Goal: Information Seeking & Learning: Learn about a topic

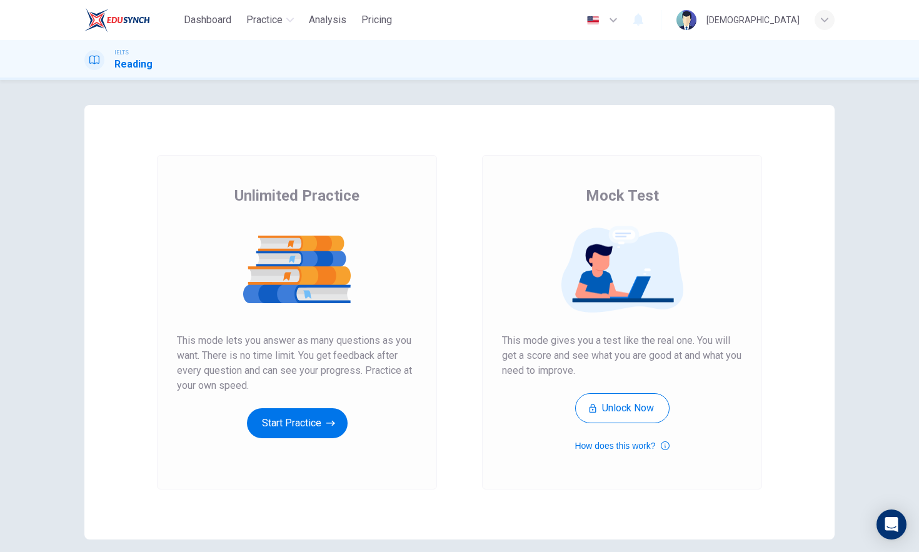
click at [296, 407] on div "Unlimited Practice This mode lets you answer as many questions as you want. The…" at bounding box center [297, 312] width 240 height 253
click at [301, 412] on button "Start Practice" at bounding box center [297, 423] width 101 height 30
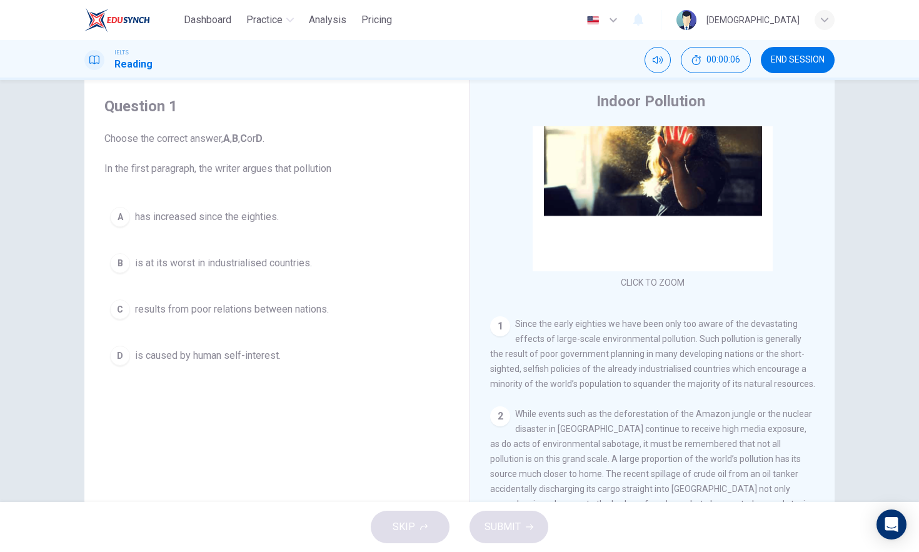
scroll to position [154, 0]
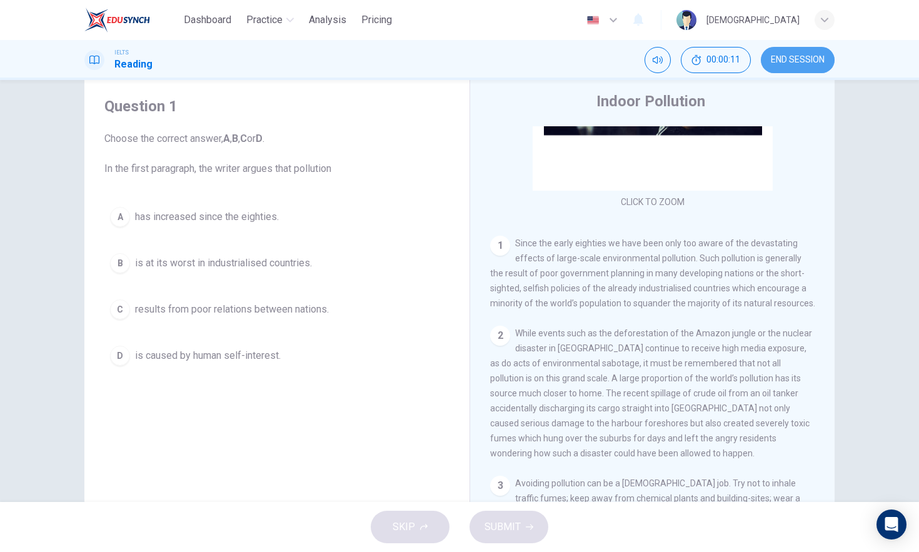
click at [824, 56] on span "END SESSION" at bounding box center [798, 60] width 54 height 10
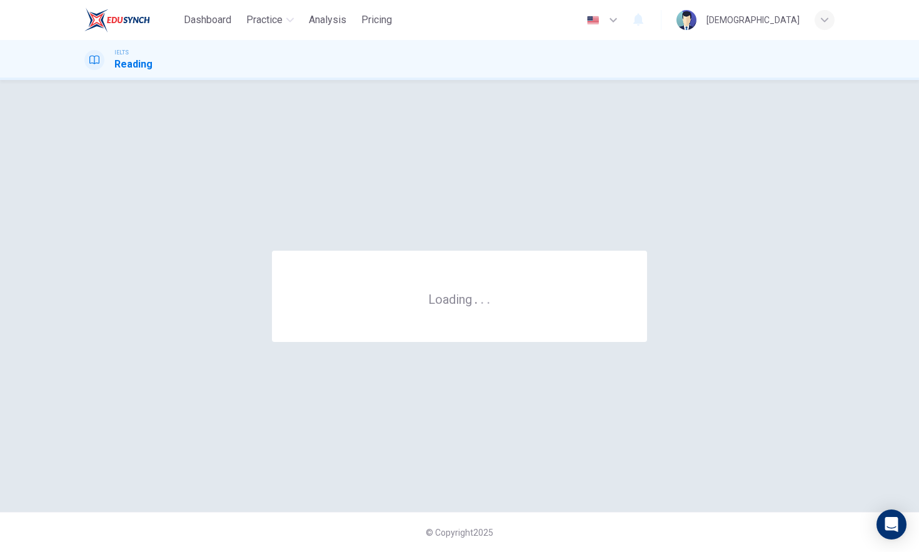
scroll to position [0, 0]
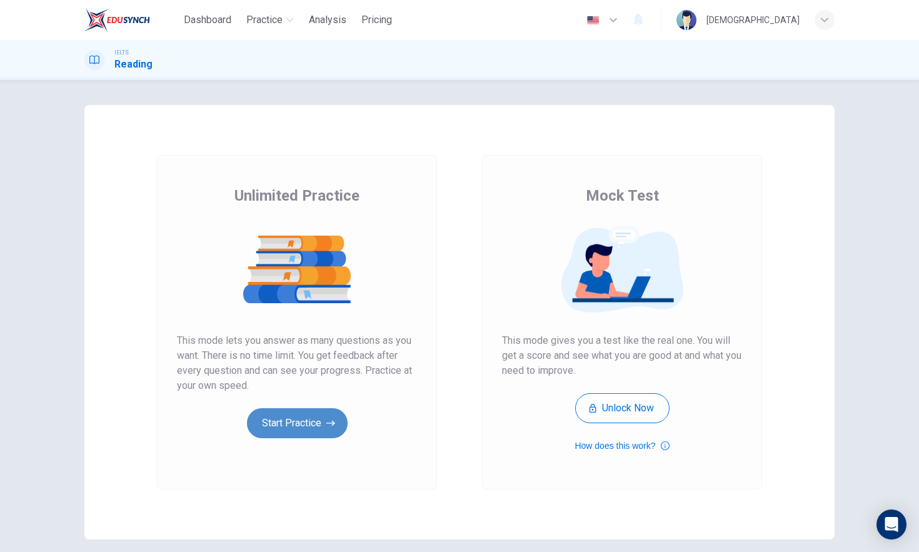
click at [298, 433] on button "Start Practice" at bounding box center [297, 423] width 101 height 30
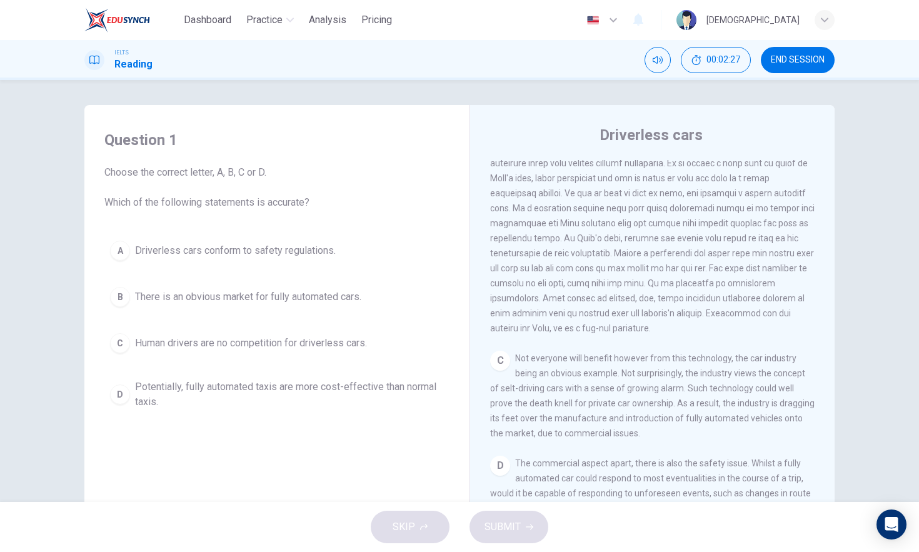
scroll to position [416, 0]
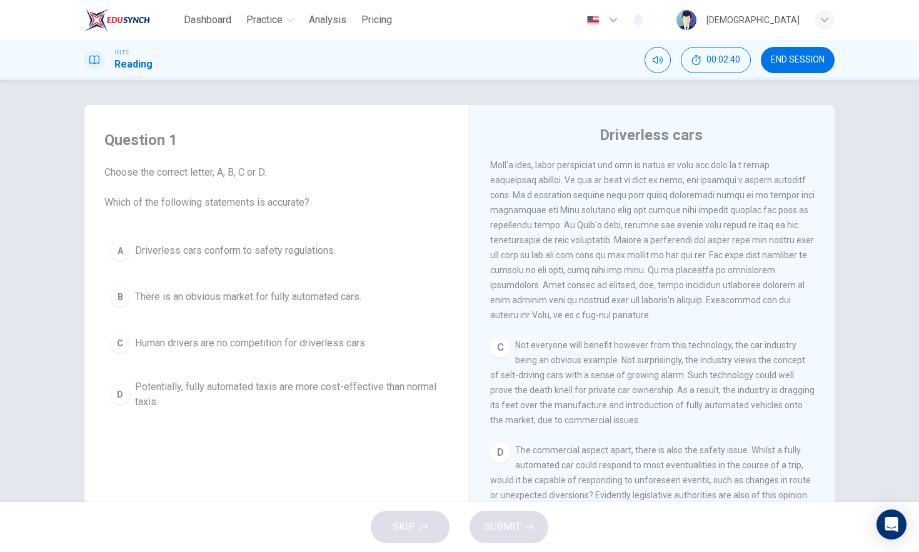
click at [316, 195] on span "Choose the correct letter, A, B, C or D. Which of the following statements is a…" at bounding box center [276, 187] width 345 height 45
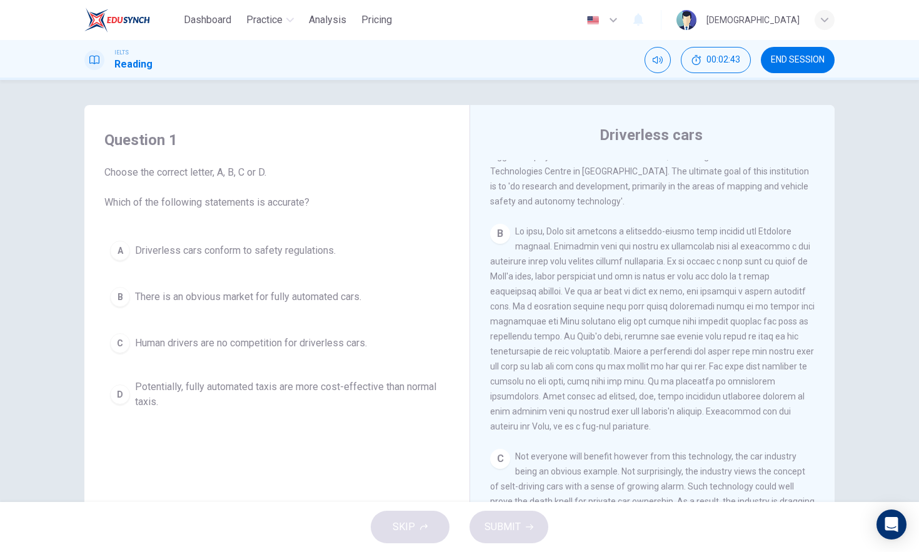
scroll to position [290, 0]
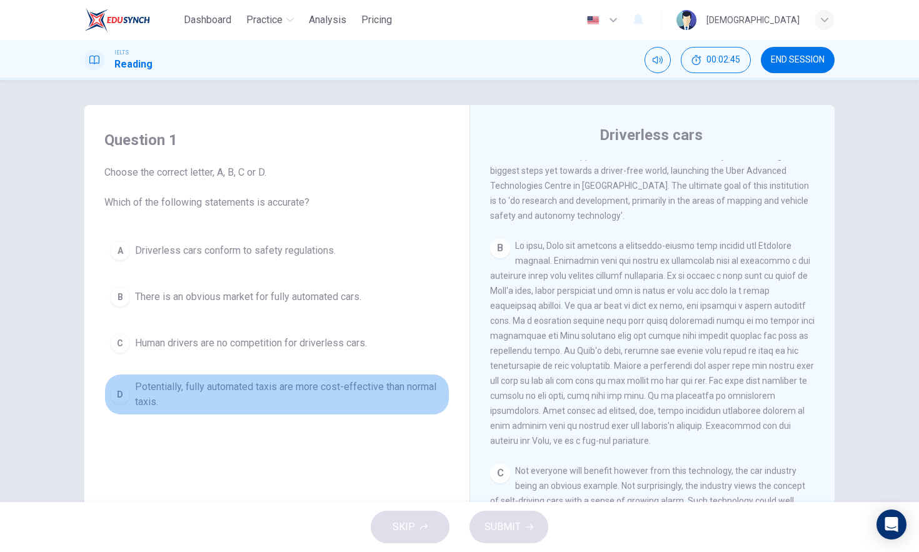
click at [296, 395] on span "Potentially, fully automated taxis are more cost-effective than normal taxis." at bounding box center [289, 395] width 309 height 30
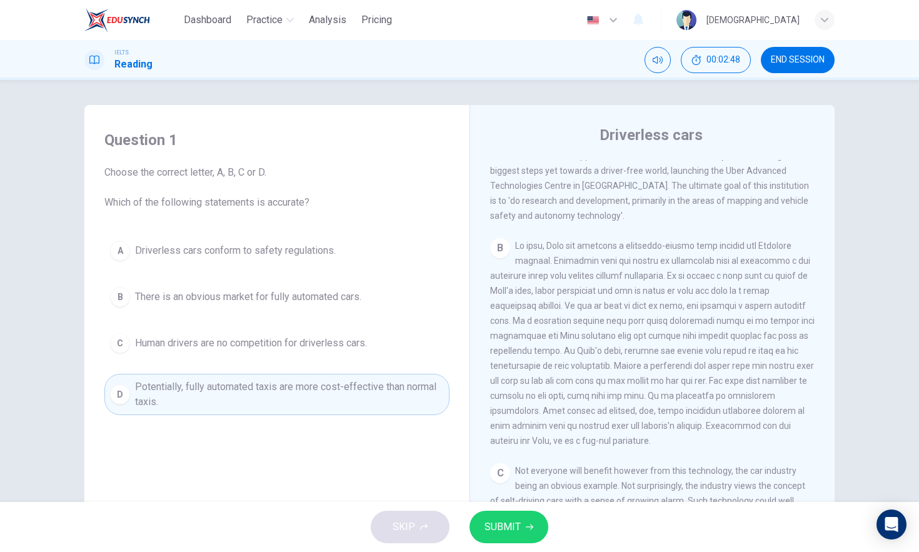
click at [523, 521] on button "SUBMIT" at bounding box center [509, 527] width 79 height 33
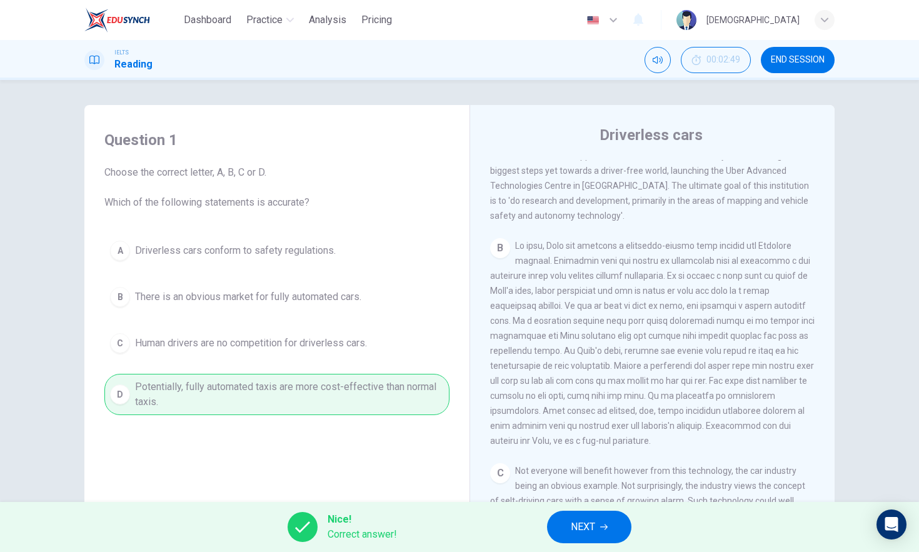
click at [582, 527] on span "NEXT" at bounding box center [583, 527] width 24 height 18
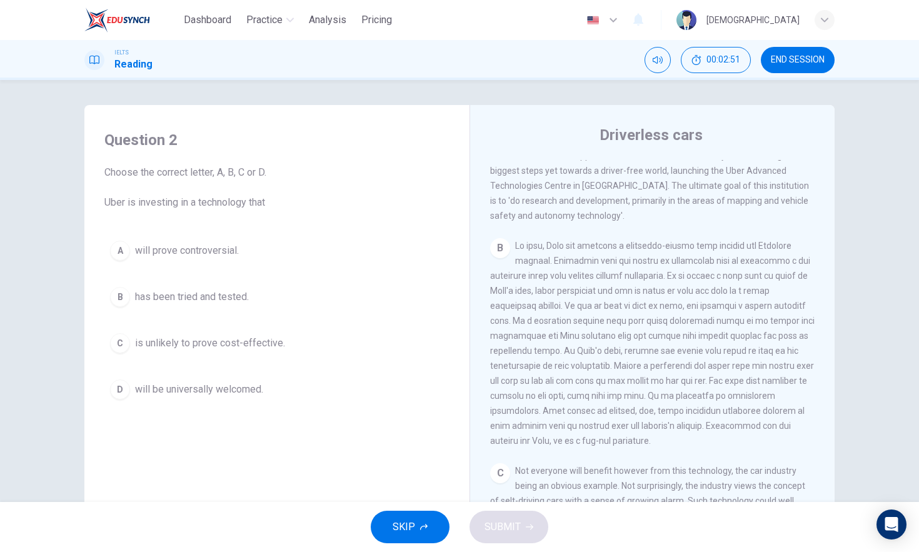
drag, startPoint x: 103, startPoint y: 204, endPoint x: 327, endPoint y: 219, distance: 225.0
click at [327, 219] on div "Question 2 Choose the correct letter, A, B, C or D. Uber is investing in a tech…" at bounding box center [276, 268] width 365 height 300
click at [331, 217] on div "Question 2 Choose the correct letter, A, B, C or D. Uber is investing in a tech…" at bounding box center [276, 268] width 365 height 300
drag, startPoint x: 118, startPoint y: 201, endPoint x: 233, endPoint y: 207, distance: 114.6
click at [221, 206] on span "Choose the correct letter, A, B, C or D. Uber is investing in a technology that" at bounding box center [276, 187] width 345 height 45
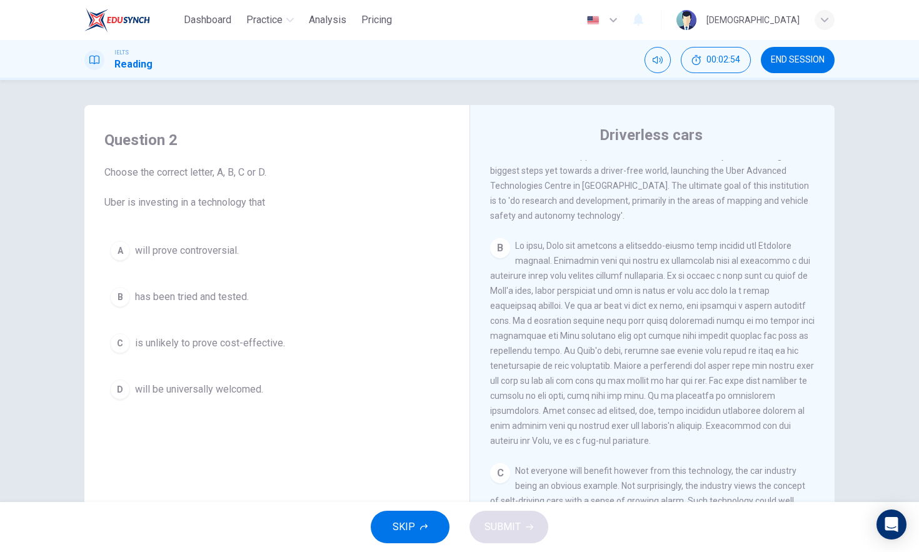
click at [236, 207] on span "Choose the correct letter, A, B, C or D. Uber is investing in a technology that" at bounding box center [276, 187] width 345 height 45
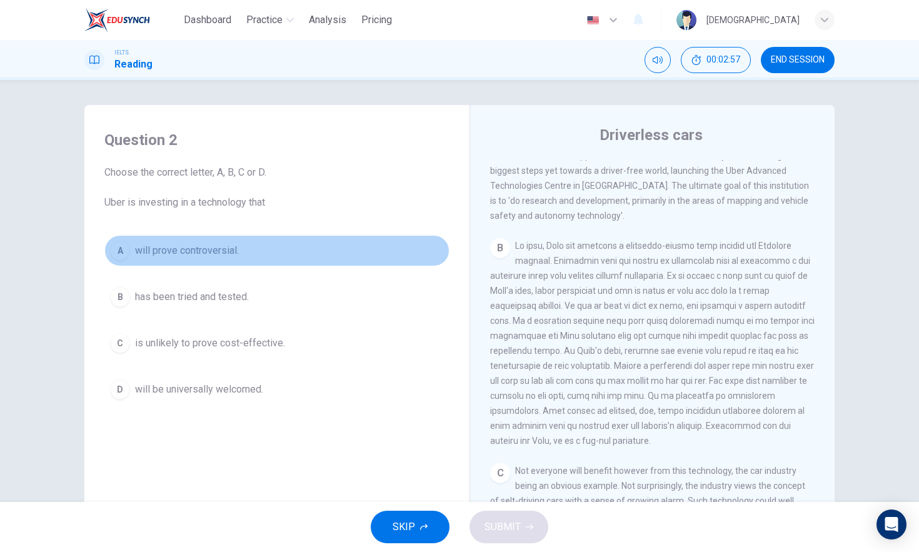
click at [159, 252] on span "will prove controversial." at bounding box center [187, 250] width 104 height 15
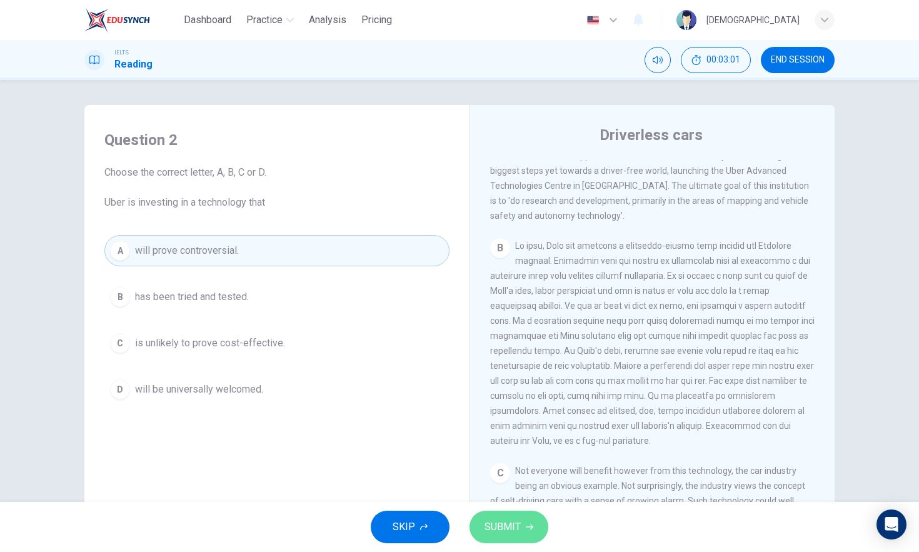
click at [527, 520] on button "SUBMIT" at bounding box center [509, 527] width 79 height 33
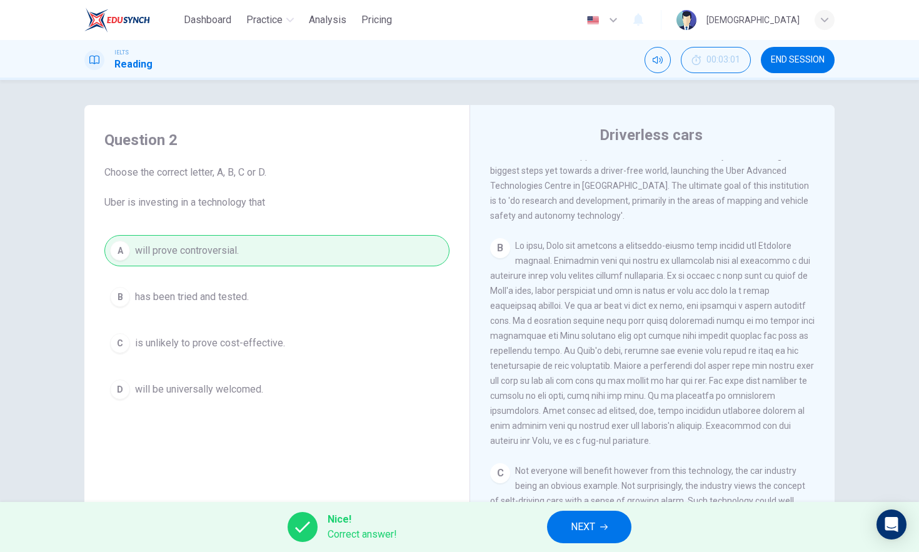
click at [619, 548] on div "Nice! Correct answer! NEXT" at bounding box center [459, 527] width 919 height 50
click at [604, 523] on button "NEXT" at bounding box center [589, 527] width 84 height 33
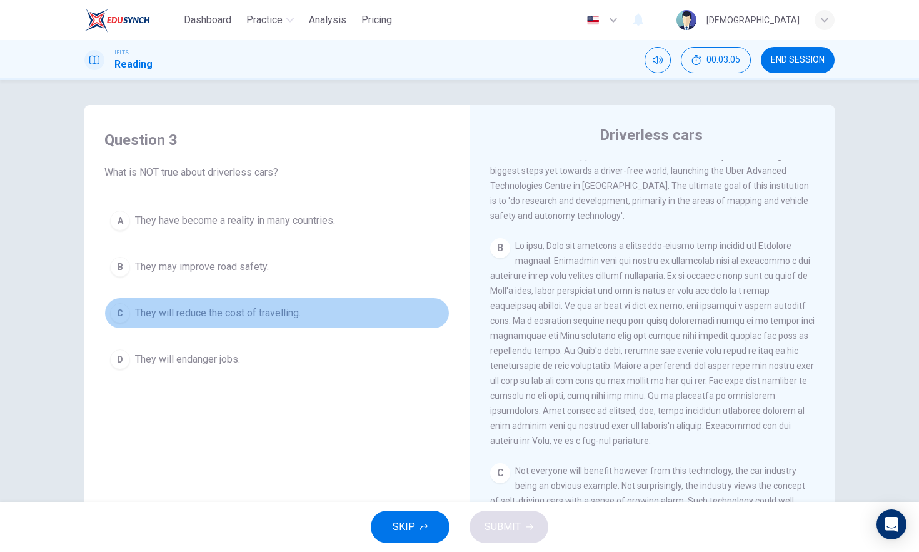
click at [212, 315] on span "They will reduce the cost of travelling." at bounding box center [218, 313] width 166 height 15
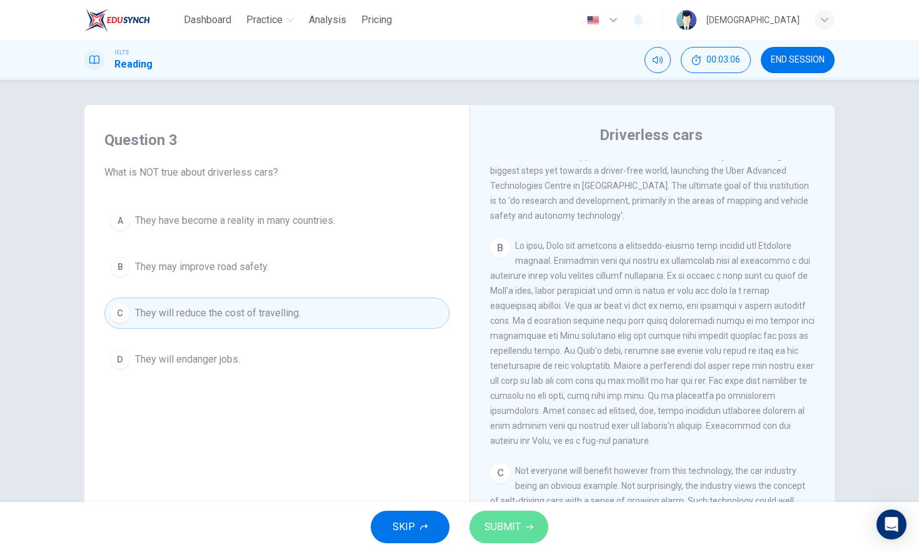
click at [500, 530] on span "SUBMIT" at bounding box center [503, 527] width 36 height 18
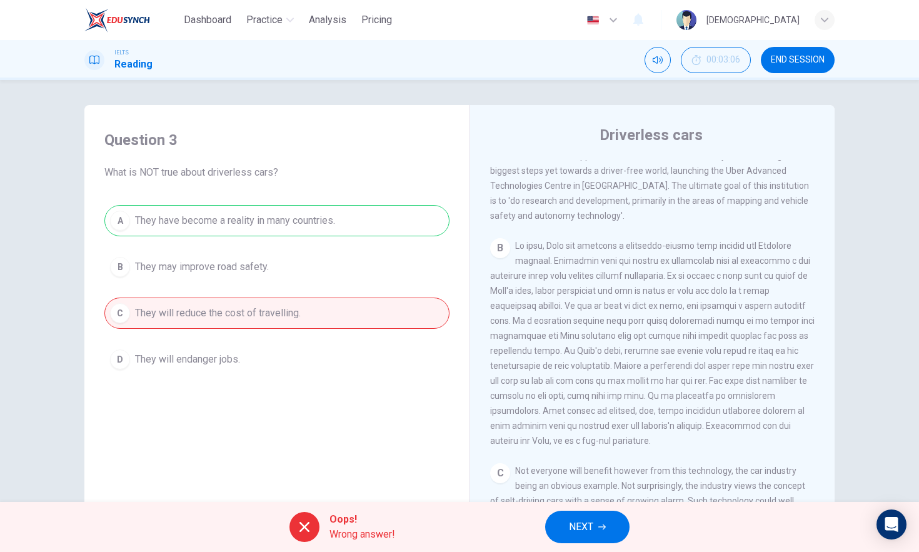
click at [608, 521] on button "NEXT" at bounding box center [587, 527] width 84 height 33
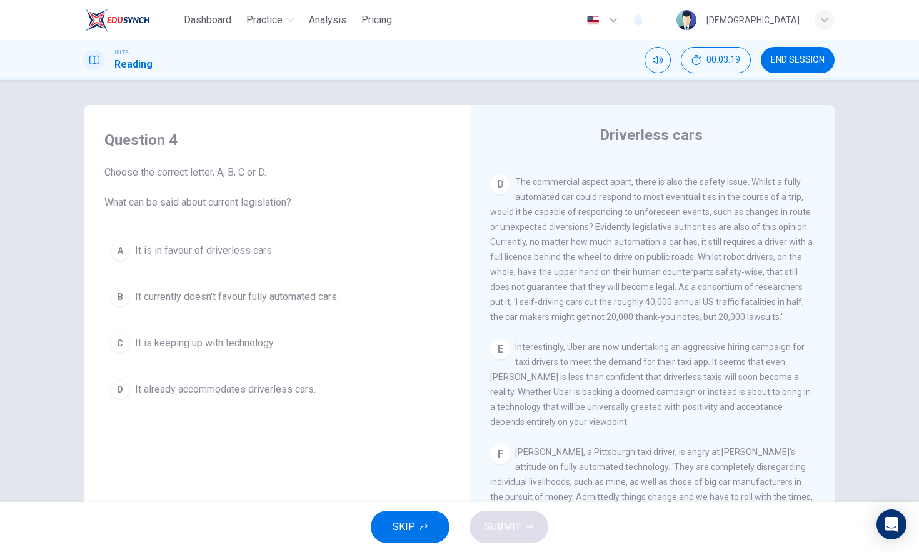
scroll to position [618, 0]
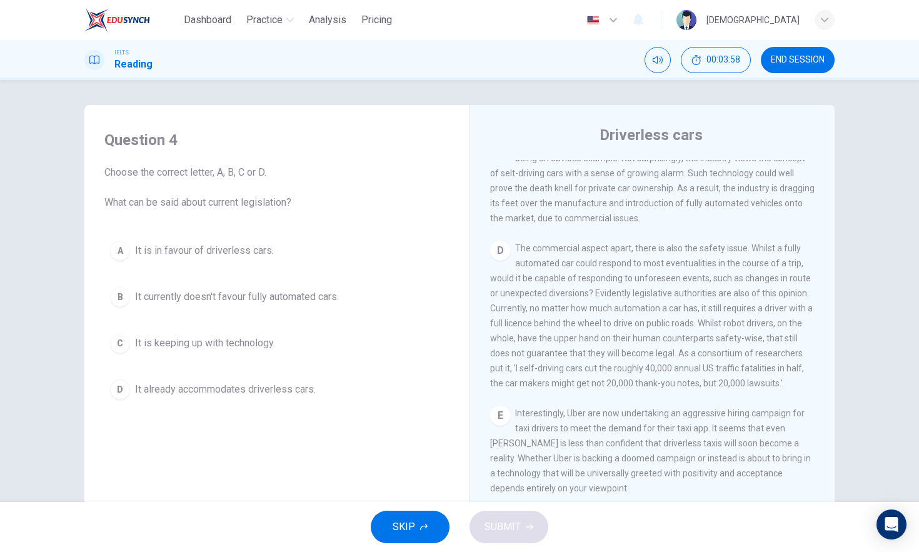
click at [153, 293] on span "It currently doesn't favour fully automated cars." at bounding box center [237, 297] width 204 height 15
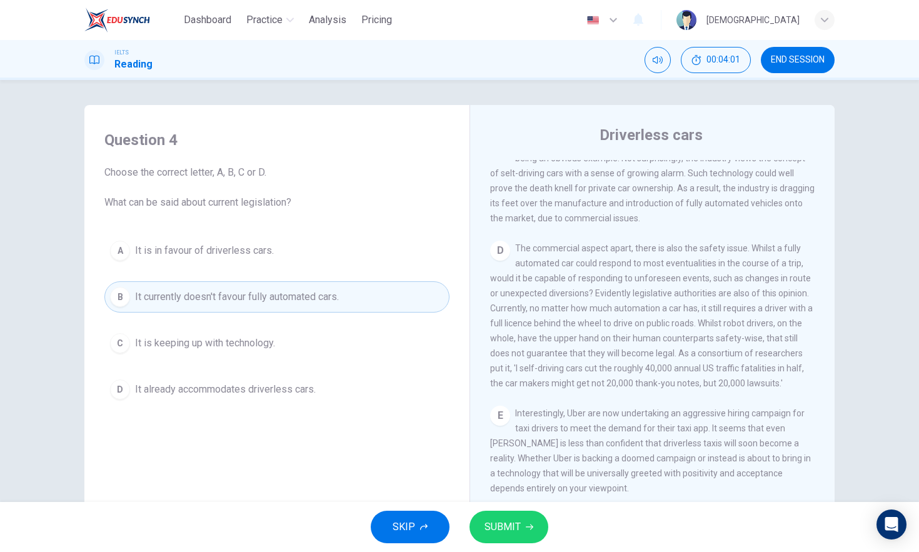
click at [528, 530] on icon "button" at bounding box center [530, 527] width 8 height 8
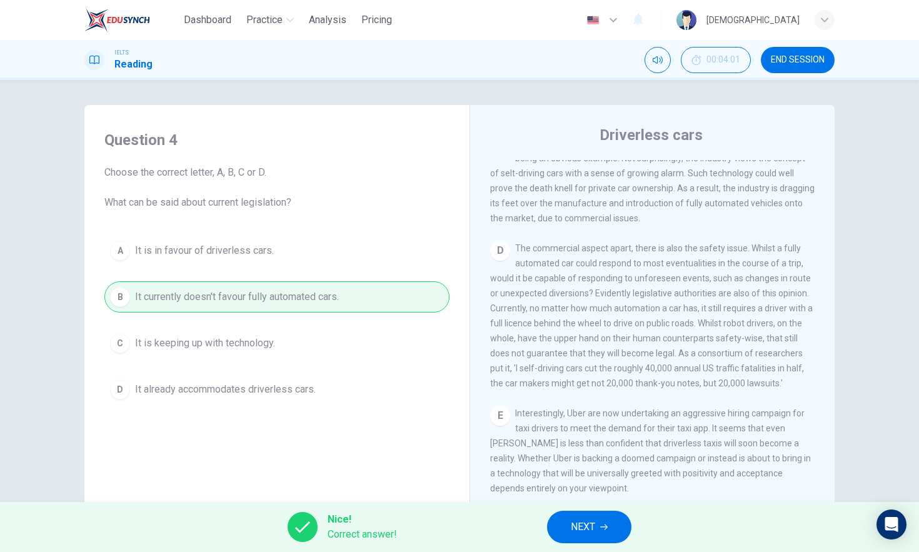
click at [623, 529] on button "NEXT" at bounding box center [589, 527] width 84 height 33
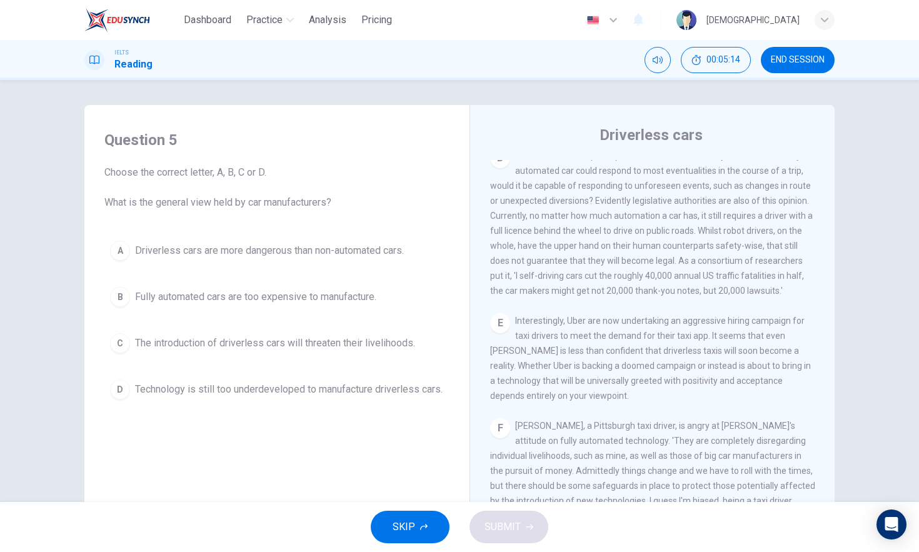
scroll to position [720, 0]
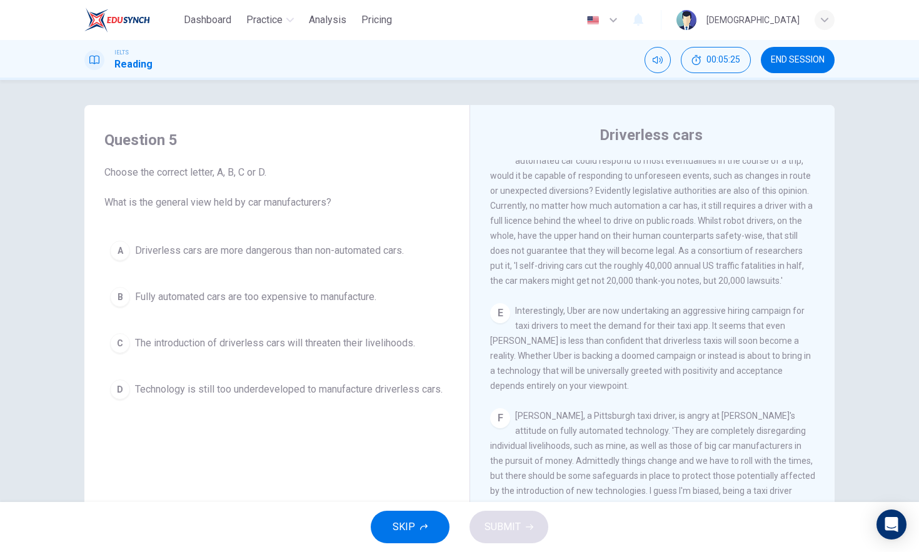
click at [320, 388] on span "Technology is still too underdeveloped to manufacture driverless cars." at bounding box center [289, 389] width 308 height 15
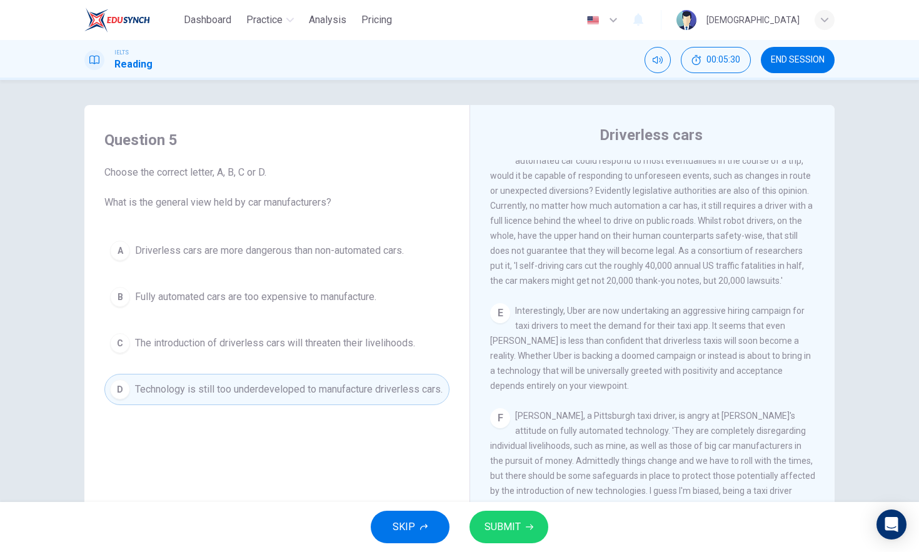
scroll to position [889, 0]
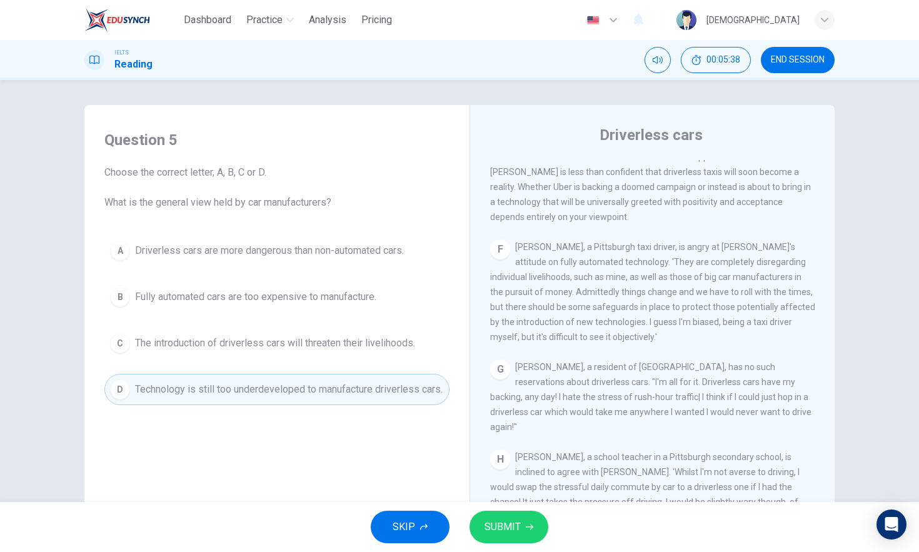
click at [336, 340] on span "The introduction of driverless cars will threaten their livelihoods." at bounding box center [275, 343] width 280 height 15
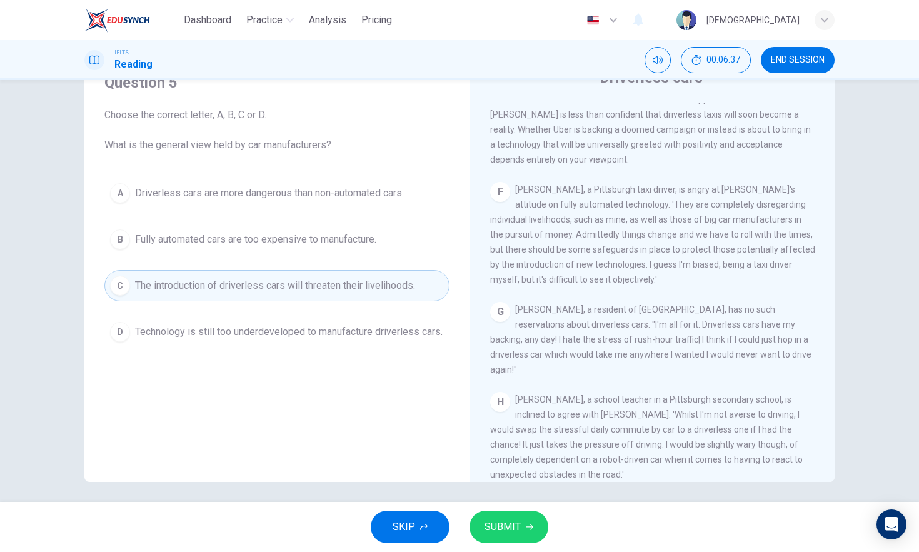
scroll to position [55, 0]
click at [503, 521] on span "SUBMIT" at bounding box center [503, 527] width 36 height 18
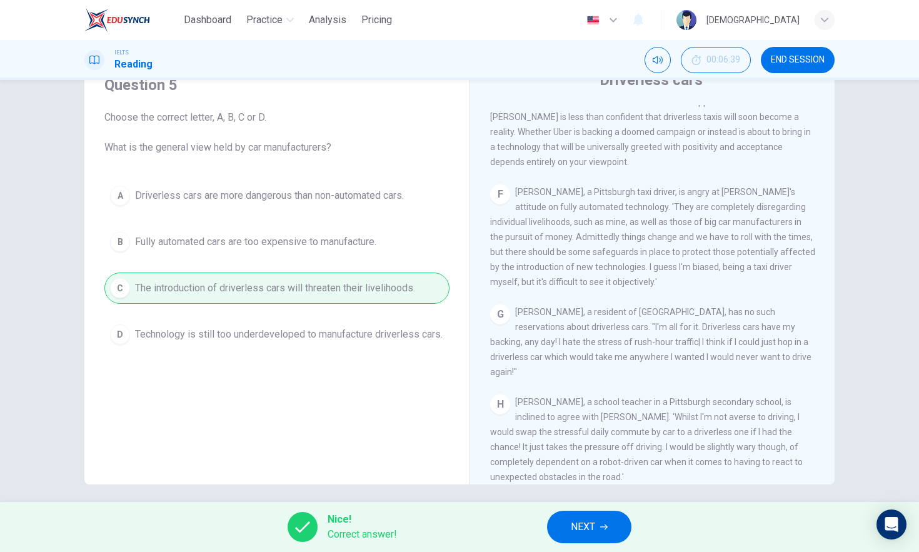
click at [599, 521] on button "NEXT" at bounding box center [589, 527] width 84 height 33
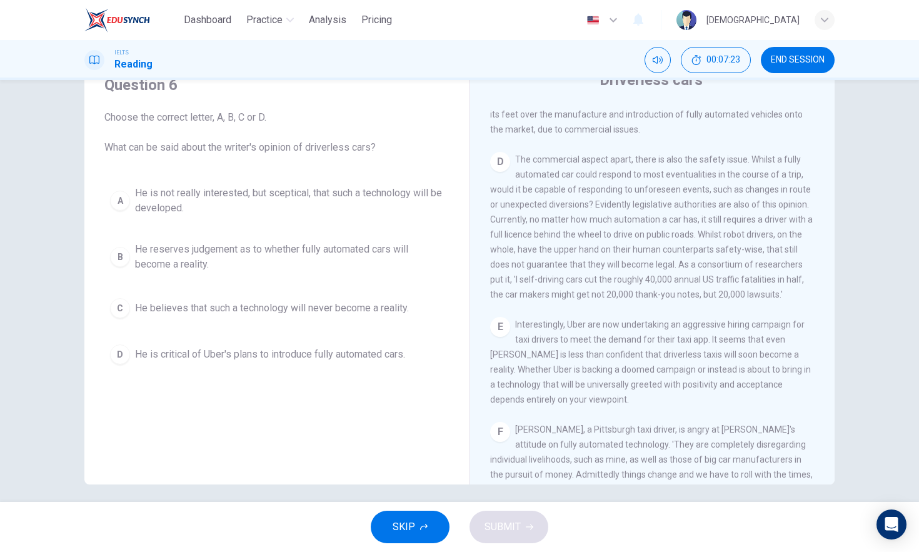
scroll to position [654, 0]
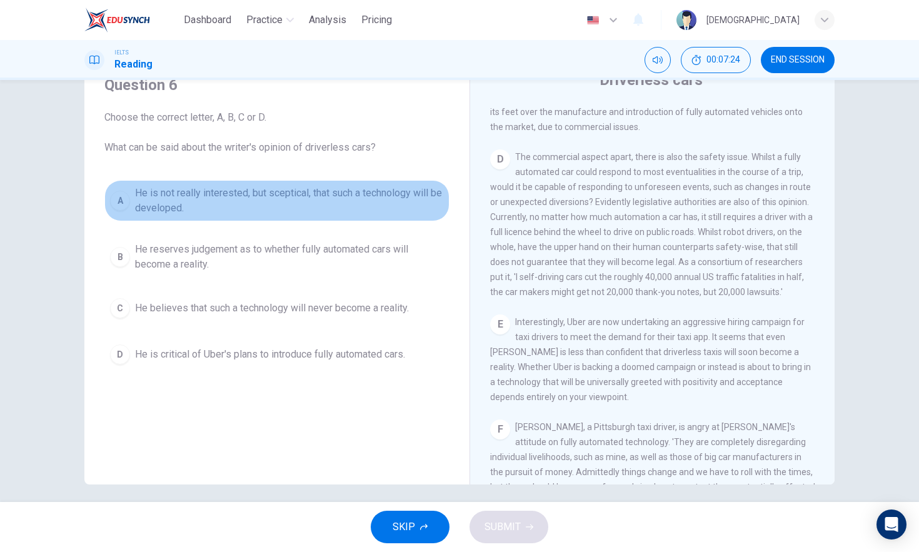
click at [421, 197] on span "He is not really interested, but sceptical, that such a technology will be deve…" at bounding box center [289, 201] width 309 height 30
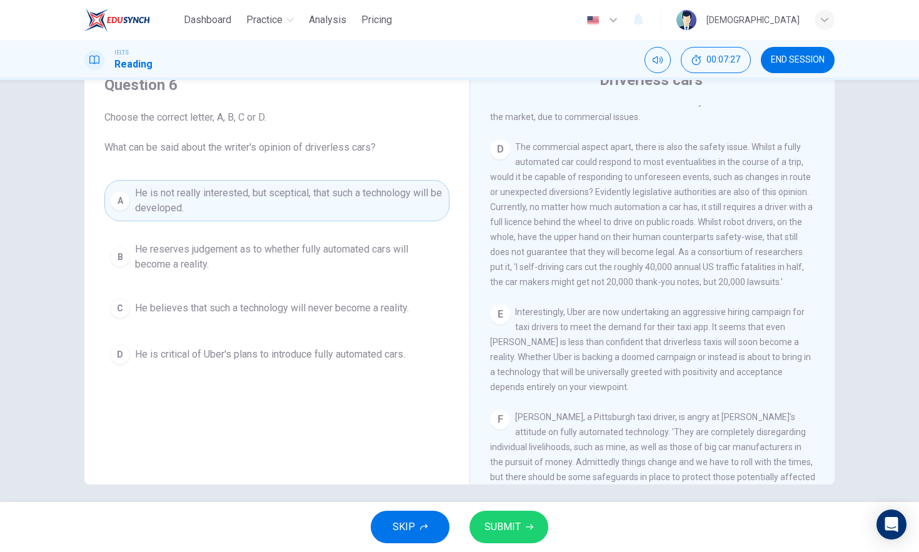
scroll to position [667, 0]
click at [356, 267] on span "He reserves judgement as to whether fully automated cars will become a reality." at bounding box center [289, 257] width 309 height 30
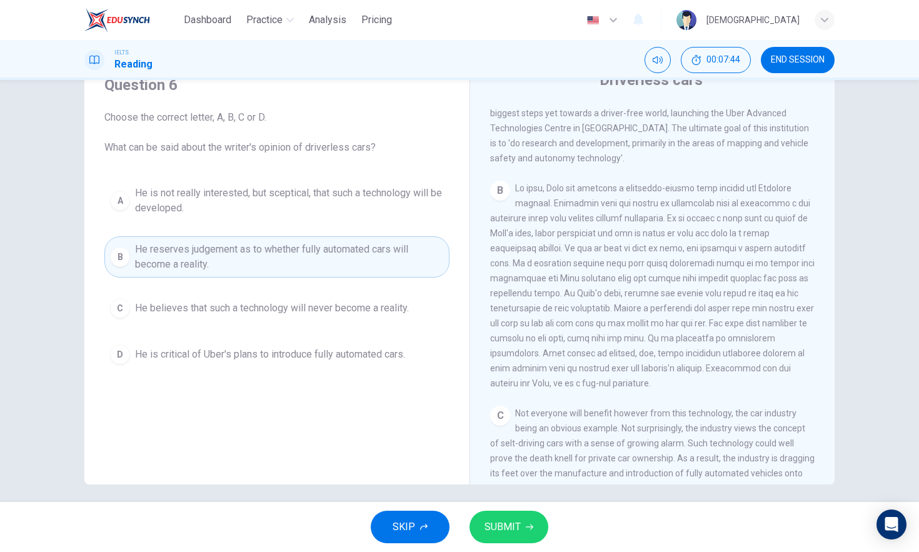
scroll to position [315, 0]
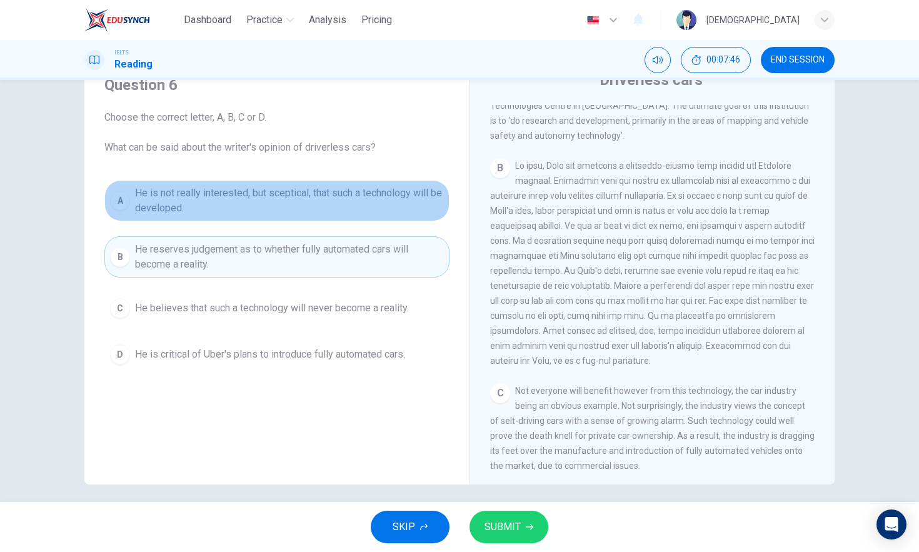
click at [265, 205] on span "He is not really interested, but sceptical, that such a technology will be deve…" at bounding box center [289, 201] width 309 height 30
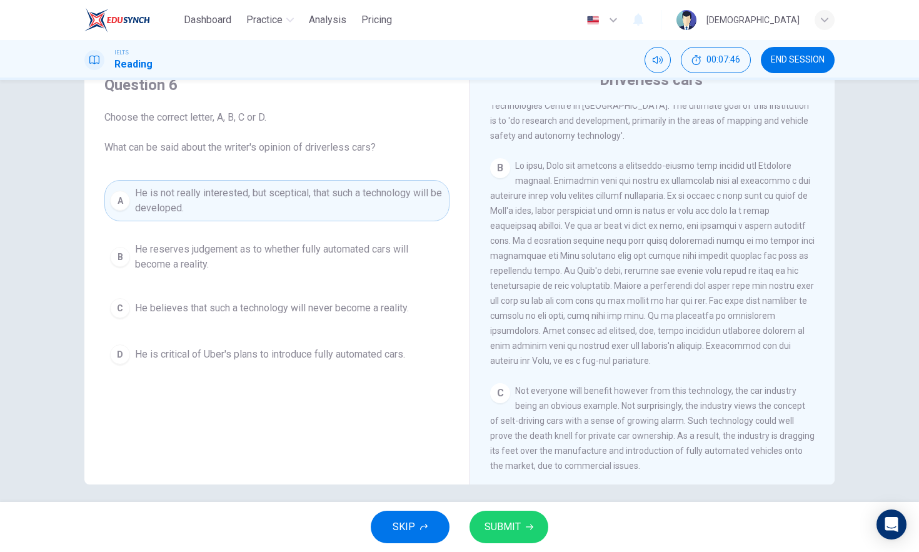
click at [510, 542] on button "SUBMIT" at bounding box center [509, 527] width 79 height 33
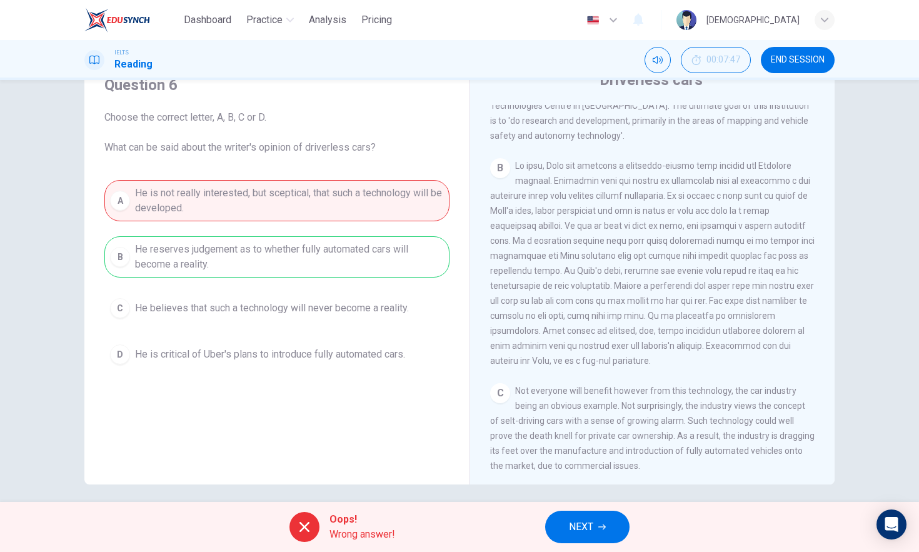
click at [586, 521] on span "NEXT" at bounding box center [581, 527] width 24 height 18
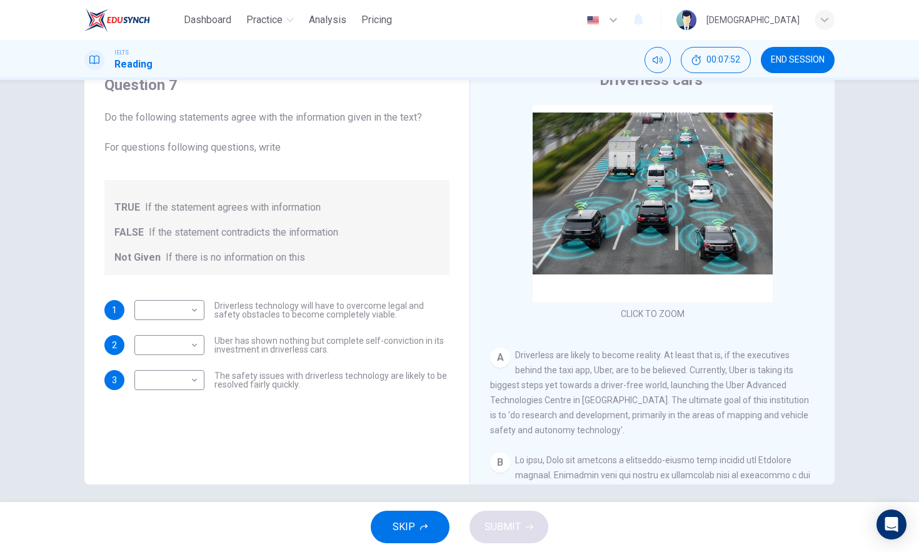
scroll to position [300, 0]
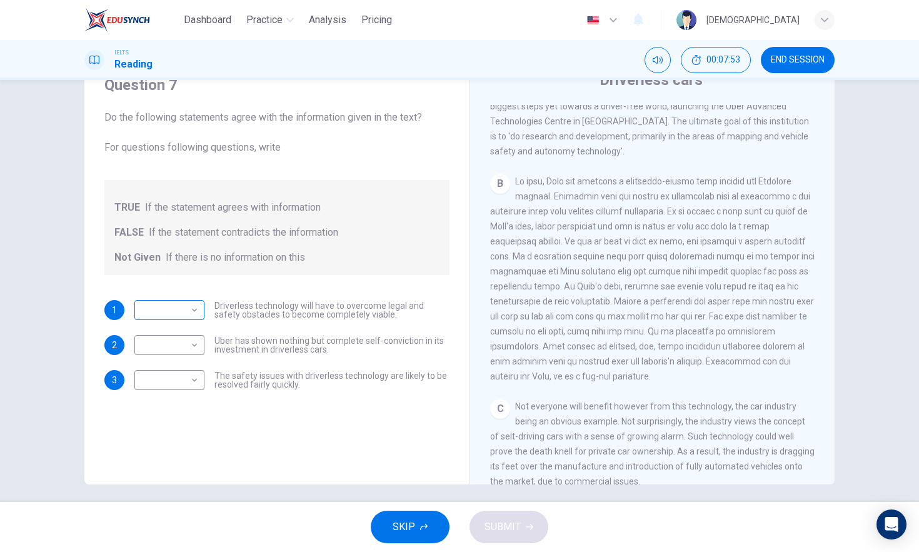
click at [194, 308] on body "Dashboard Practice Analysis Pricing English en ​ Musa IELTS Reading 00:07:53 EN…" at bounding box center [459, 276] width 919 height 552
click at [184, 330] on li "TRUE" at bounding box center [166, 330] width 70 height 20
type input "TRUE"
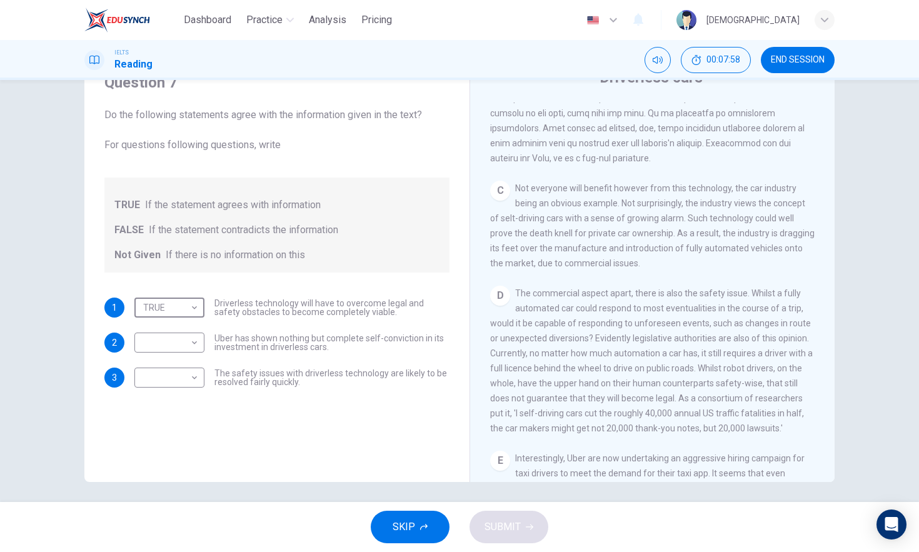
scroll to position [535, 0]
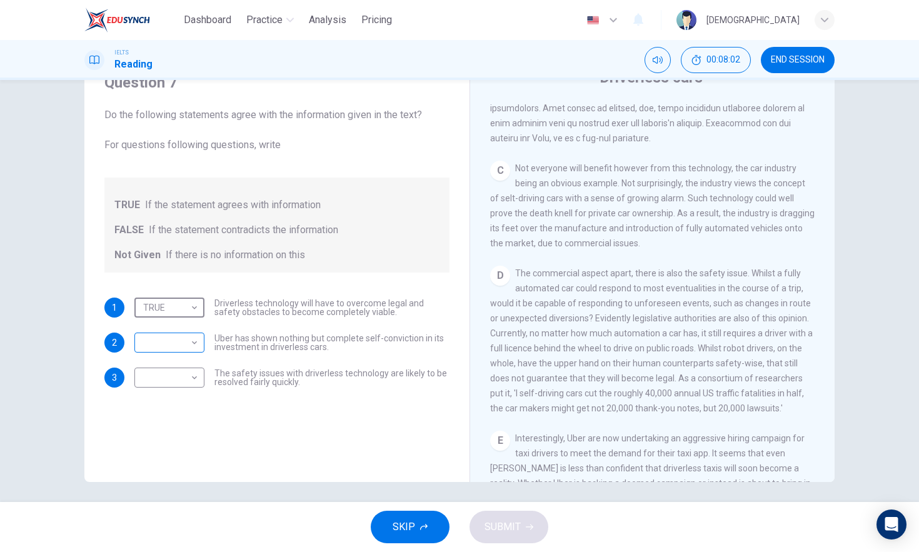
click at [193, 338] on body "Dashboard Practice Analysis Pricing English en ​ Musa IELTS Reading 00:08:02 EN…" at bounding box center [459, 276] width 919 height 552
click at [187, 401] on li "Not Given" at bounding box center [166, 403] width 70 height 20
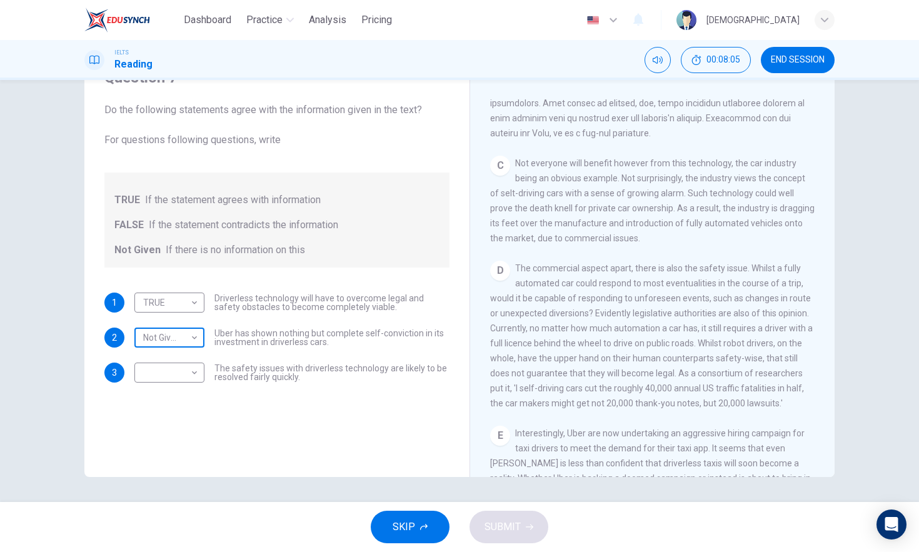
click at [193, 336] on body "Dashboard Practice Analysis Pricing English en ​ Musa IELTS Reading 00:08:05 EN…" at bounding box center [459, 276] width 919 height 552
click at [179, 362] on li "TRUE" at bounding box center [166, 358] width 70 height 20
type input "TRUE"
click at [188, 376] on body "Dashboard Practice Analysis Pricing English en ​ Musa IELTS Reading 00:08:10 EN…" at bounding box center [459, 276] width 919 height 552
click at [188, 430] on li "Not Given" at bounding box center [166, 433] width 70 height 20
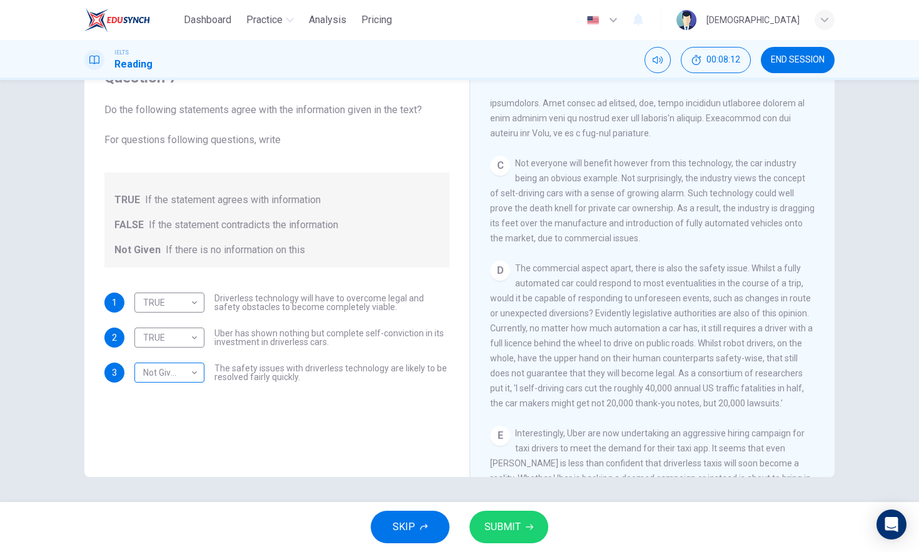
click at [198, 381] on div "Not Given Not Given ​" at bounding box center [169, 373] width 70 height 20
click at [179, 368] on body "Dashboard Practice Analysis Pricing English en ​ Musa IELTS Reading 00:08:13 EN…" at bounding box center [459, 276] width 919 height 552
click at [179, 405] on li "FALSE" at bounding box center [166, 413] width 70 height 20
type input "FALSE"
click at [502, 533] on span "SUBMIT" at bounding box center [503, 527] width 36 height 18
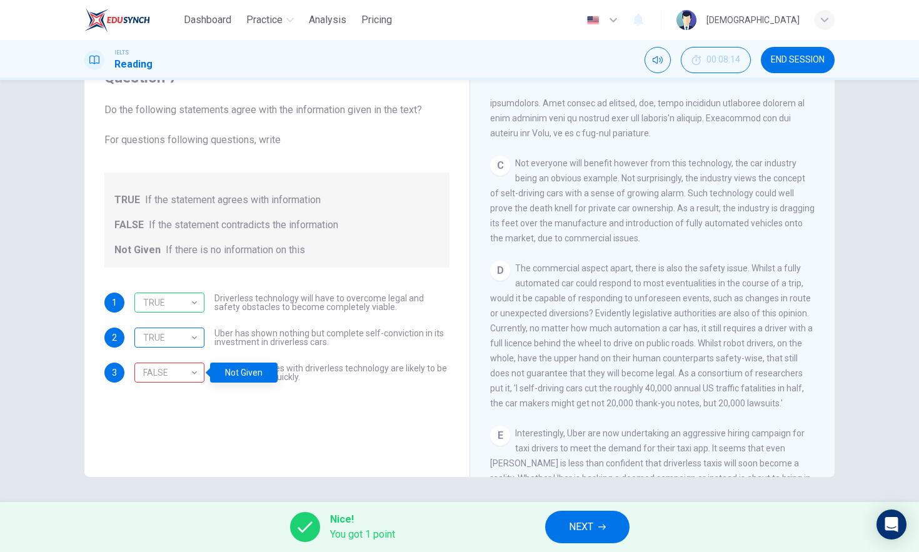
click at [179, 331] on div "TRUE" at bounding box center [167, 338] width 66 height 36
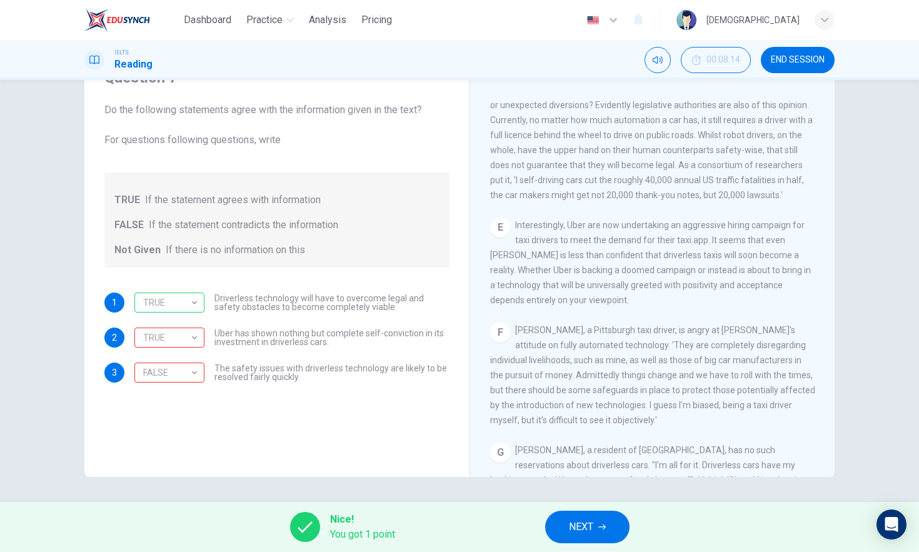
scroll to position [746, 0]
click at [585, 525] on span "NEXT" at bounding box center [581, 527] width 24 height 18
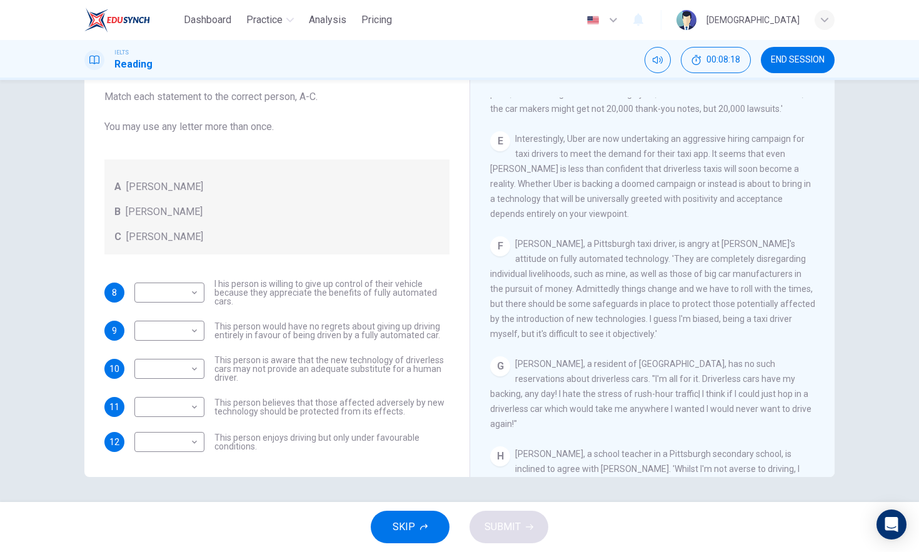
scroll to position [889, 0]
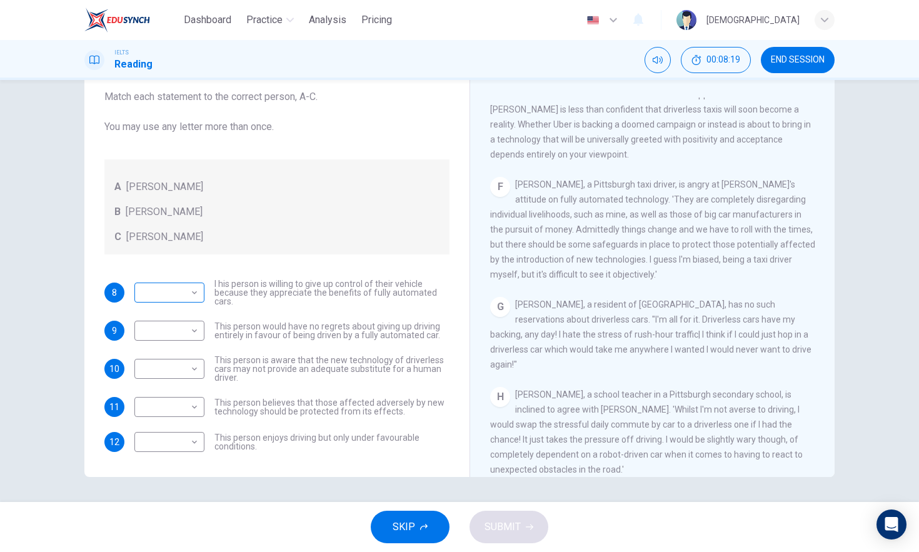
click at [193, 285] on body "Dashboard Practice Analysis Pricing English en ​ Musa IELTS Reading 00:08:19 EN…" at bounding box center [459, 276] width 919 height 552
click at [191, 324] on li "B" at bounding box center [166, 333] width 70 height 20
type input "B"
click at [174, 368] on body "Dashboard Practice Analysis Pricing English en ​ Musa IELTS Reading 00:08:27 EN…" at bounding box center [459, 276] width 919 height 552
click at [185, 408] on li "B" at bounding box center [166, 409] width 70 height 20
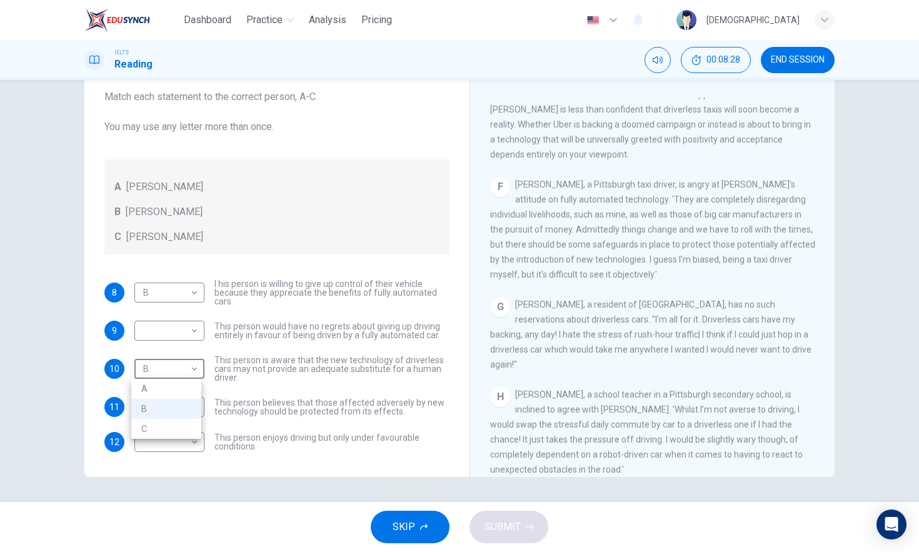
drag, startPoint x: 171, startPoint y: 383, endPoint x: 175, endPoint y: 369, distance: 14.4
click at [173, 376] on body "Dashboard Practice Analysis Pricing English en ​ Musa IELTS Reading 00:08:28 EN…" at bounding box center [459, 276] width 919 height 552
click at [179, 393] on li "A" at bounding box center [166, 389] width 70 height 20
type input "A"
click at [173, 417] on body "Dashboard Practice Analysis Pricing English en ​ Musa IELTS Reading 00:08:34 EN…" at bounding box center [459, 276] width 919 height 552
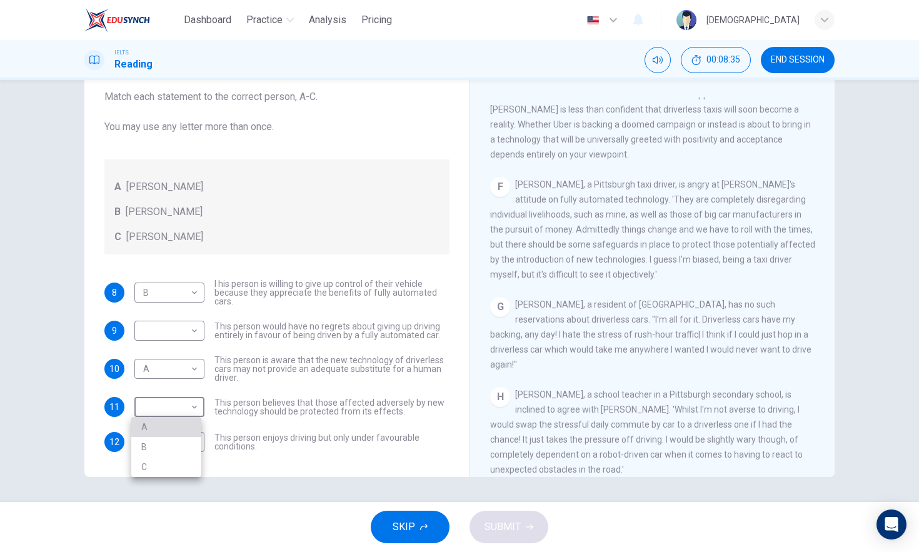
click at [176, 433] on li "A" at bounding box center [166, 427] width 70 height 20
type input "A"
click at [186, 443] on body "Dashboard Practice Analysis Pricing English en ​ Musa IELTS Reading 00:08:43 EN…" at bounding box center [459, 276] width 919 height 552
click at [188, 501] on li "C" at bounding box center [166, 502] width 70 height 20
type input "C"
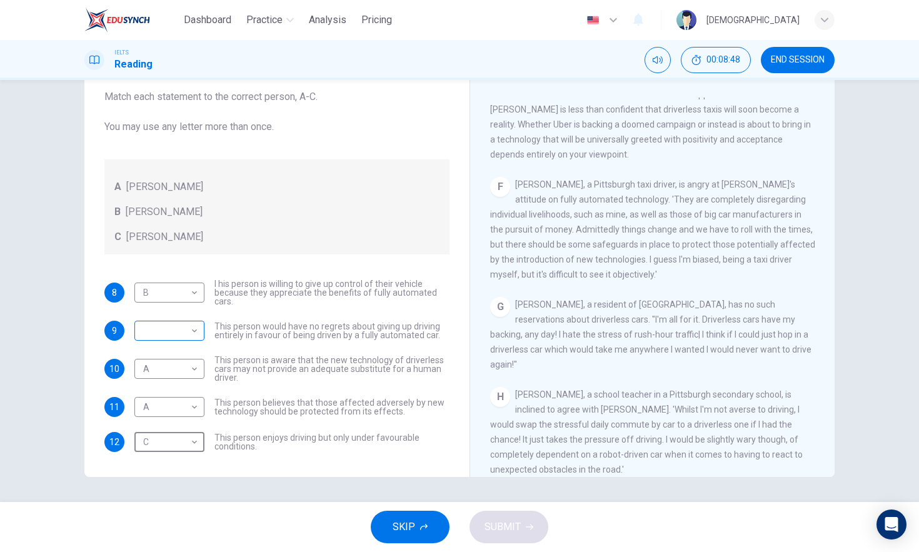
click at [186, 326] on body "Dashboard Practice Analysis Pricing English en ​ Musa IELTS Reading 00:08:48 EN…" at bounding box center [459, 276] width 919 height 552
click at [184, 383] on li "C" at bounding box center [166, 391] width 70 height 20
click at [191, 329] on body "Dashboard Practice Analysis Pricing English en ​ Musa IELTS Reading 00:09:02 EN…" at bounding box center [459, 276] width 919 height 552
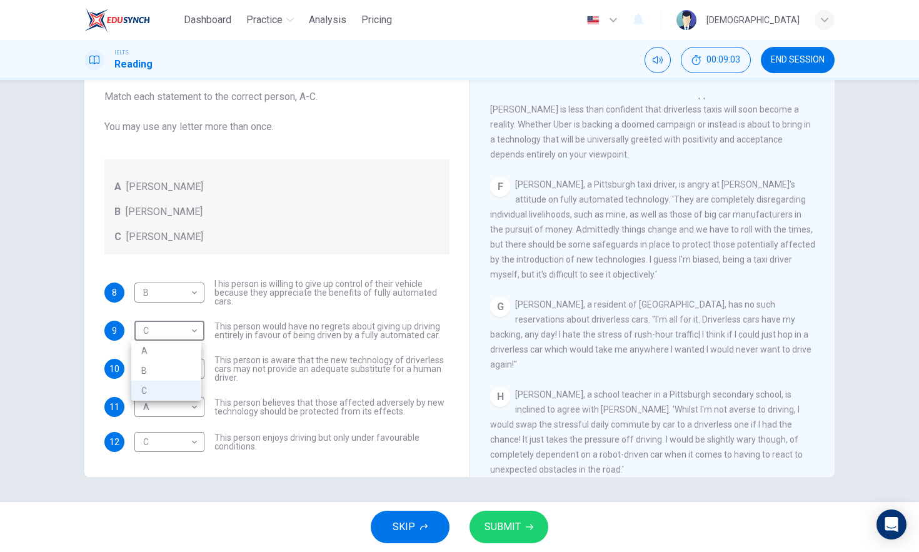
click at [181, 363] on li "B" at bounding box center [166, 371] width 70 height 20
type input "B"
click at [505, 522] on span "SUBMIT" at bounding box center [503, 527] width 36 height 18
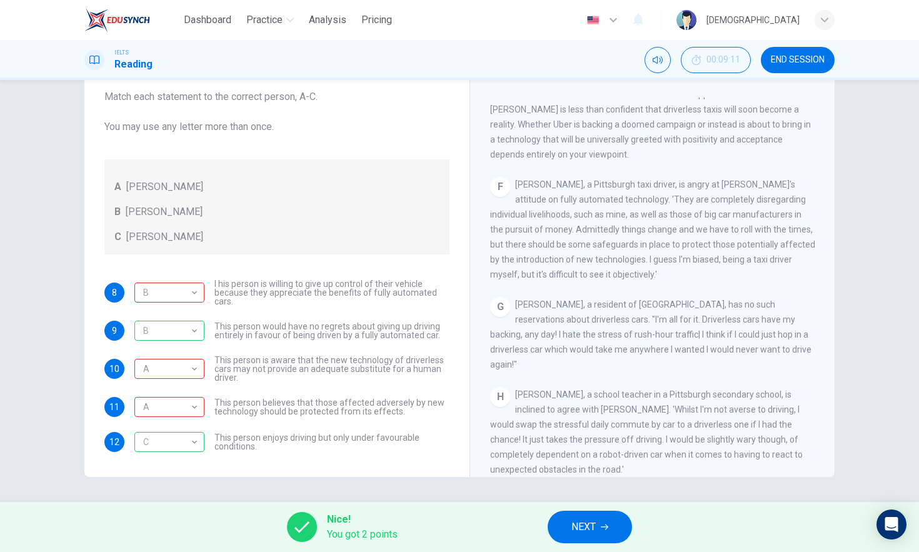
click at [565, 552] on div "Nice! You got 2 points NEXT" at bounding box center [459, 527] width 919 height 50
click at [599, 505] on div "Nice! You got 2 points NEXT" at bounding box center [459, 527] width 919 height 50
click at [598, 530] on button "NEXT" at bounding box center [590, 527] width 84 height 33
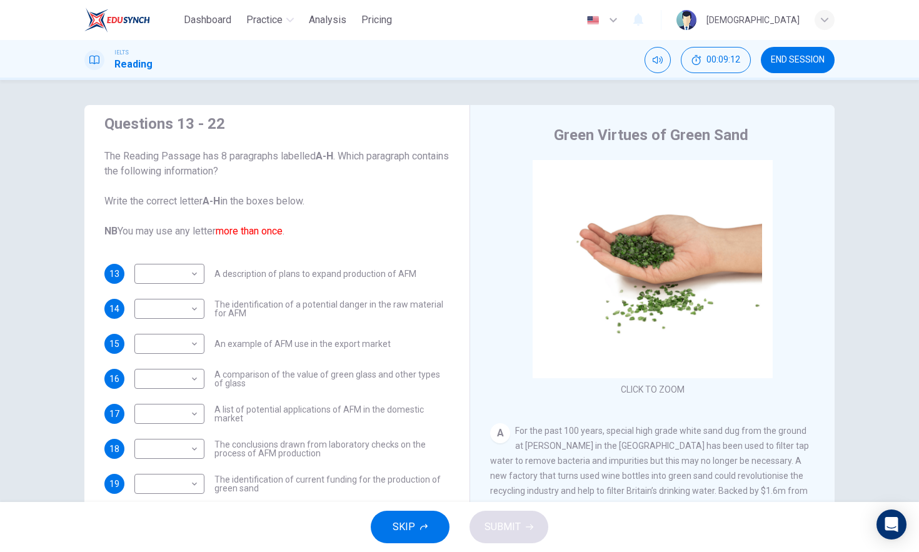
scroll to position [34, 0]
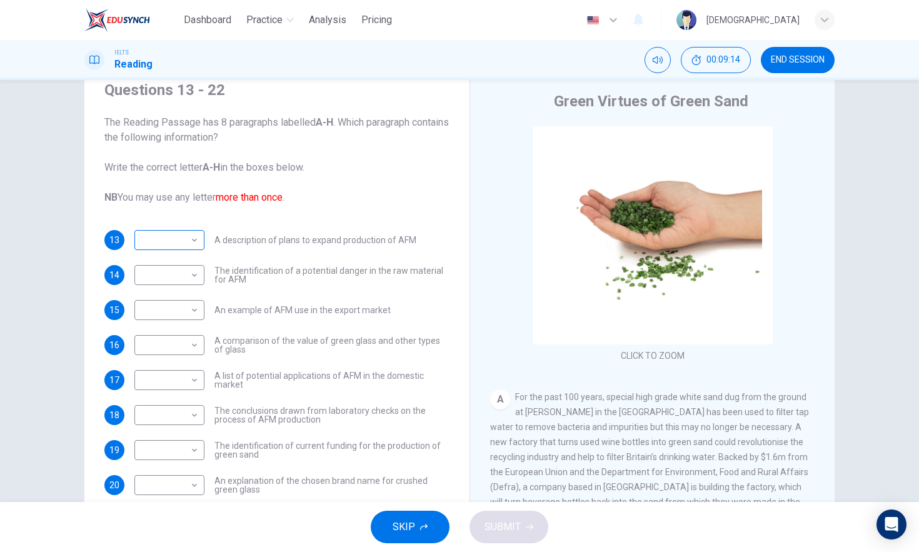
click at [184, 242] on body "Dashboard Practice Analysis Pricing English en ​ Musa IELTS Reading 00:09:14 EN…" at bounding box center [459, 276] width 919 height 552
click at [184, 242] on div at bounding box center [459, 276] width 919 height 552
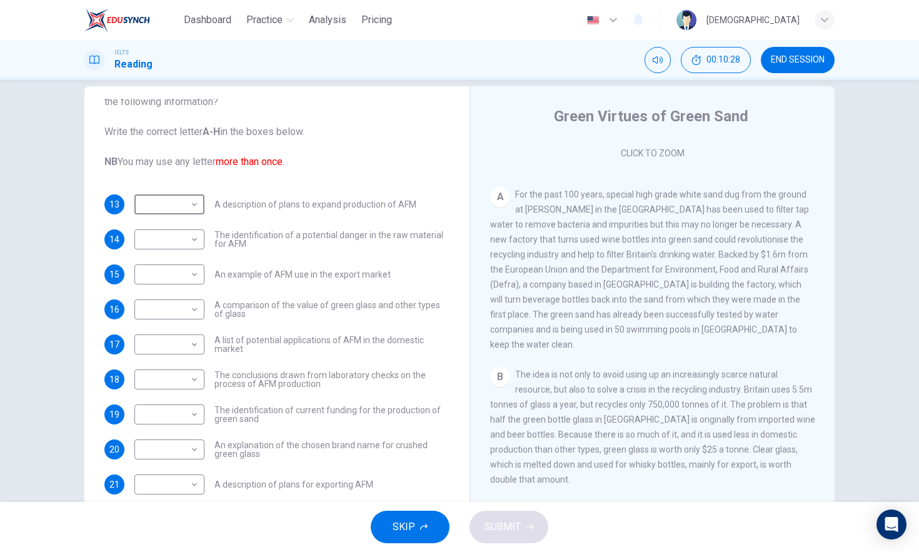
scroll to position [63, 0]
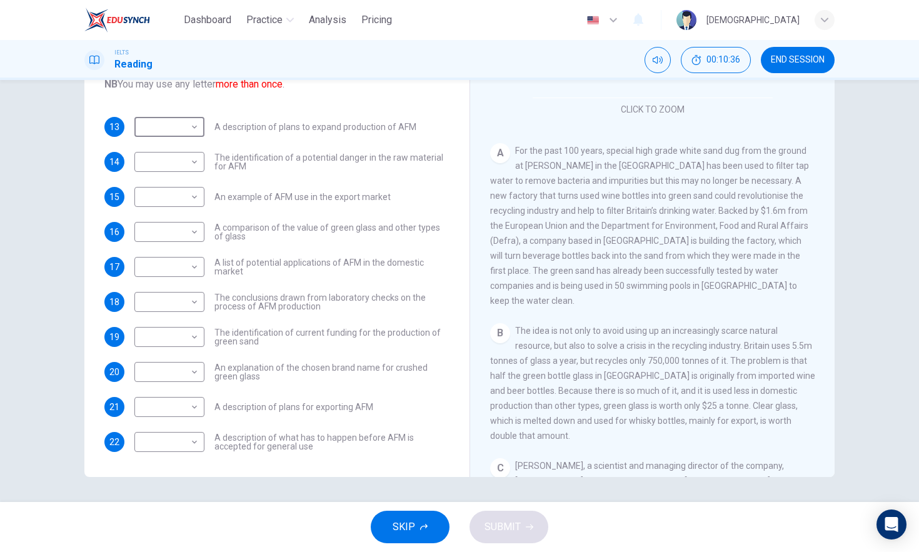
click at [206, 341] on div "​ ​ The identification of current funding for the production of green sand" at bounding box center [291, 337] width 315 height 20
click at [201, 340] on div "​ ​ The identification of current funding for the production of green sand" at bounding box center [291, 337] width 315 height 20
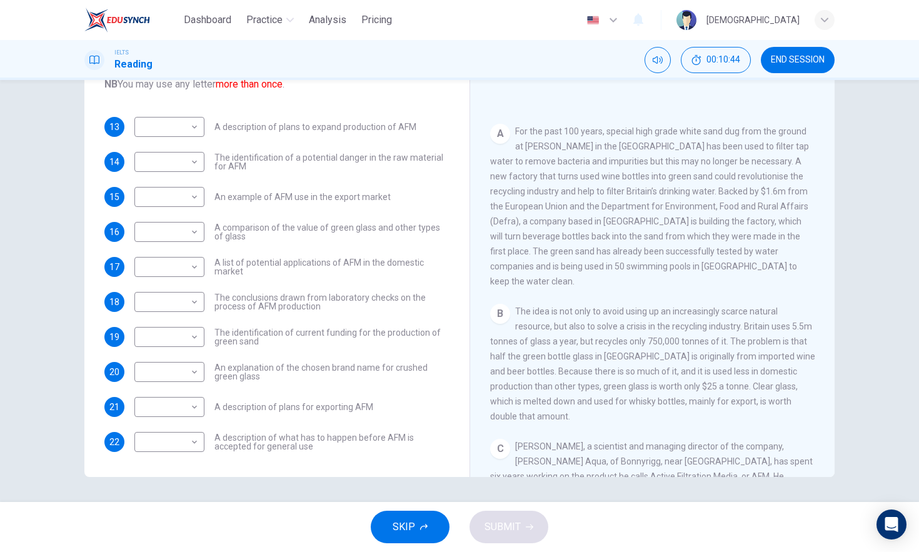
scroll to position [280, 0]
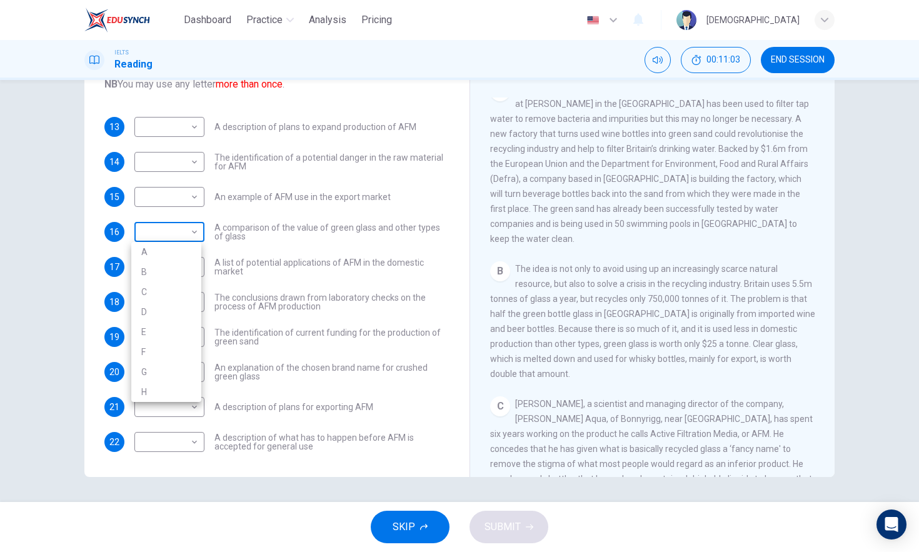
click at [191, 236] on body "Dashboard Practice Analysis Pricing English en ​ Musa IELTS Reading 00:11:03 EN…" at bounding box center [459, 276] width 919 height 552
click at [184, 279] on li "B" at bounding box center [166, 272] width 70 height 20
type input "B"
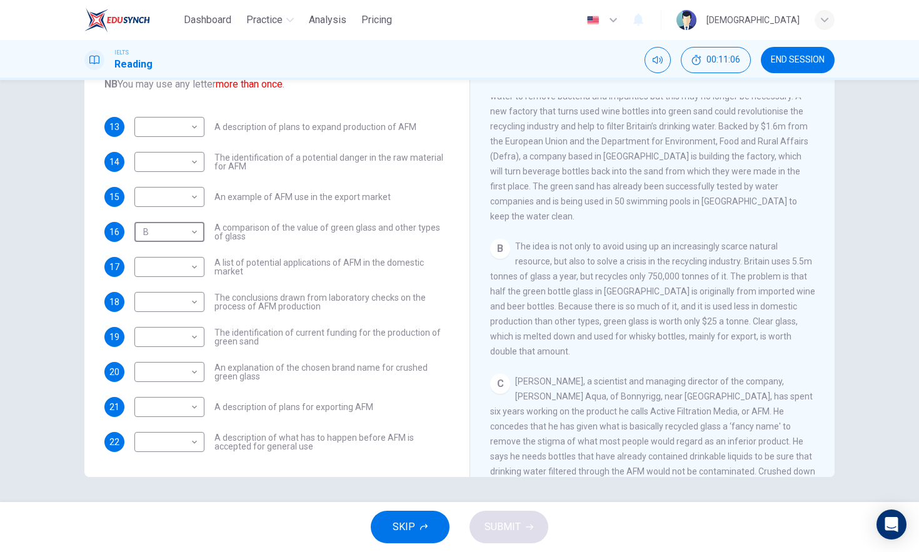
scroll to position [217, 0]
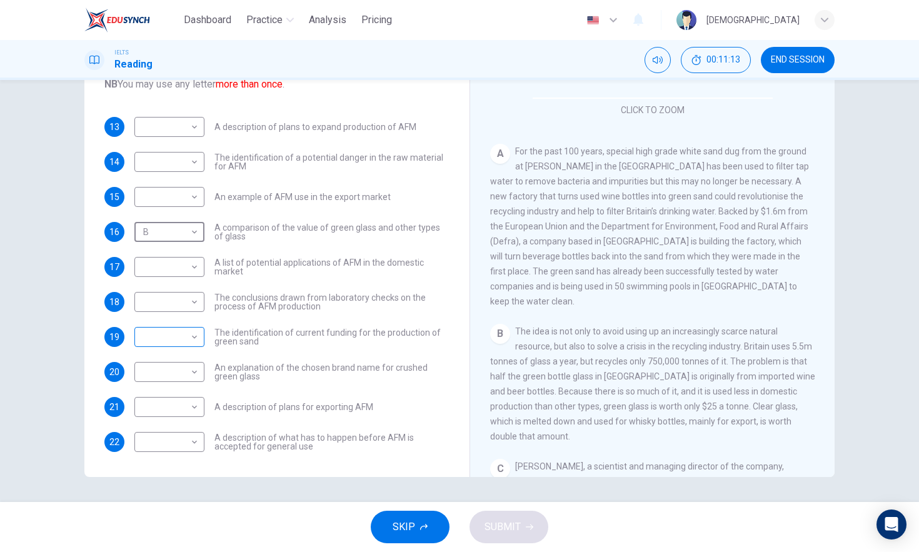
click at [191, 335] on body "Dashboard Practice Analysis Pricing English en ​ Musa IELTS Reading 00:11:13 EN…" at bounding box center [459, 276] width 919 height 552
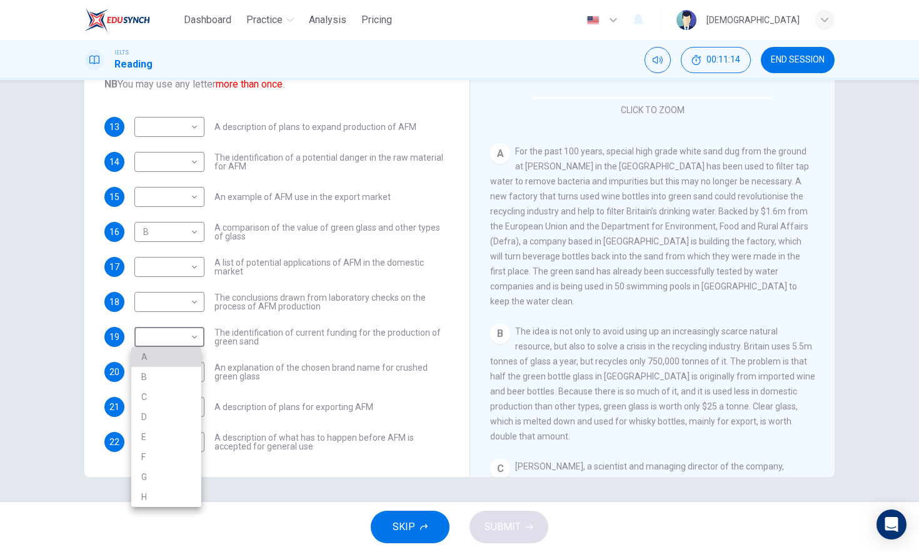
click at [184, 350] on li "A" at bounding box center [166, 357] width 70 height 20
type input "A"
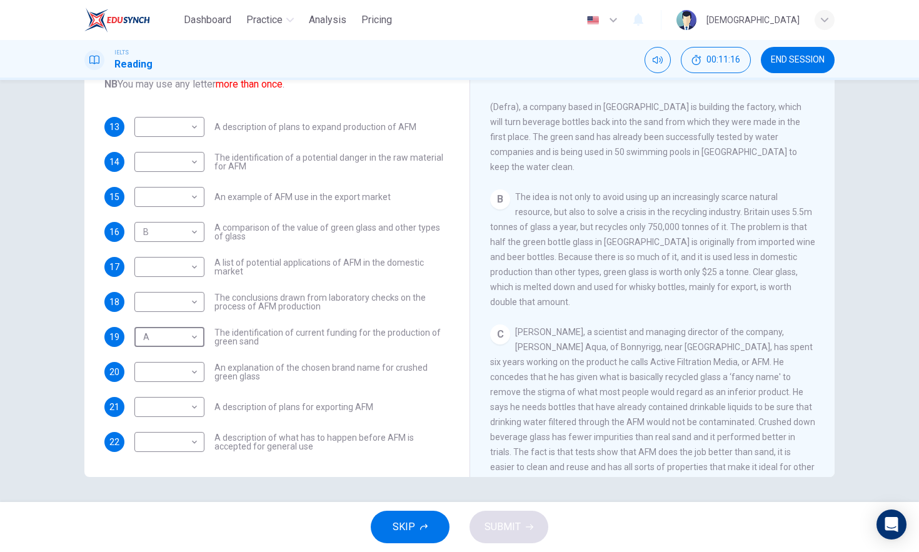
scroll to position [376, 0]
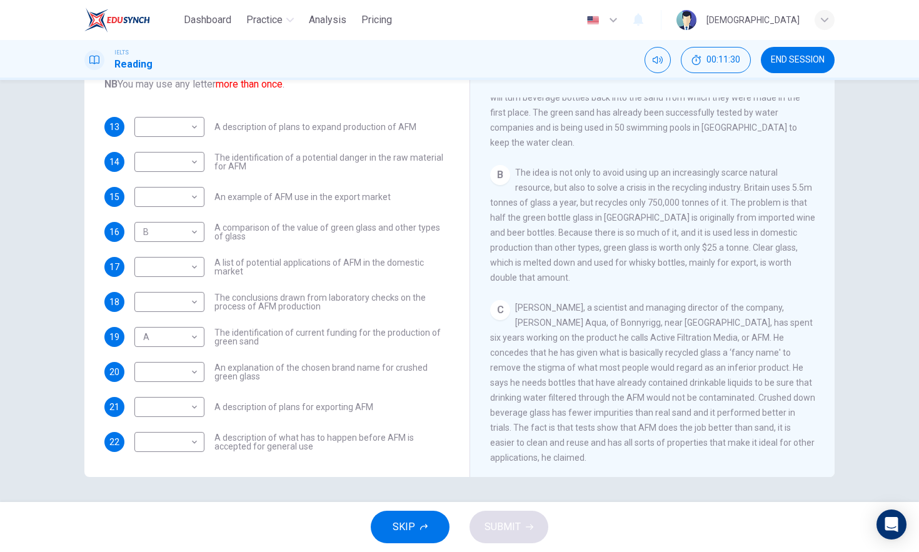
drag, startPoint x: 690, startPoint y: 323, endPoint x: 712, endPoint y: 326, distance: 22.1
click at [712, 326] on span "Howard Dryden, a scientist and managing director of the company, Dryden Aqua, o…" at bounding box center [652, 383] width 325 height 160
click at [742, 322] on span "Howard Dryden, a scientist and managing director of the company, Dryden Aqua, o…" at bounding box center [652, 383] width 325 height 160
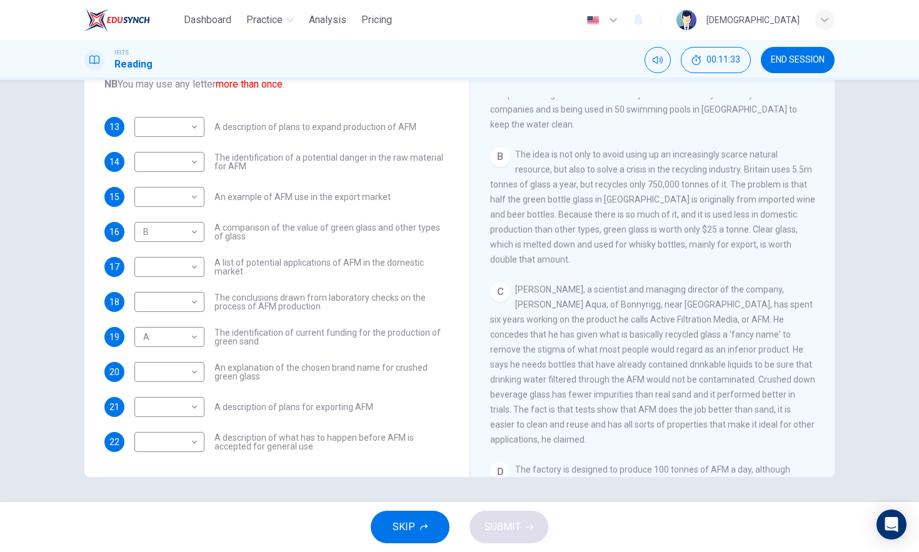
scroll to position [396, 0]
click at [193, 370] on body "Dashboard Practice Analysis Pricing English en ​ Musa IELTS Reading 00:11:40 EN…" at bounding box center [459, 276] width 919 height 552
click at [168, 435] on li "C" at bounding box center [166, 432] width 70 height 20
type input "C"
drag, startPoint x: 664, startPoint y: 370, endPoint x: 769, endPoint y: 350, distance: 106.9
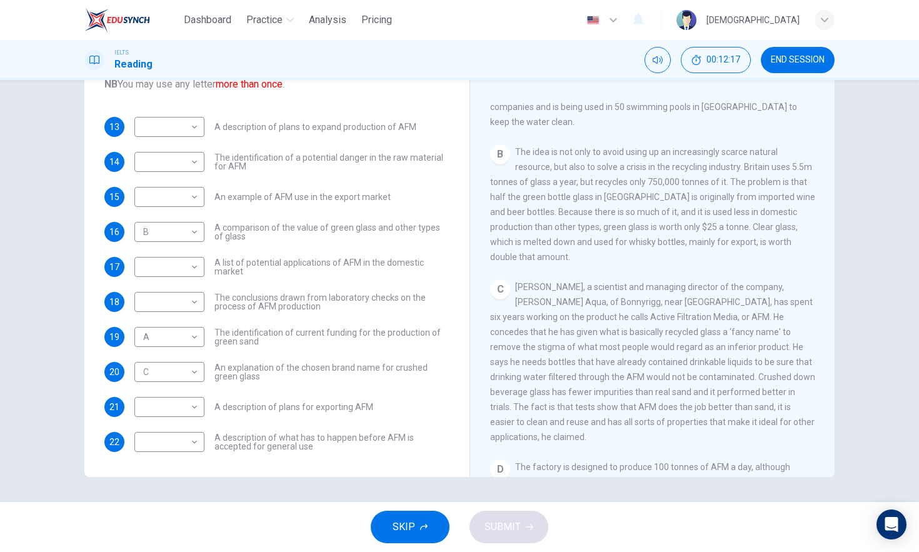
click at [765, 351] on div "C Howard Dryden, a scientist and managing director of the company, Dryden Aqua,…" at bounding box center [652, 362] width 325 height 165
click at [769, 350] on span "Howard Dryden, a scientist and managing director of the company, Dryden Aqua, o…" at bounding box center [652, 362] width 325 height 160
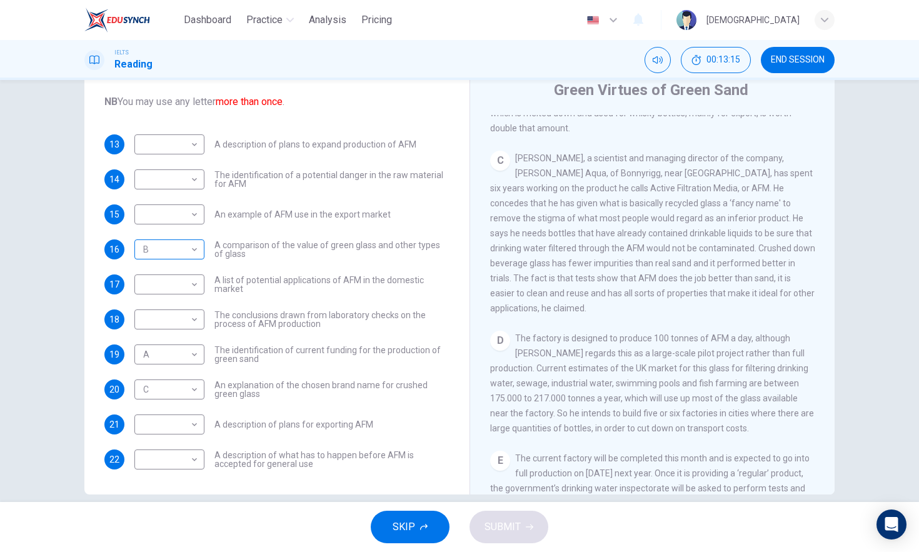
scroll to position [63, 0]
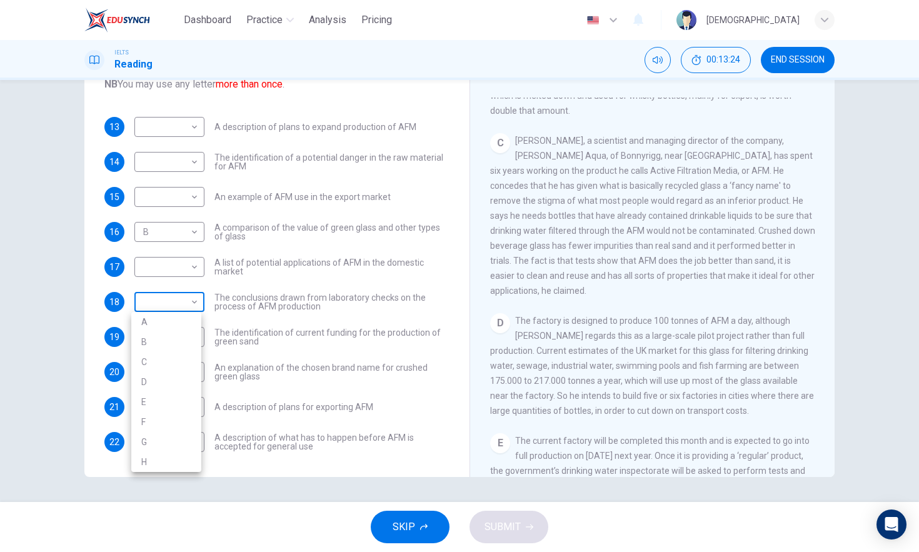
click at [188, 304] on body "Dashboard Practice Analysis Pricing English en ​ Musa IELTS Reading 00:13:24 EN…" at bounding box center [459, 276] width 919 height 552
click at [171, 361] on li "C" at bounding box center [166, 362] width 70 height 20
type input "C"
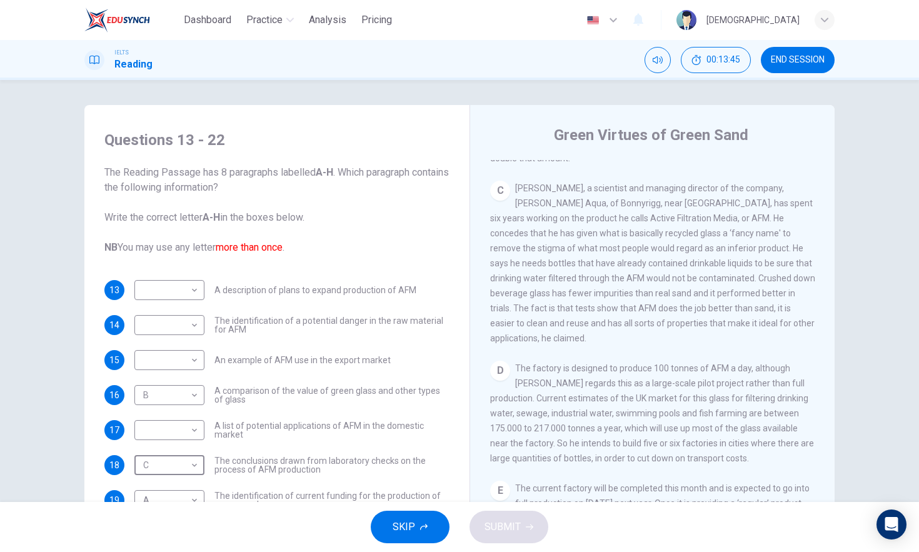
scroll to position [3, 0]
click at [194, 289] on body "Dashboard Practice Analysis Pricing English en ​ Musa IELTS Reading 00:13:46 EN…" at bounding box center [459, 276] width 919 height 552
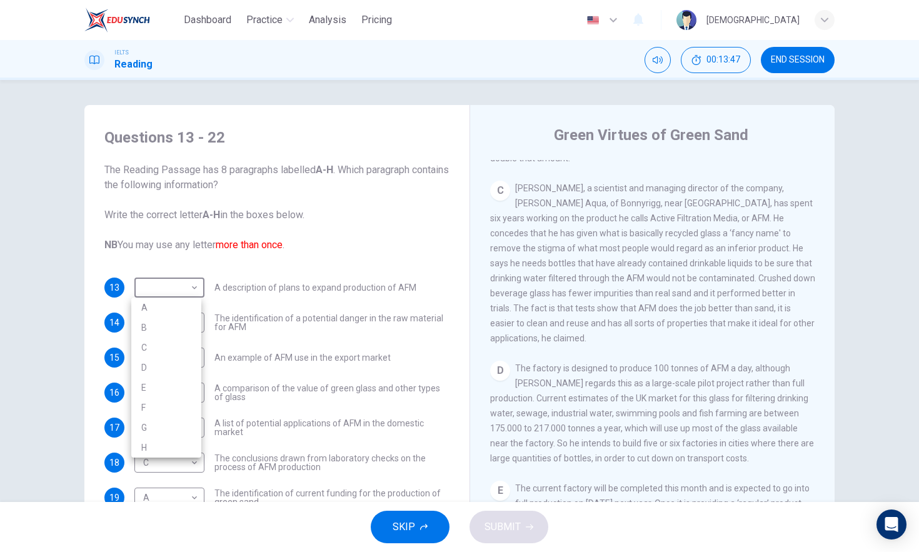
click at [174, 365] on li "D" at bounding box center [166, 368] width 70 height 20
type input "D"
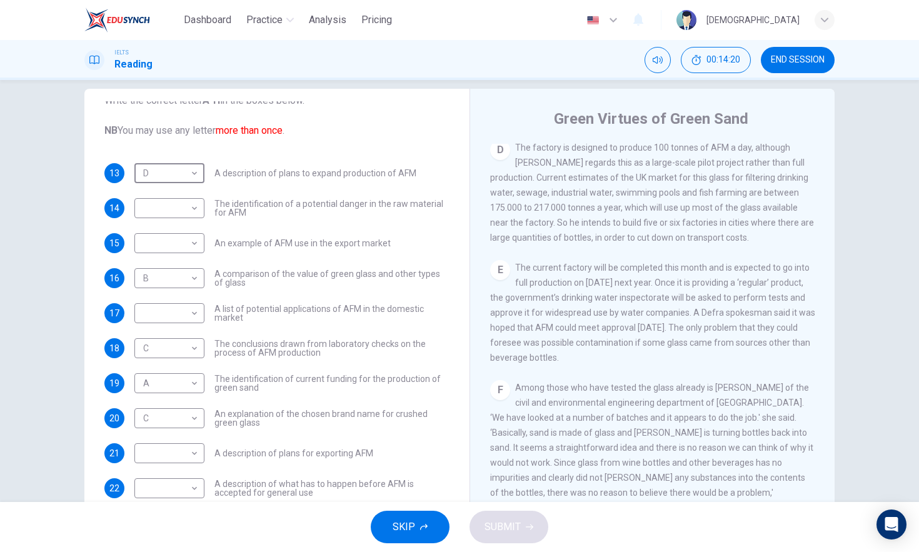
scroll to position [63, 0]
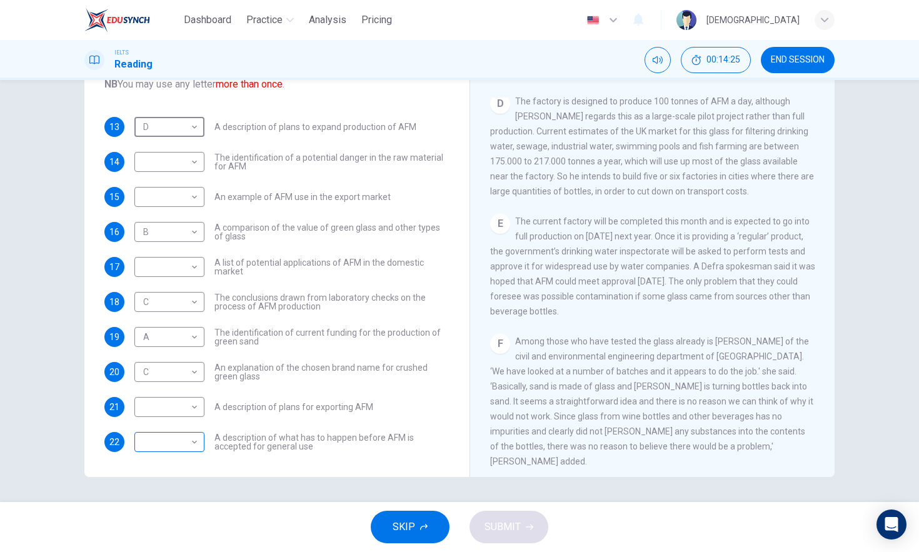
click at [184, 440] on body "Dashboard Practice Analysis Pricing English en ​ Musa IELTS Reading 00:14:25 EN…" at bounding box center [459, 276] width 919 height 552
click at [158, 465] on li "E" at bounding box center [166, 472] width 70 height 20
type input "E"
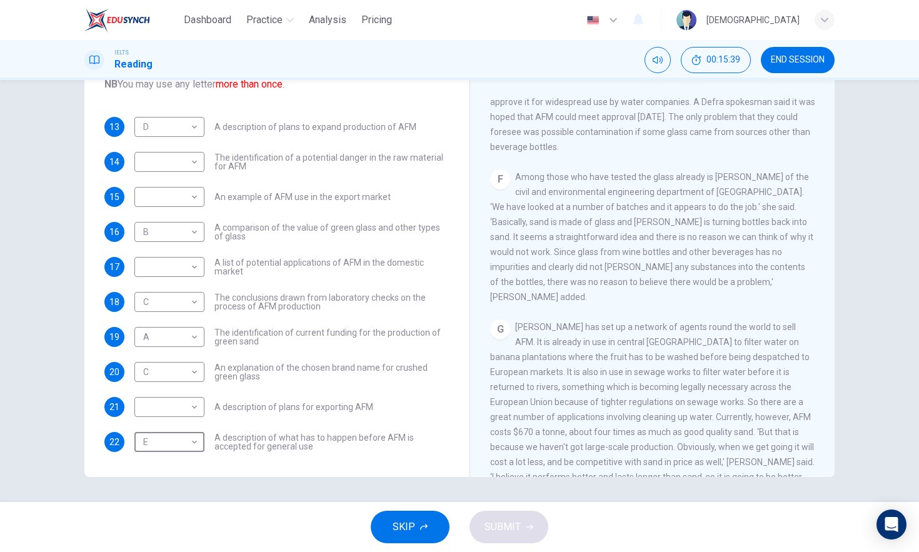
scroll to position [949, 0]
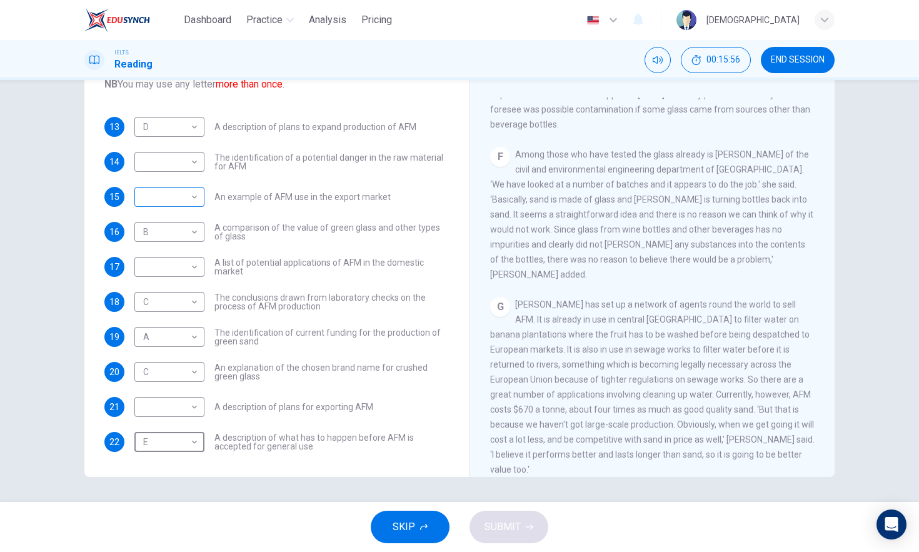
click at [174, 188] on body "Dashboard Practice Analysis Pricing English en ​ Musa IELTS Reading 00:15:56 EN…" at bounding box center [459, 276] width 919 height 552
click at [168, 338] on li "G" at bounding box center [166, 337] width 70 height 20
type input "G"
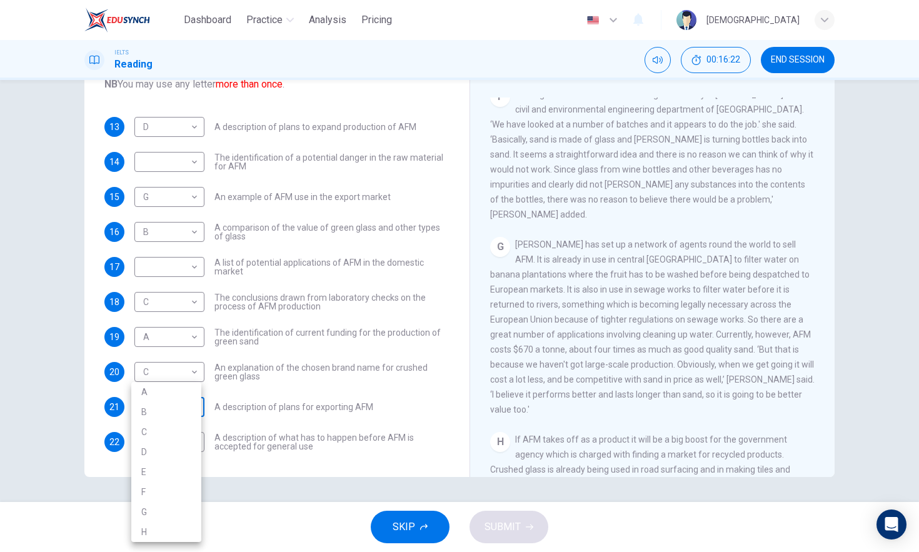
click at [190, 406] on body "Dashboard Practice Analysis Pricing English en ​ Musa IELTS Reading 00:16:22 EN…" at bounding box center [459, 276] width 919 height 552
click at [163, 510] on li "G" at bounding box center [166, 512] width 70 height 20
type input "G"
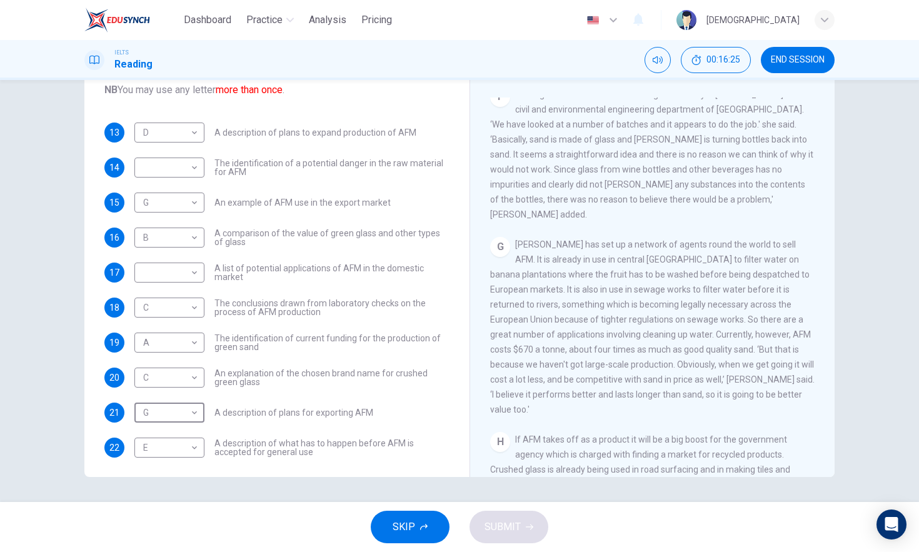
scroll to position [101, 0]
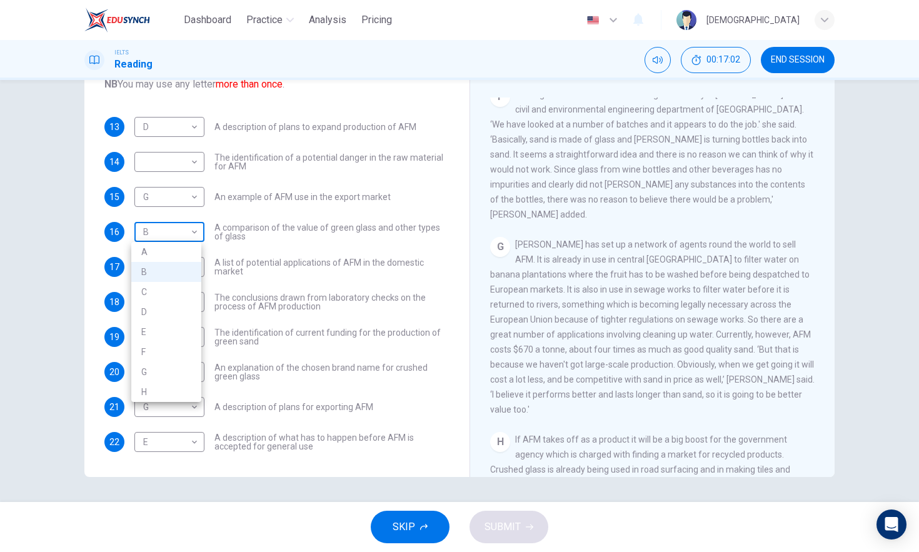
click at [183, 238] on body "Dashboard Practice Analysis Pricing English en ​ Musa IELTS Reading 00:17:02 EN…" at bounding box center [459, 276] width 919 height 552
click at [174, 365] on li "G" at bounding box center [166, 372] width 70 height 20
type input "G"
click at [180, 197] on body "Dashboard Practice Analysis Pricing English en ​ Musa IELTS Reading 00:17:04 EN…" at bounding box center [459, 276] width 919 height 552
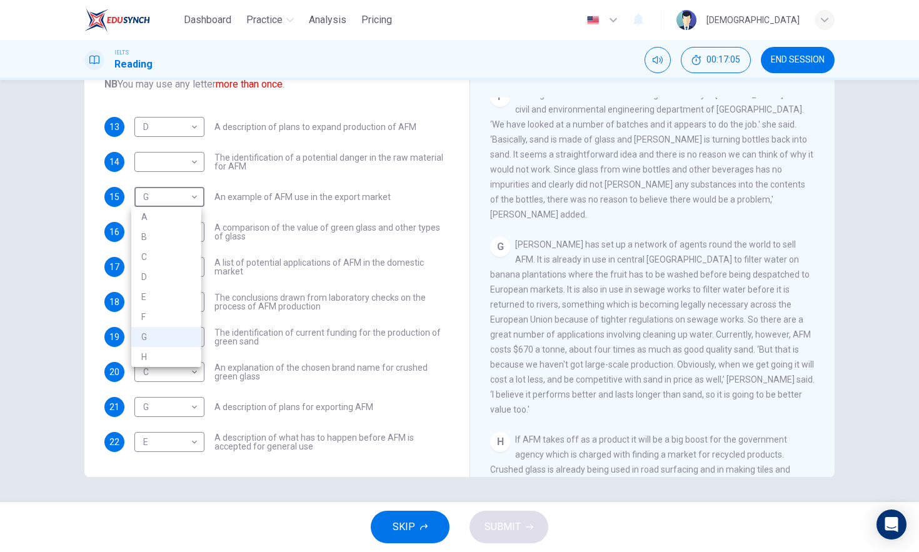
click at [179, 343] on li "G" at bounding box center [166, 337] width 70 height 20
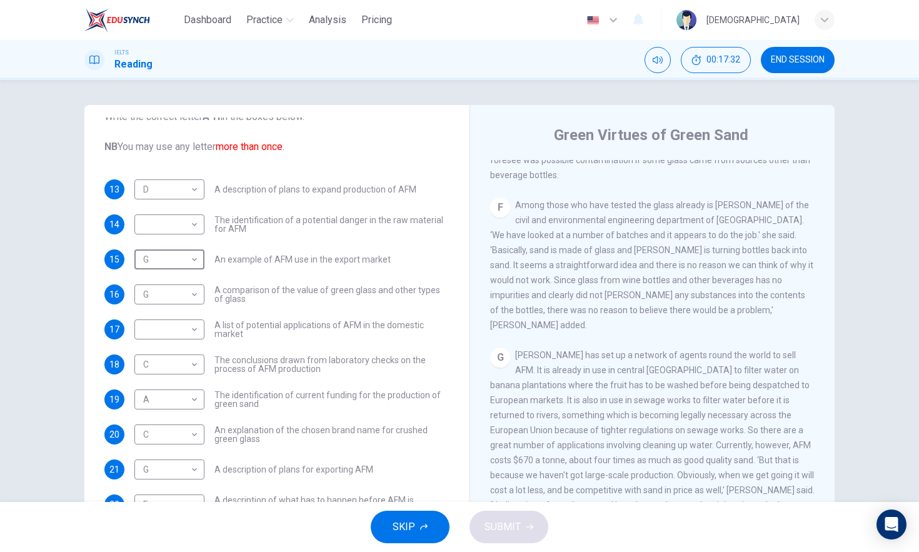
scroll to position [98, 0]
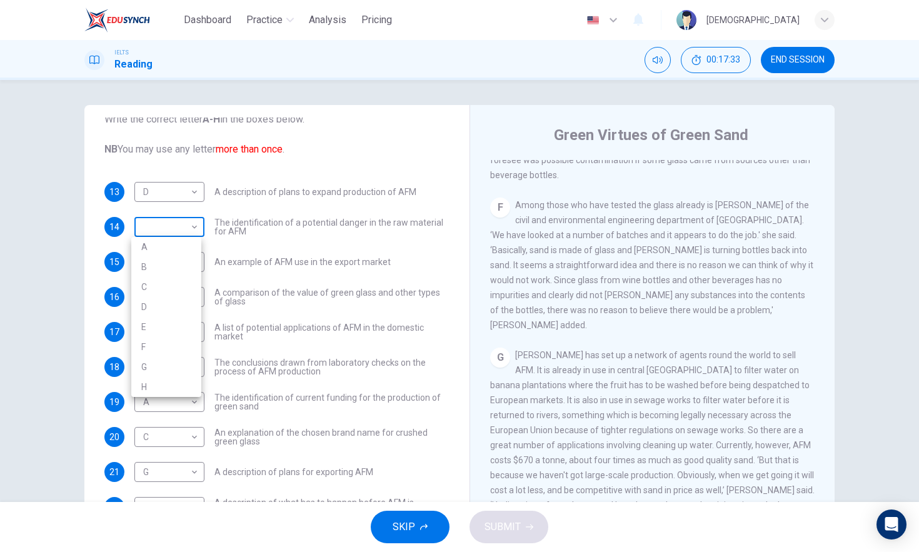
click at [167, 233] on body "Dashboard Practice Analysis Pricing English en ​ Musa IELTS Reading 00:17:33 EN…" at bounding box center [459, 276] width 919 height 552
drag, startPoint x: 171, startPoint y: 343, endPoint x: 186, endPoint y: 343, distance: 15.6
click at [171, 343] on li "F" at bounding box center [166, 347] width 70 height 20
type input "F"
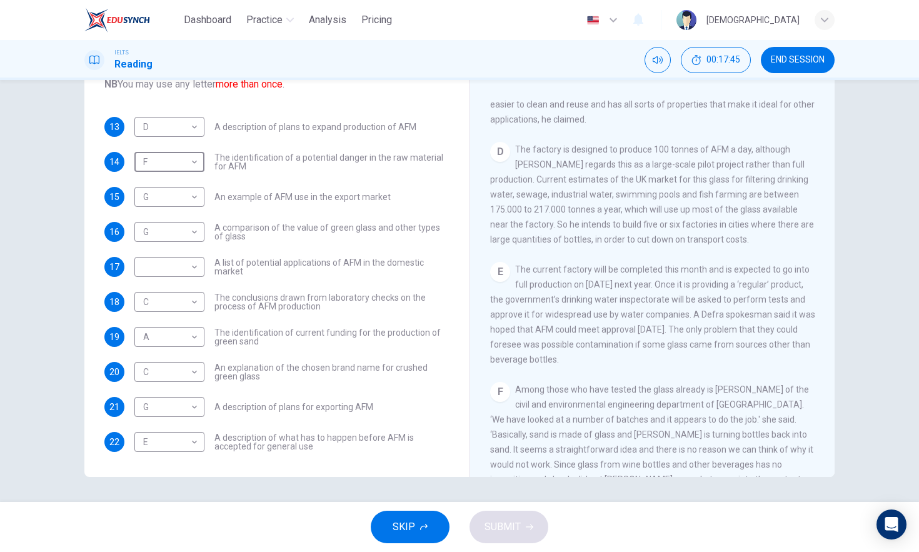
scroll to position [598, 0]
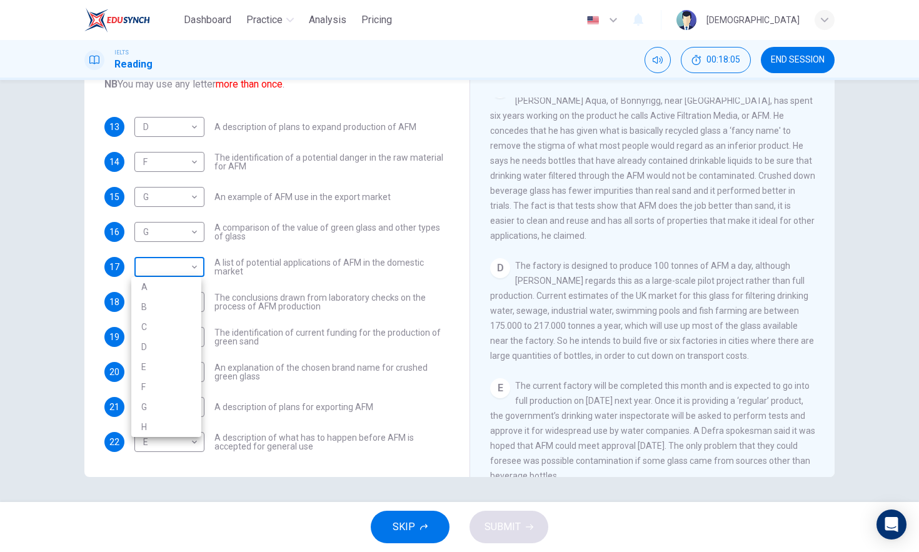
click at [190, 272] on body "Dashboard Practice Analysis Pricing English en ​ Musa IELTS Reading 00:18:05 EN…" at bounding box center [459, 276] width 919 height 552
click at [176, 340] on li "D" at bounding box center [166, 347] width 70 height 20
type input "D"
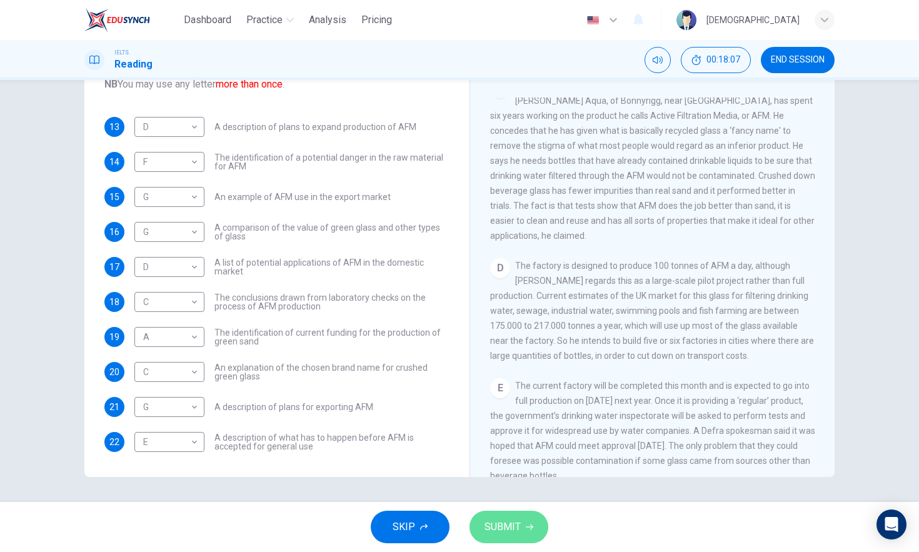
click at [518, 527] on span "SUBMIT" at bounding box center [503, 527] width 36 height 18
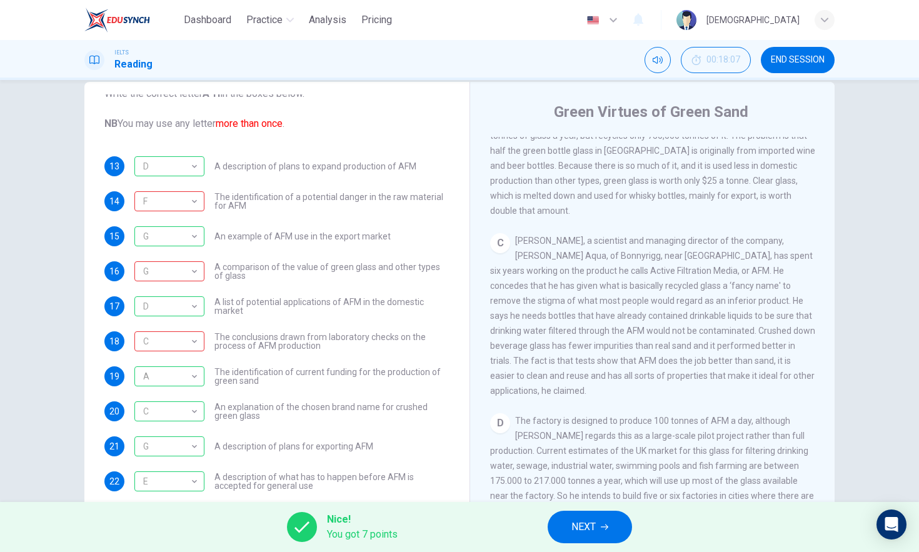
scroll to position [39, 0]
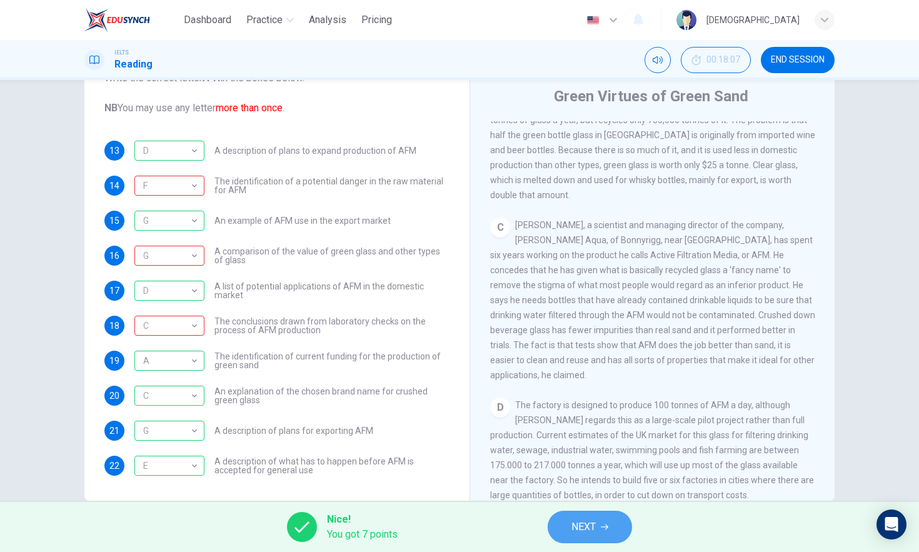
click at [565, 540] on button "NEXT" at bounding box center [590, 527] width 84 height 33
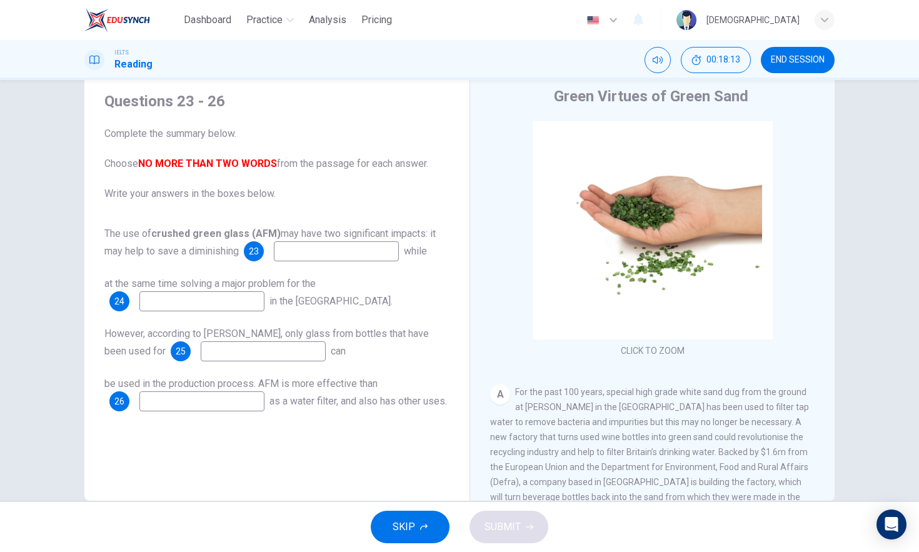
click at [343, 255] on input at bounding box center [336, 251] width 125 height 20
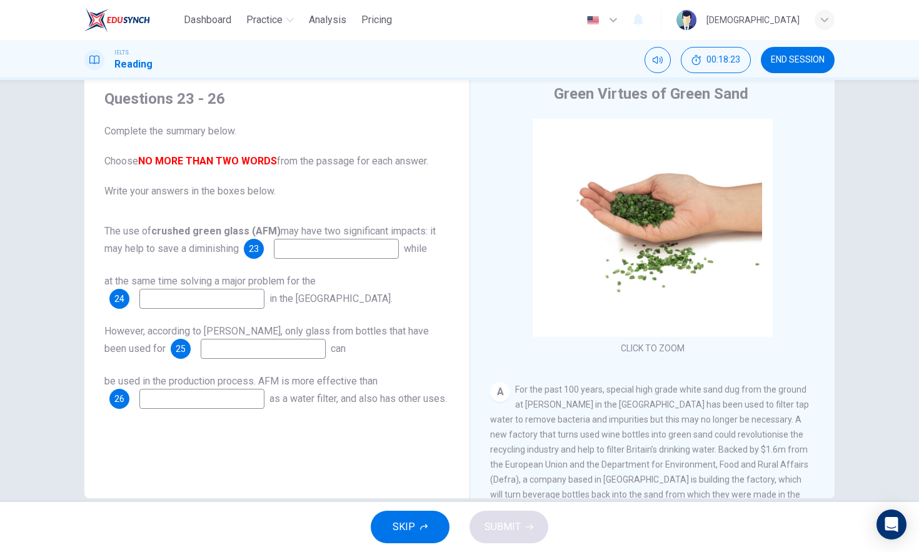
scroll to position [63, 0]
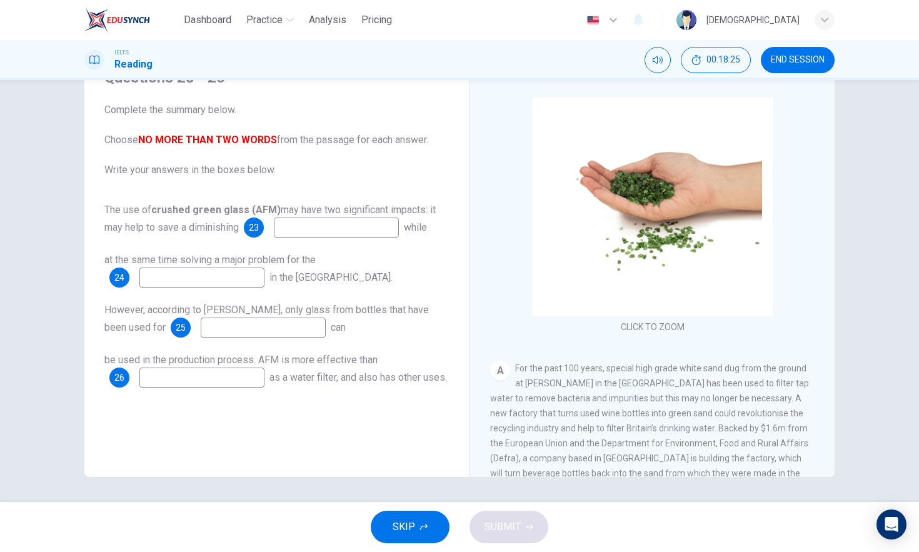
click at [195, 271] on input at bounding box center [201, 278] width 125 height 20
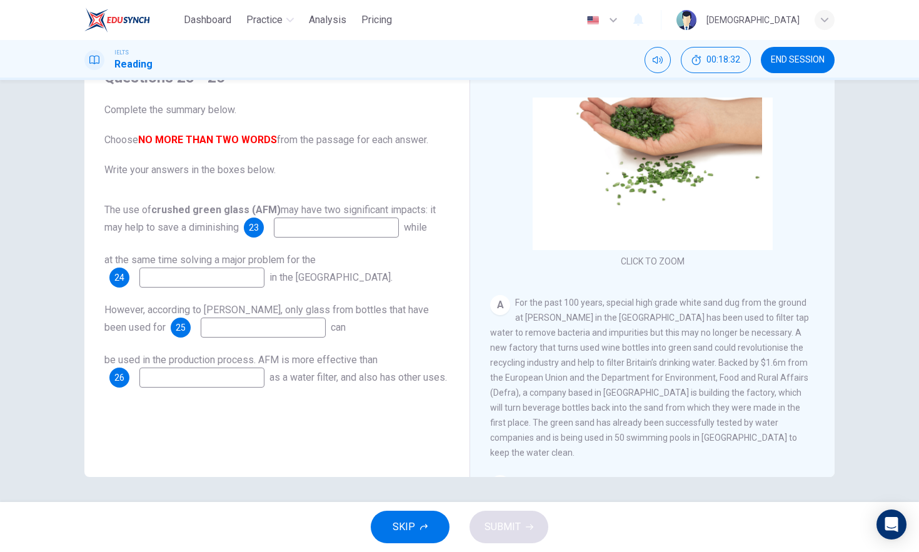
click at [362, 229] on input at bounding box center [336, 228] width 125 height 20
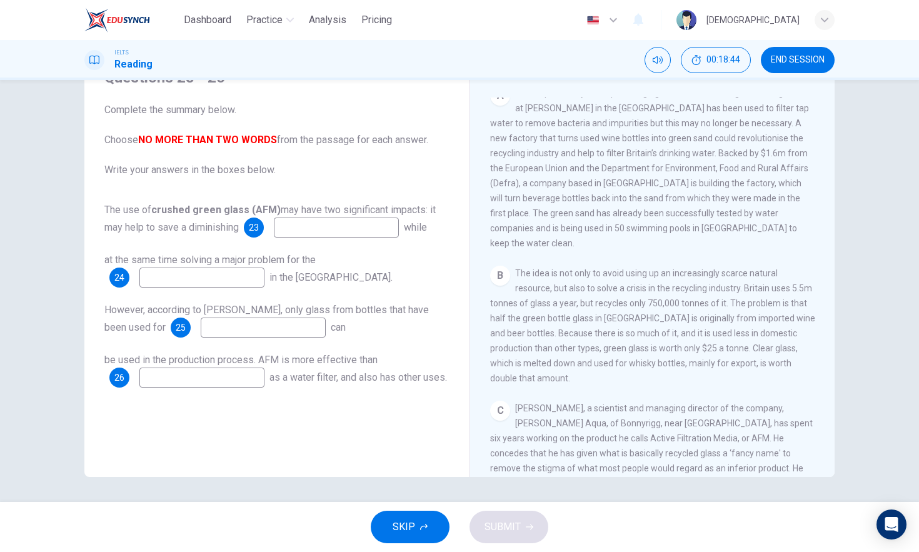
scroll to position [280, 0]
click at [265, 328] on input at bounding box center [263, 328] width 125 height 20
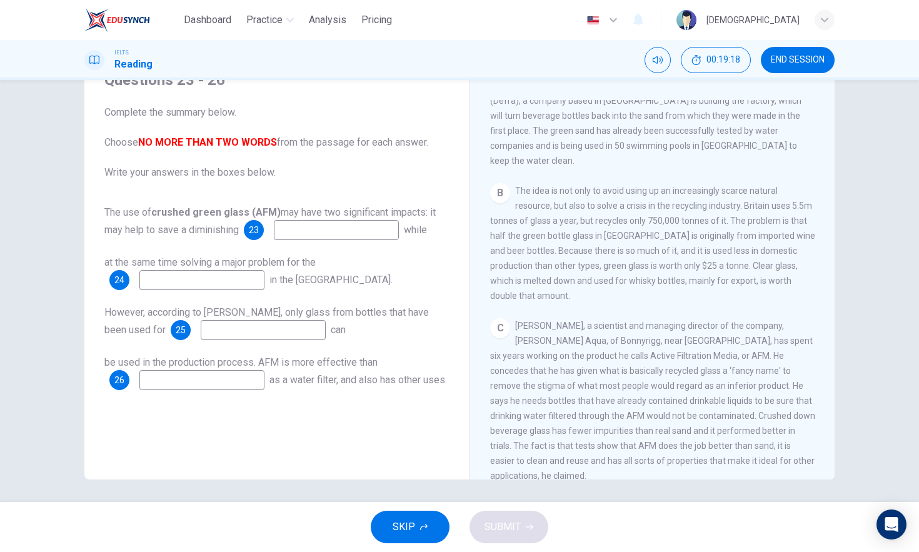
scroll to position [58, 0]
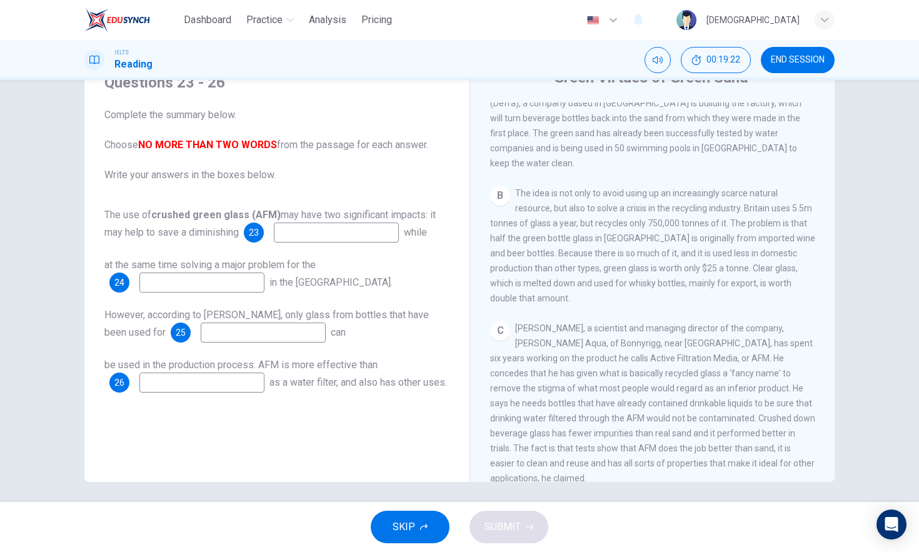
click at [184, 266] on span "at the same time solving a major problem for the" at bounding box center [209, 265] width 211 height 12
click at [196, 277] on input at bounding box center [201, 283] width 125 height 20
type input "purification of water"
click at [303, 233] on input at bounding box center [336, 233] width 125 height 20
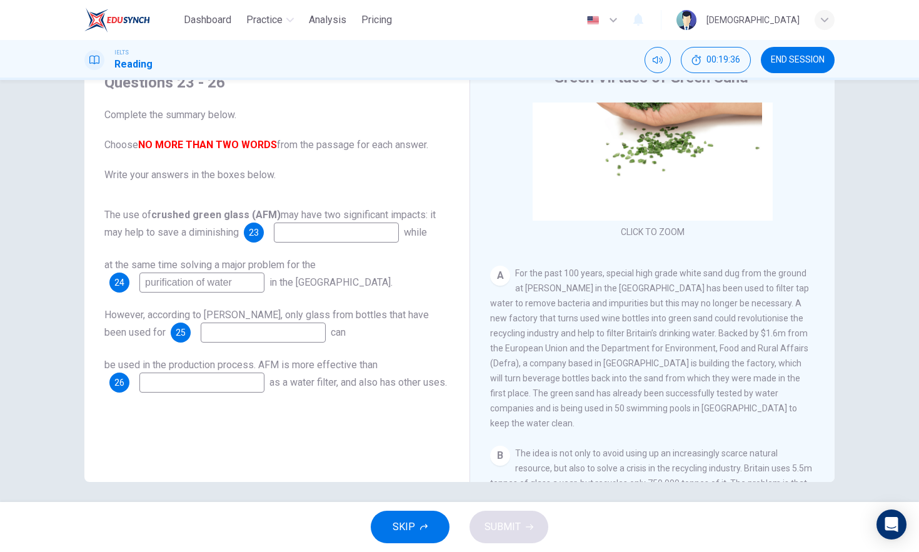
scroll to position [103, 0]
type input "r"
type input "w"
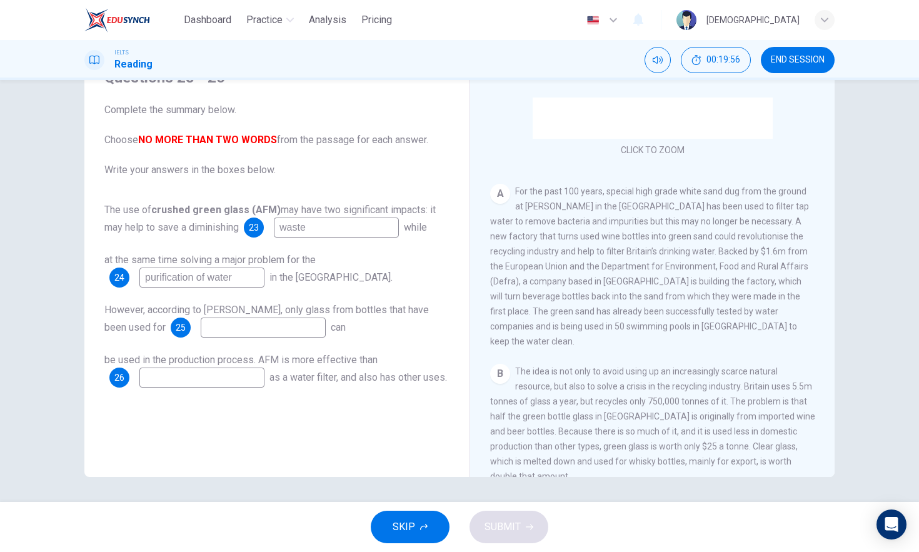
scroll to position [179, 0]
type input "waste of glass"
click at [256, 328] on input at bounding box center [263, 328] width 125 height 20
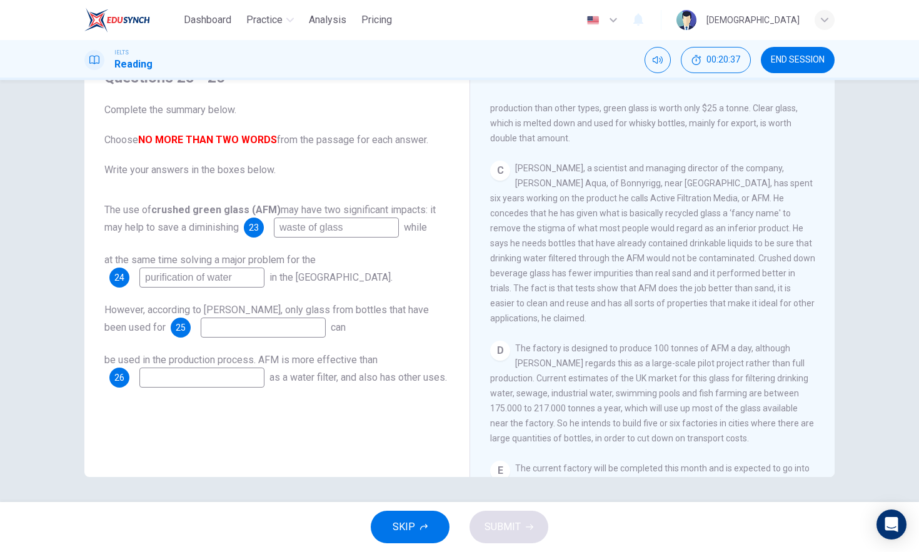
scroll to position [518, 0]
click at [221, 373] on input at bounding box center [201, 378] width 125 height 20
type input "sand"
click at [238, 330] on input at bounding box center [263, 328] width 125 height 20
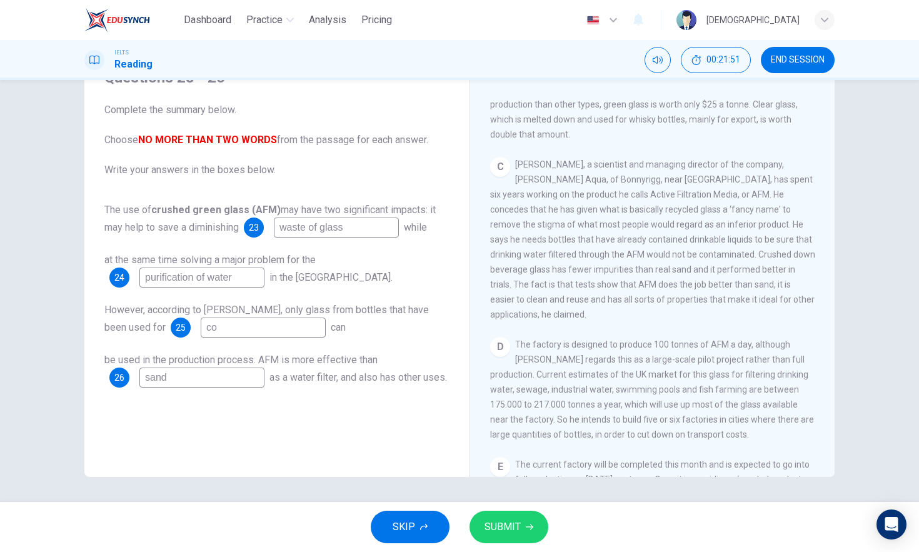
type input "c"
type input "containing drinkable liquid"
click at [512, 530] on span "SUBMIT" at bounding box center [503, 527] width 36 height 18
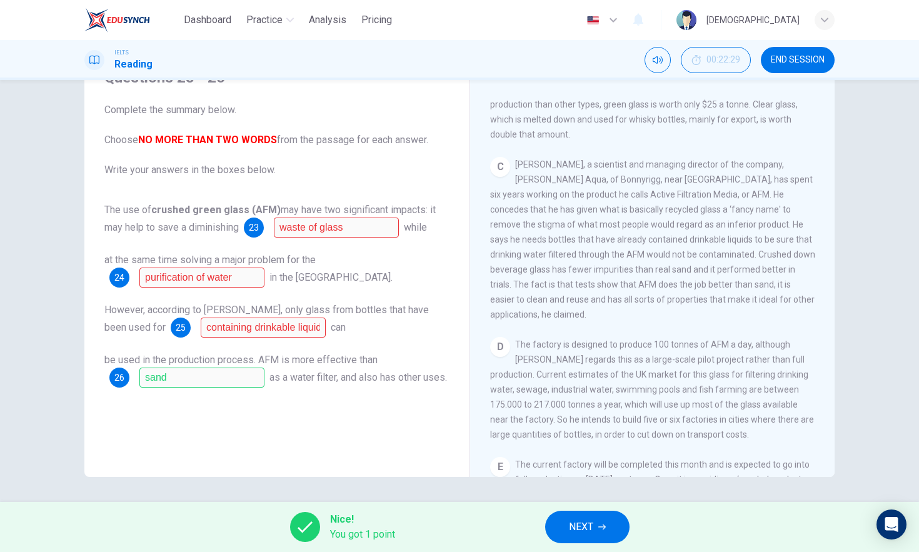
click at [617, 545] on div "Nice! You got 1 point NEXT" at bounding box center [459, 527] width 919 height 50
click at [617, 536] on button "NEXT" at bounding box center [587, 527] width 84 height 33
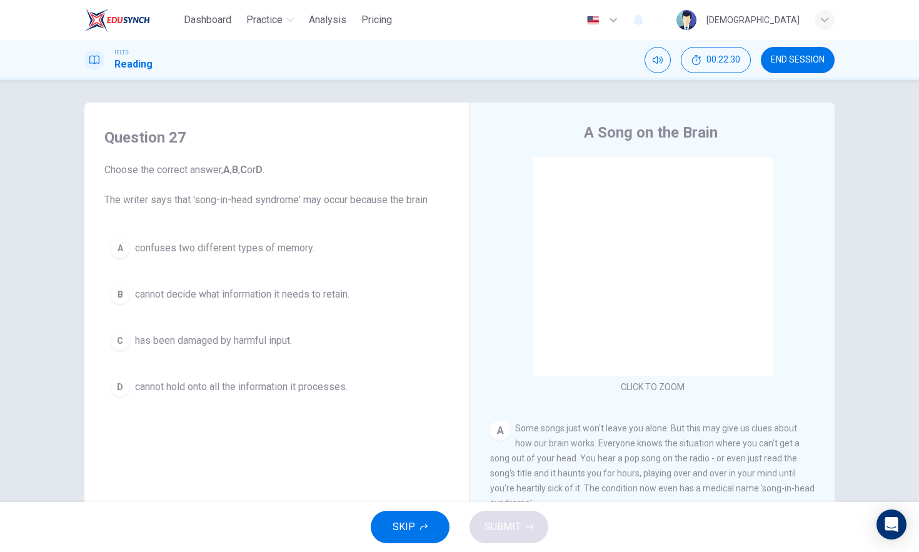
scroll to position [8, 0]
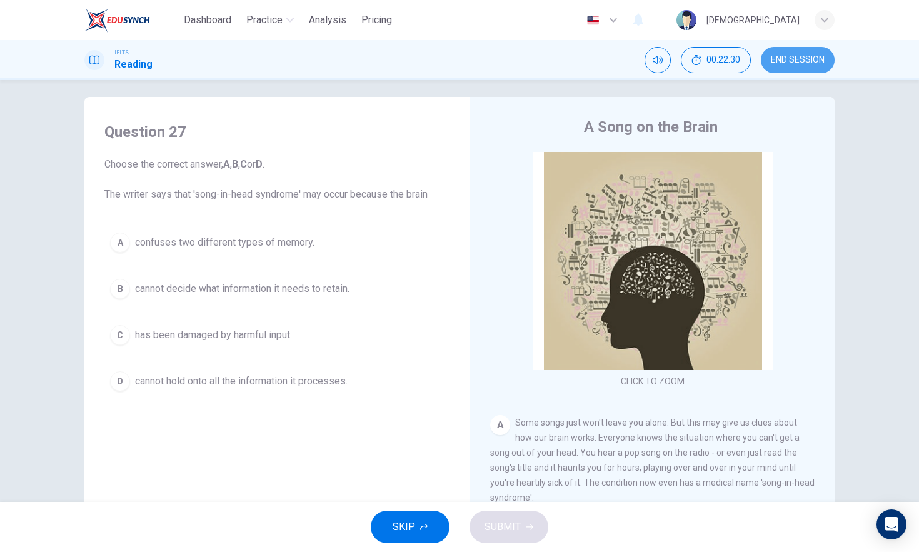
click at [784, 71] on button "END SESSION" at bounding box center [798, 60] width 74 height 26
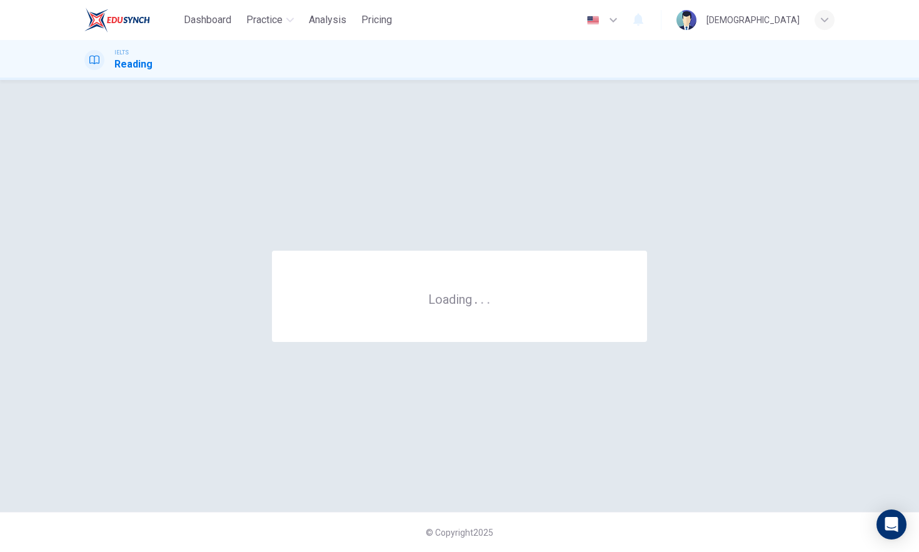
scroll to position [0, 0]
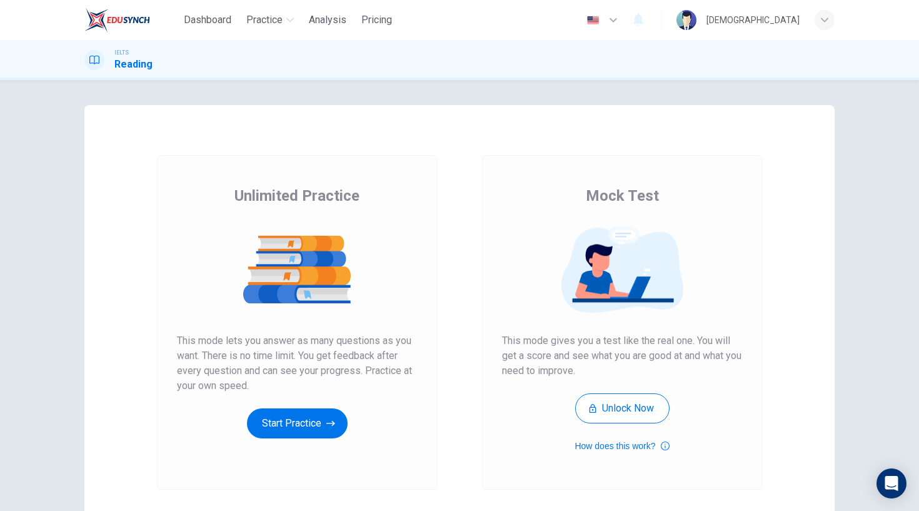
scroll to position [94, 0]
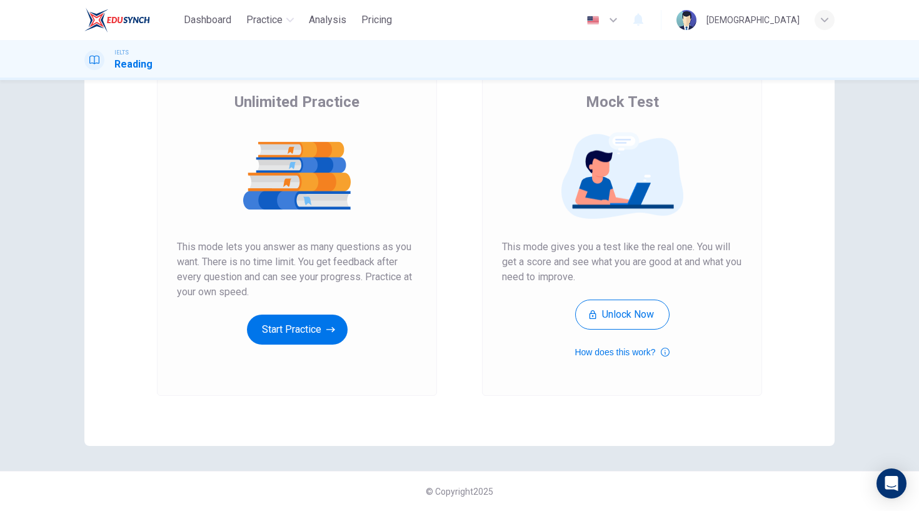
click at [76, 141] on div "Unlimited Practice Mock Test Unlimited Practice This mode lets you answer as ma…" at bounding box center [459, 228] width 790 height 435
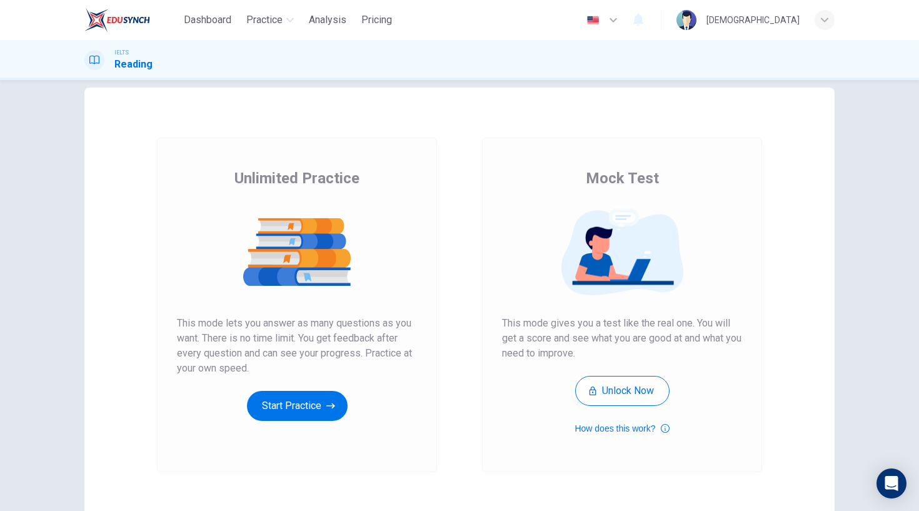
scroll to position [0, 0]
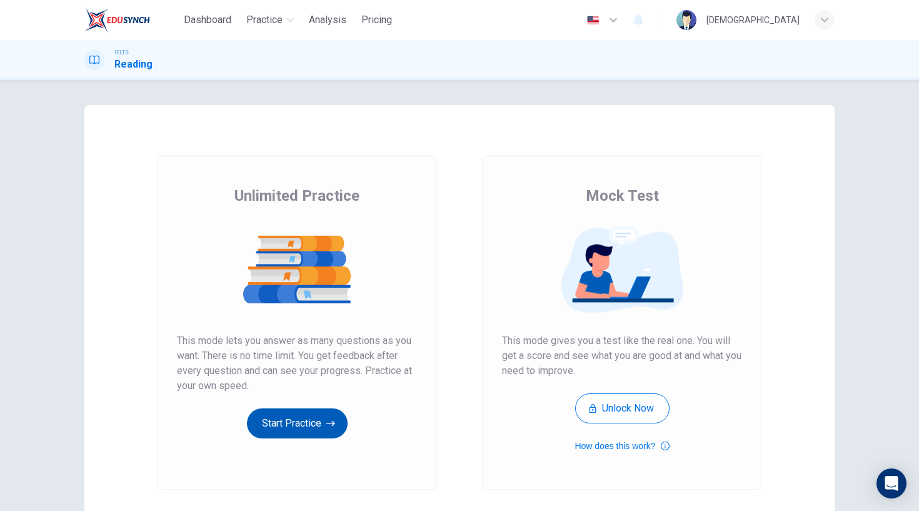
click at [302, 418] on button "Start Practice" at bounding box center [297, 423] width 101 height 30
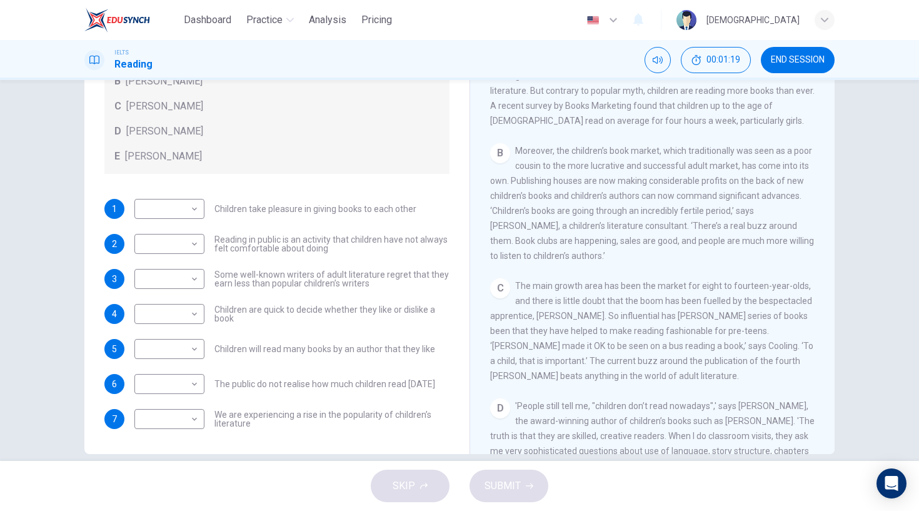
scroll to position [118, 0]
click at [194, 426] on body "Dashboard Practice Analysis Pricing English en ​ Musa IELTS Reading 00:01:25 EN…" at bounding box center [459, 255] width 919 height 511
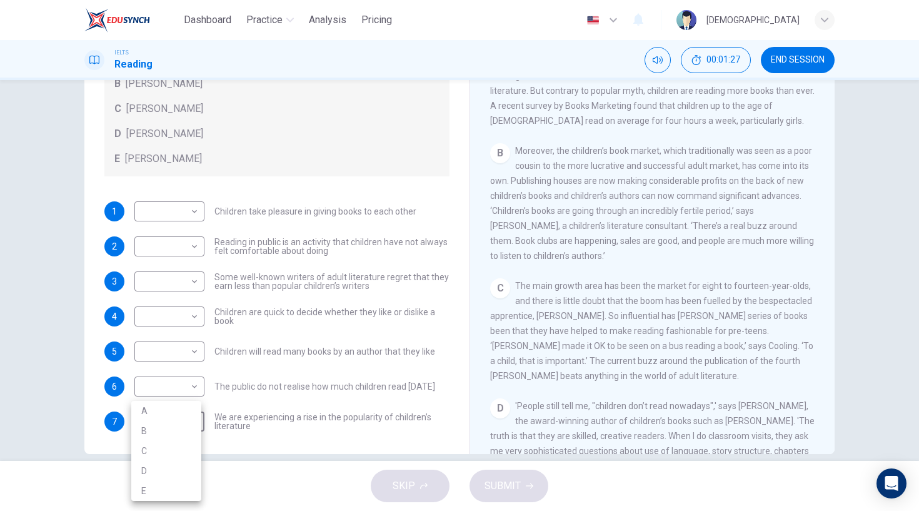
click at [179, 411] on li "A" at bounding box center [166, 411] width 70 height 20
type input "A"
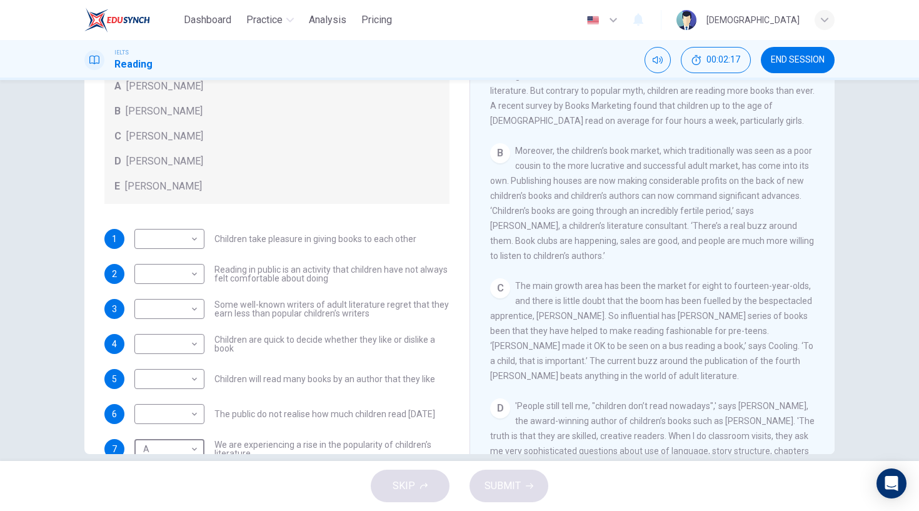
scroll to position [104, 0]
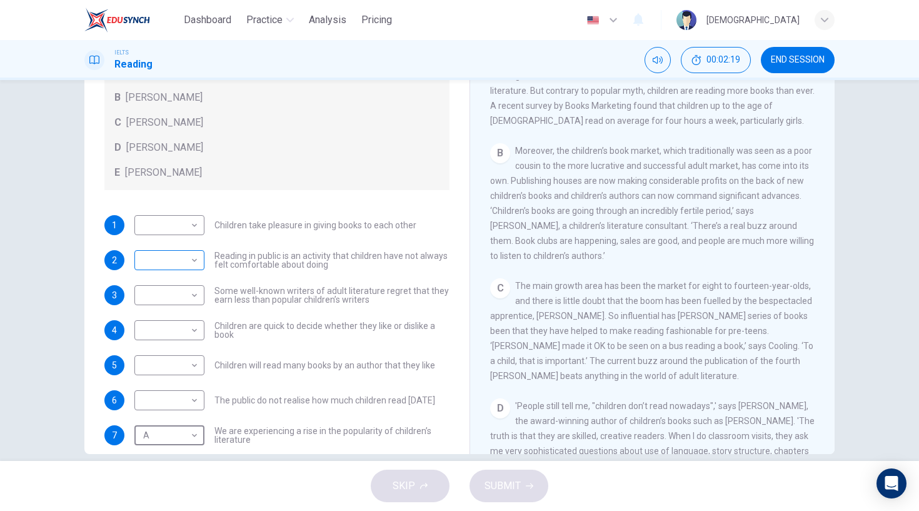
click at [198, 257] on div "​ ​" at bounding box center [169, 260] width 70 height 20
click at [194, 271] on body "Dashboard Practice Analysis Pricing English en ​ Musa IELTS Reading 00:02:19 EN…" at bounding box center [459, 255] width 919 height 511
click at [179, 298] on li "B" at bounding box center [166, 300] width 70 height 20
type input "B"
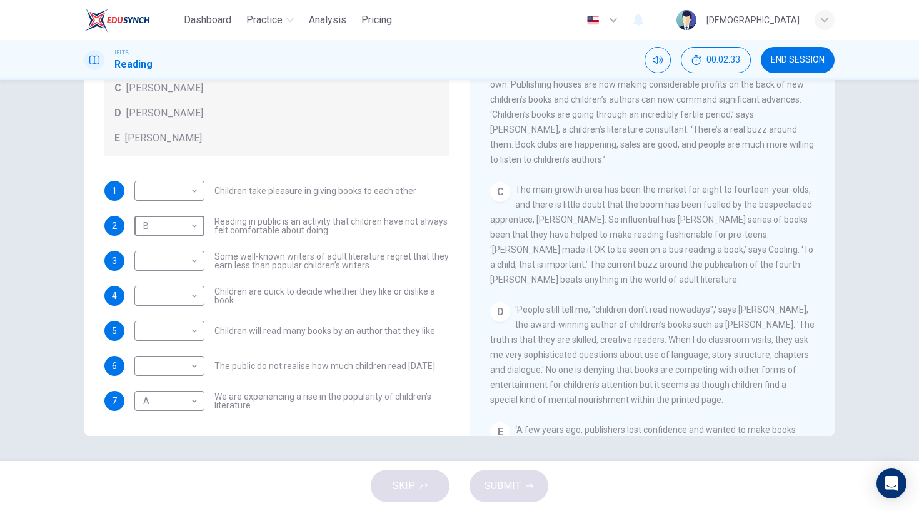
scroll to position [376, 0]
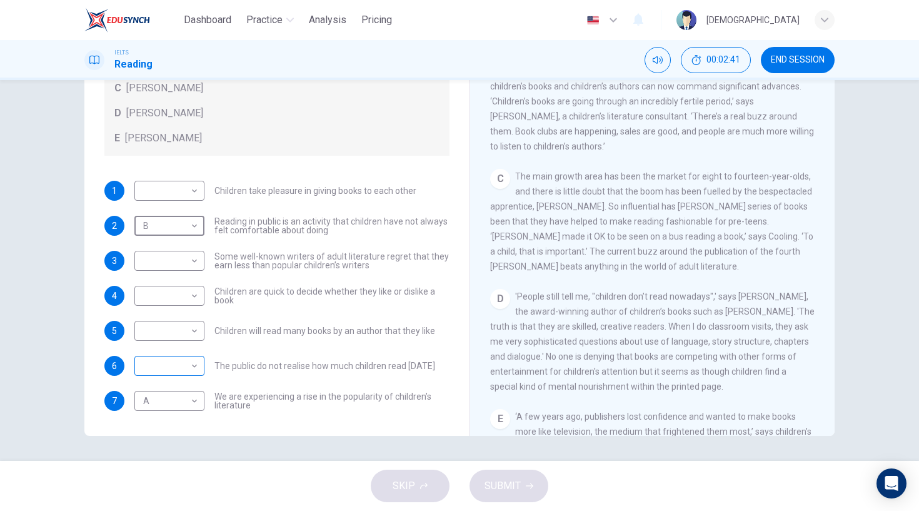
click at [187, 365] on body "Dashboard Practice Analysis Pricing English en ​ Musa IELTS Reading 00:02:41 EN…" at bounding box center [459, 255] width 919 height 511
click at [189, 410] on li "B" at bounding box center [166, 406] width 70 height 20
type input "B"
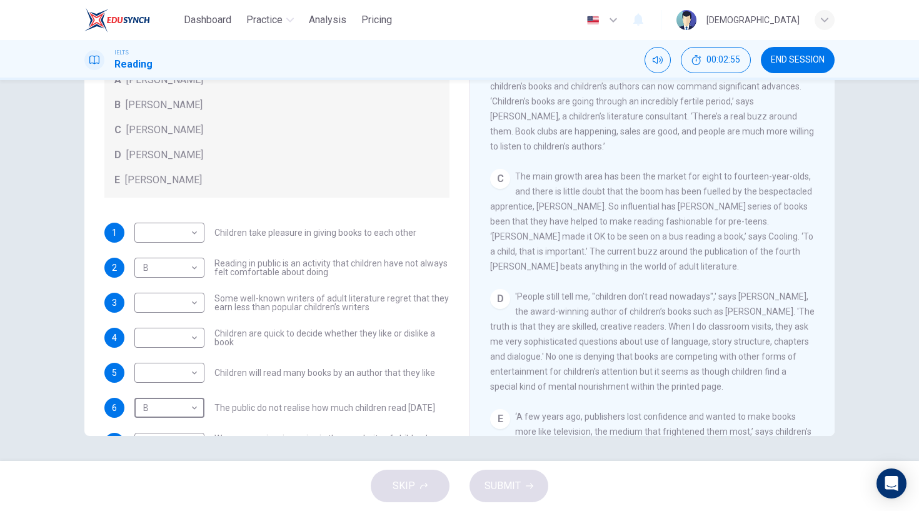
scroll to position [121, 0]
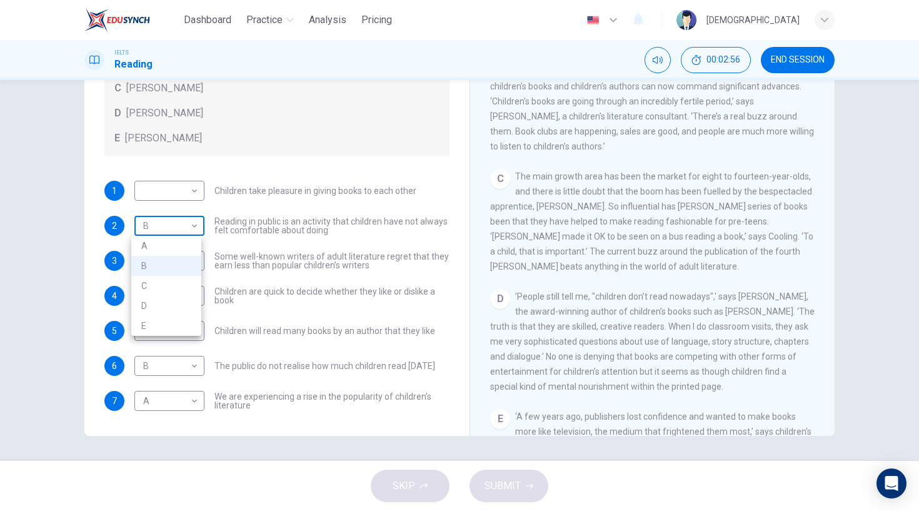
click at [181, 226] on body "Dashboard Practice Analysis Pricing English en ​ Musa IELTS Reading 00:02:56 EN…" at bounding box center [459, 255] width 919 height 511
click at [181, 238] on li "A" at bounding box center [166, 246] width 70 height 20
type input "A"
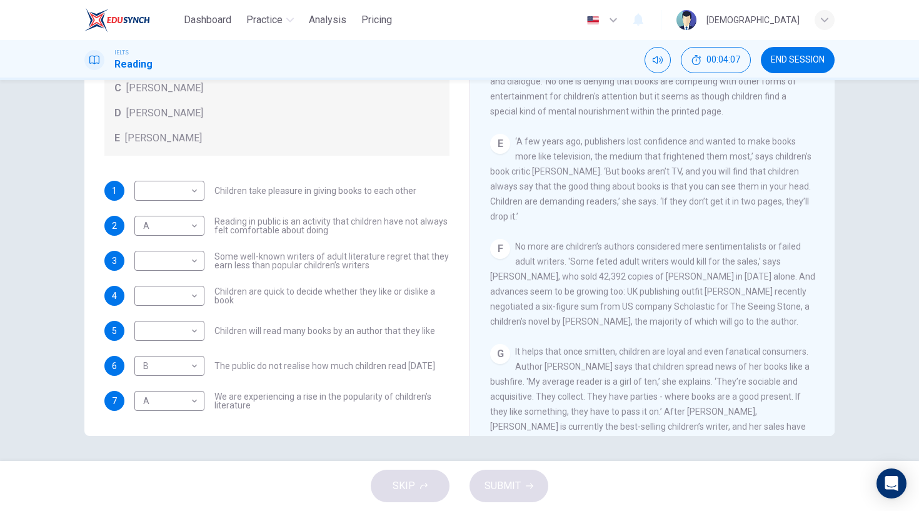
scroll to position [659, 0]
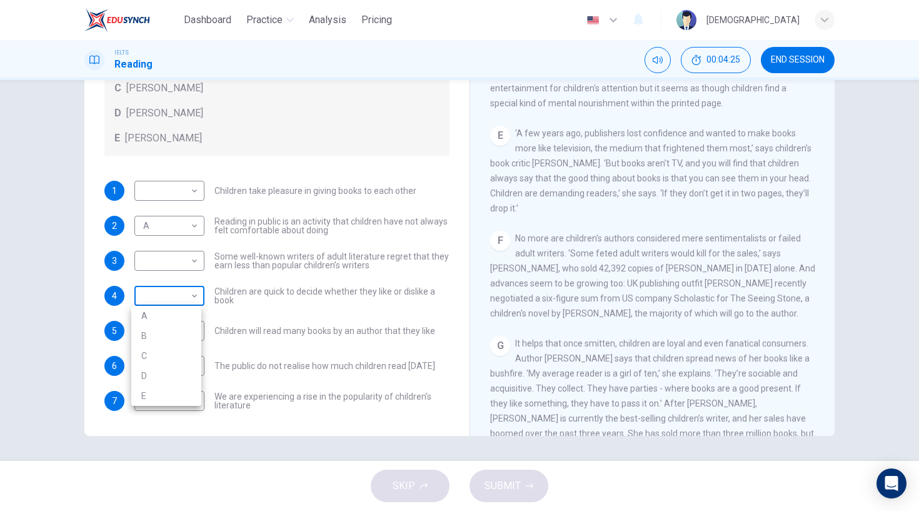
click at [186, 298] on body "Dashboard Practice Analysis Pricing English en ​ Musa IELTS Reading 00:04:25 EN…" at bounding box center [459, 255] width 919 height 511
click at [170, 355] on li "C" at bounding box center [166, 356] width 70 height 20
type input "C"
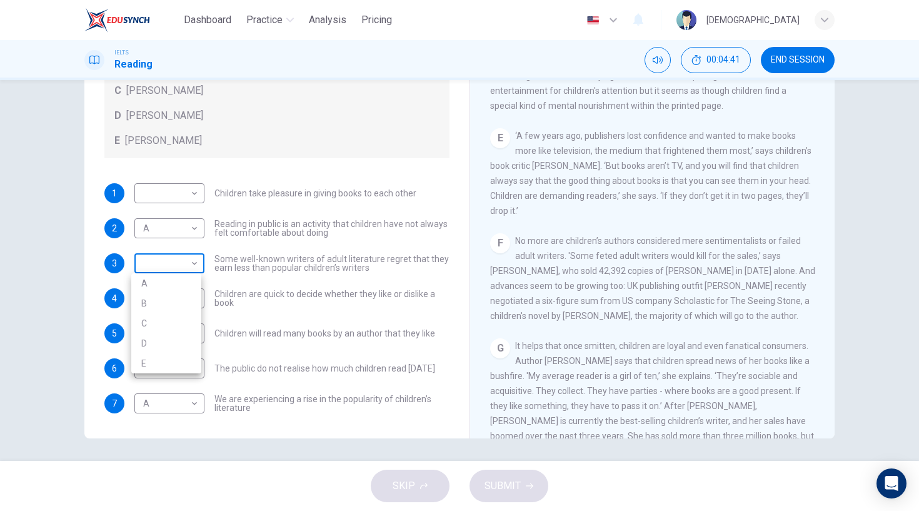
click at [181, 272] on body "Dashboard Practice Analysis Pricing English en ​ Musa IELTS Reading 00:04:41 EN…" at bounding box center [459, 255] width 919 height 511
click at [170, 303] on li "B" at bounding box center [166, 303] width 70 height 20
type input "B"
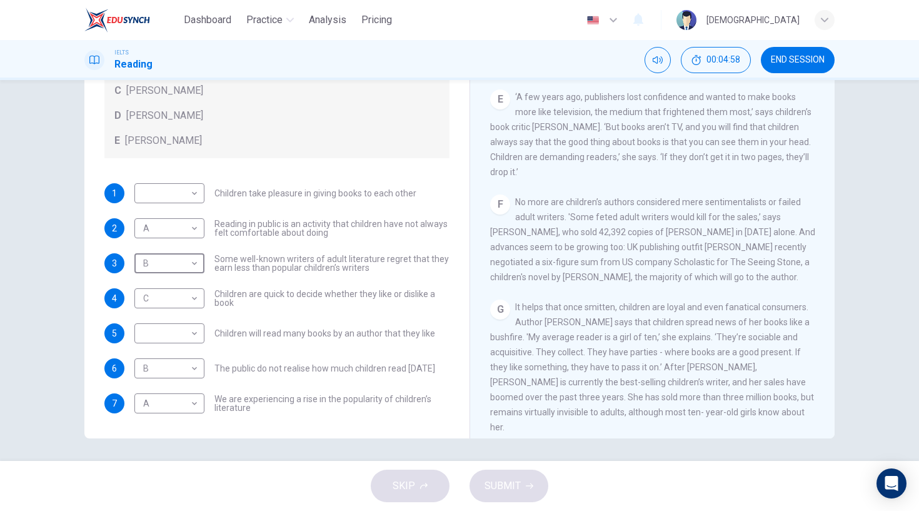
scroll to position [700, 0]
click at [523, 319] on span "It helps that once smitten, children are loyal and even fanatical consumers. Au…" at bounding box center [652, 365] width 324 height 130
click at [492, 331] on span "It helps that once smitten, children are loyal and even fanatical consumers. Au…" at bounding box center [652, 365] width 324 height 130
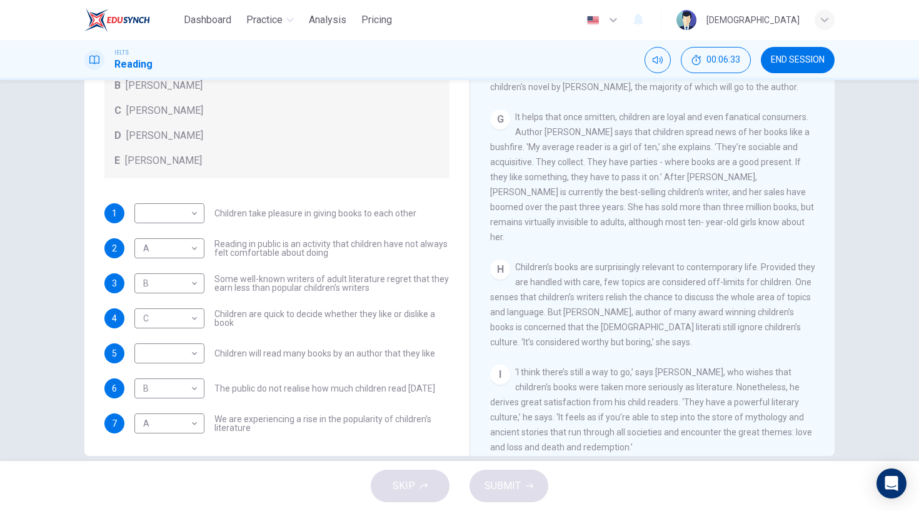
scroll to position [900, 0]
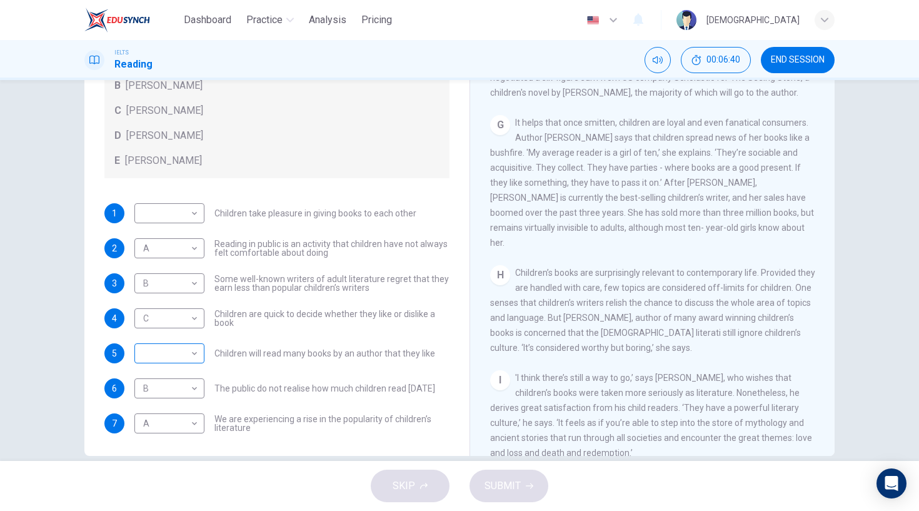
click at [199, 345] on div "​ ​" at bounding box center [169, 353] width 70 height 20
click at [176, 358] on body "Dashboard Practice Analysis Pricing English en ​ Musa IELTS Reading 00:06:40 EN…" at bounding box center [459, 255] width 919 height 511
click at [178, 430] on li "D" at bounding box center [166, 433] width 70 height 20
type input "D"
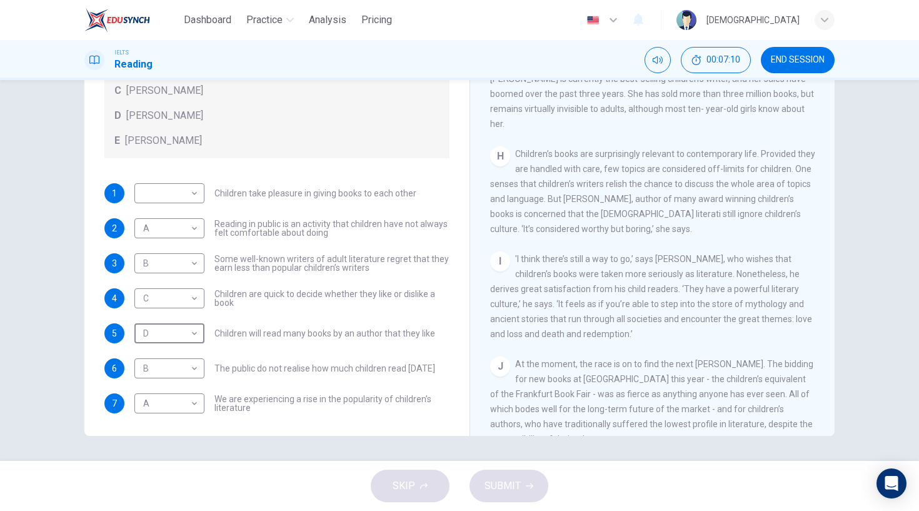
scroll to position [996, 0]
click at [182, 187] on body "Dashboard Practice Analysis Pricing English en ​ Musa IELTS Reading 00:07:22 EN…" at bounding box center [459, 255] width 919 height 511
click at [552, 252] on div at bounding box center [459, 255] width 919 height 511
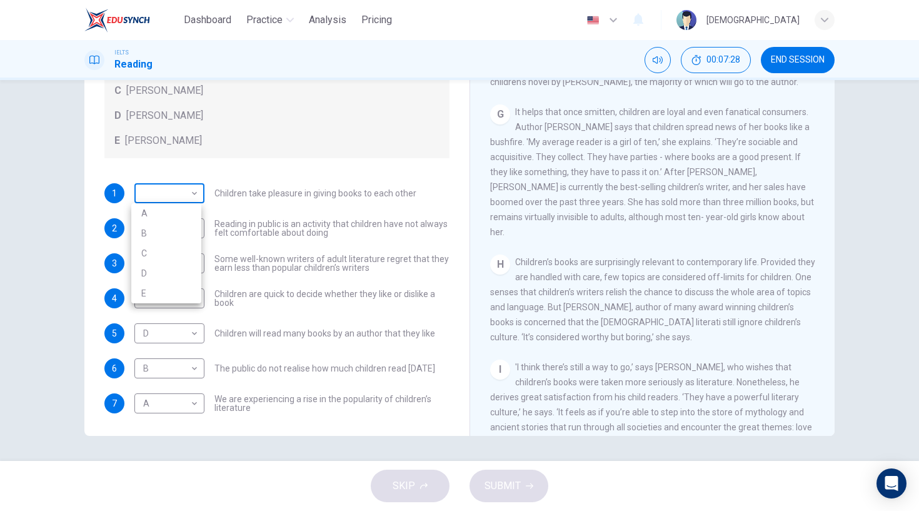
click at [190, 196] on body "Dashboard Practice Analysis Pricing English en ​ Musa IELTS Reading 00:07:28 EN…" at bounding box center [459, 255] width 919 height 511
click at [184, 267] on li "D" at bounding box center [166, 273] width 70 height 20
type input "D"
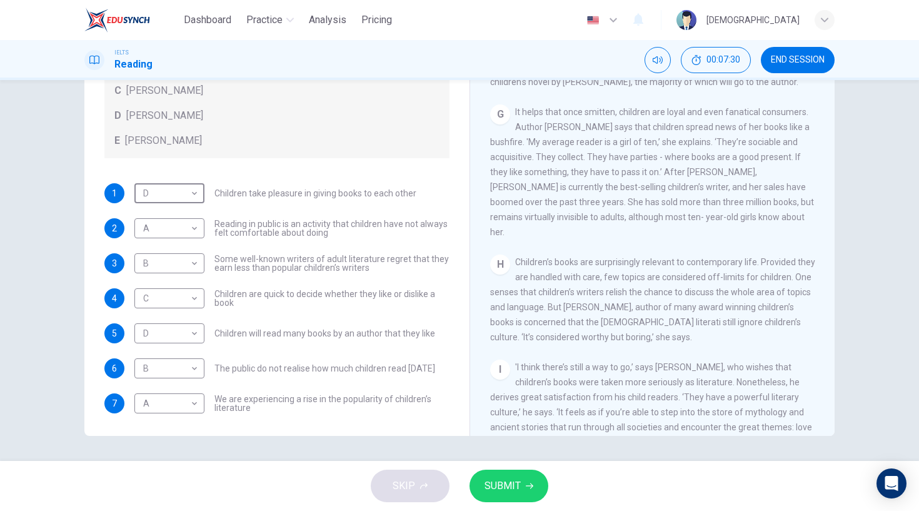
click at [543, 478] on button "SUBMIT" at bounding box center [509, 486] width 79 height 33
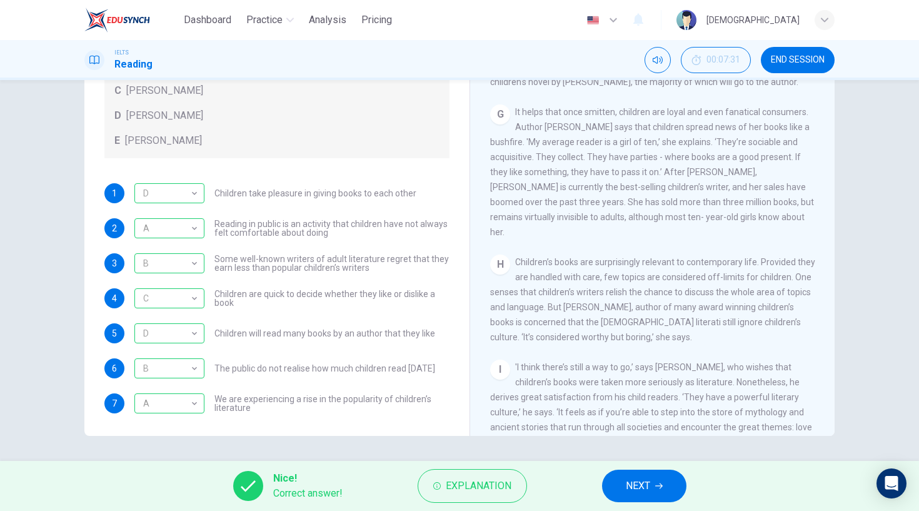
click at [642, 475] on button "NEXT" at bounding box center [644, 486] width 84 height 33
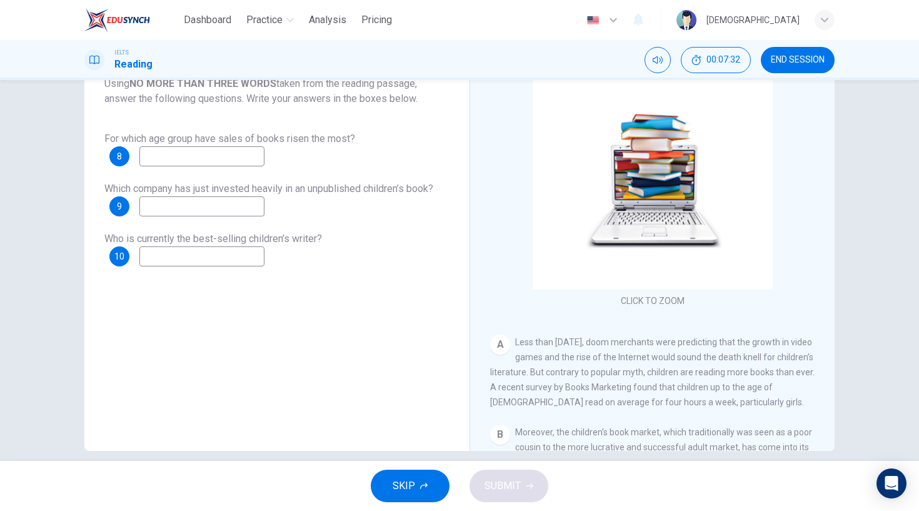
scroll to position [44, 0]
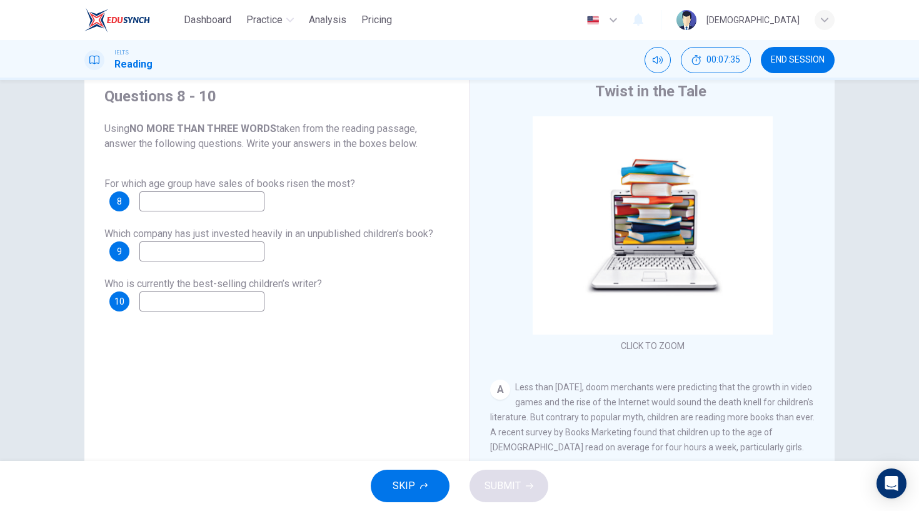
click at [189, 203] on input at bounding box center [201, 201] width 125 height 20
type input "eight to fourteen"
drag, startPoint x: 203, startPoint y: 270, endPoint x: 199, endPoint y: 260, distance: 10.1
click at [203, 270] on div "For which age group have sales of books risen the most? 8 eight to fourteen Whi…" at bounding box center [276, 243] width 345 height 135
click at [199, 256] on input at bounding box center [201, 251] width 125 height 20
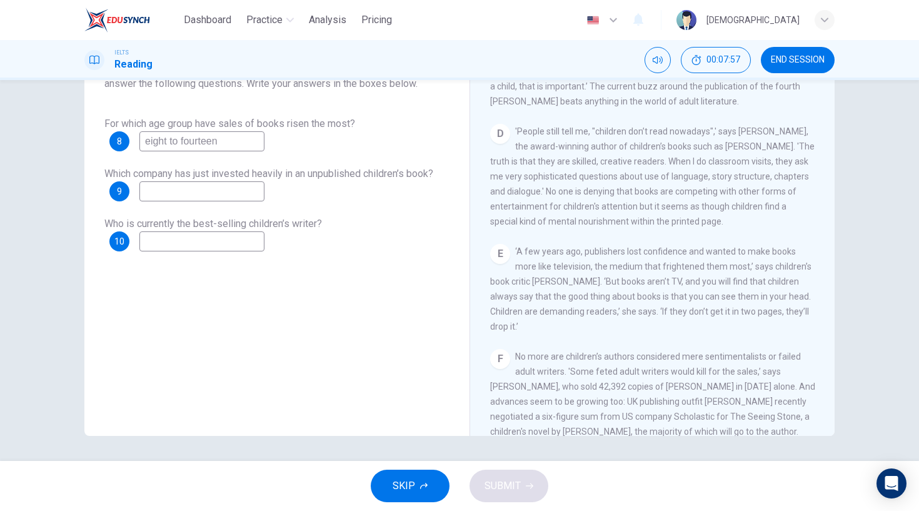
scroll to position [543, 0]
click at [421, 391] on div "Questions 8 - 10 Using NO MORE THAN THREE WORDS taken from the reading passage,…" at bounding box center [276, 225] width 365 height 422
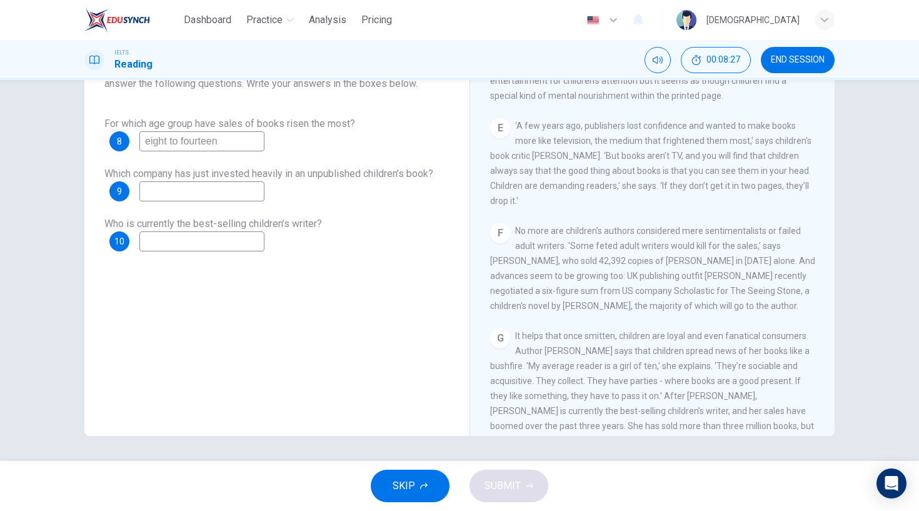
scroll to position [85, 0]
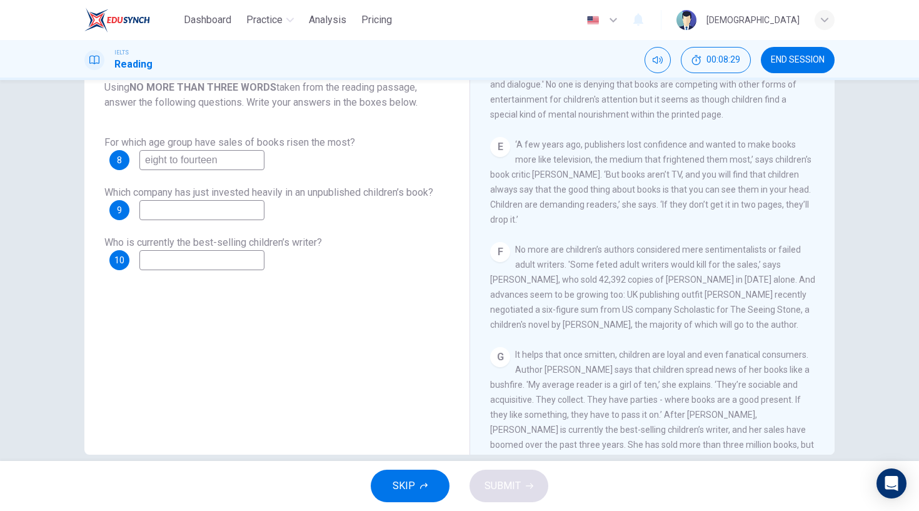
click at [204, 209] on input at bounding box center [201, 210] width 125 height 20
type input "publishing outfit Orion"
click at [341, 323] on div "Questions 8 - 10 Using NO MORE THAN THREE WORDS taken from the reading passage,…" at bounding box center [276, 244] width 365 height 422
click at [240, 213] on input "publishing outfit Orion" at bounding box center [201, 210] width 125 height 20
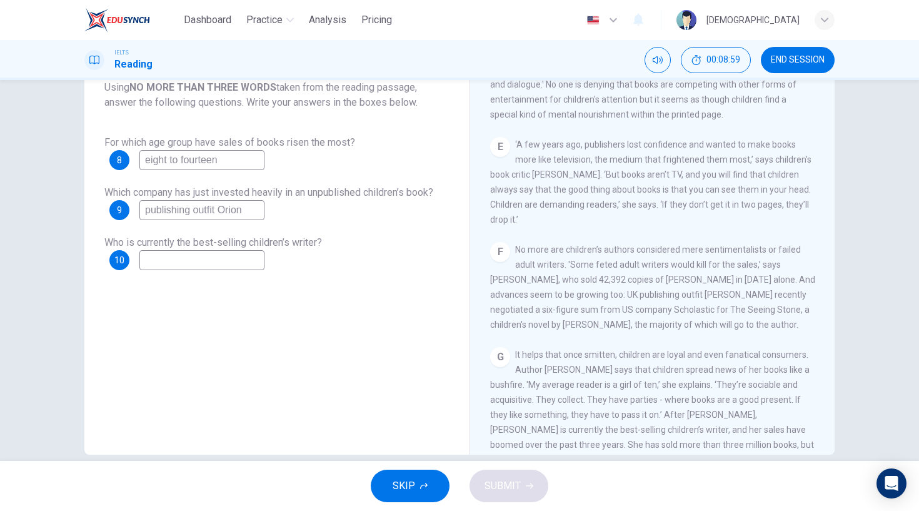
click at [240, 213] on input "publishing outfit Orion" at bounding box center [201, 210] width 125 height 20
click at [280, 245] on span "Who is currently the best-selling children’s writer?" at bounding box center [213, 242] width 218 height 12
click at [208, 257] on input at bounding box center [201, 260] width 125 height 20
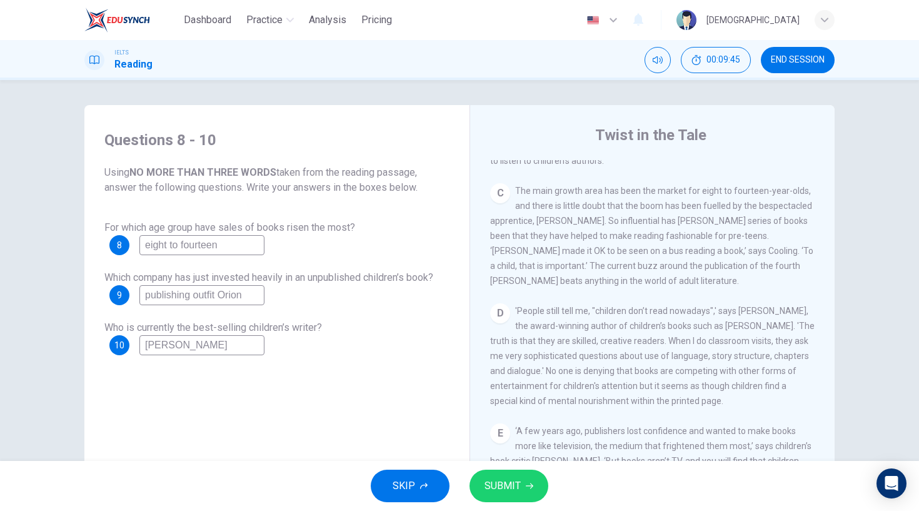
scroll to position [458, 0]
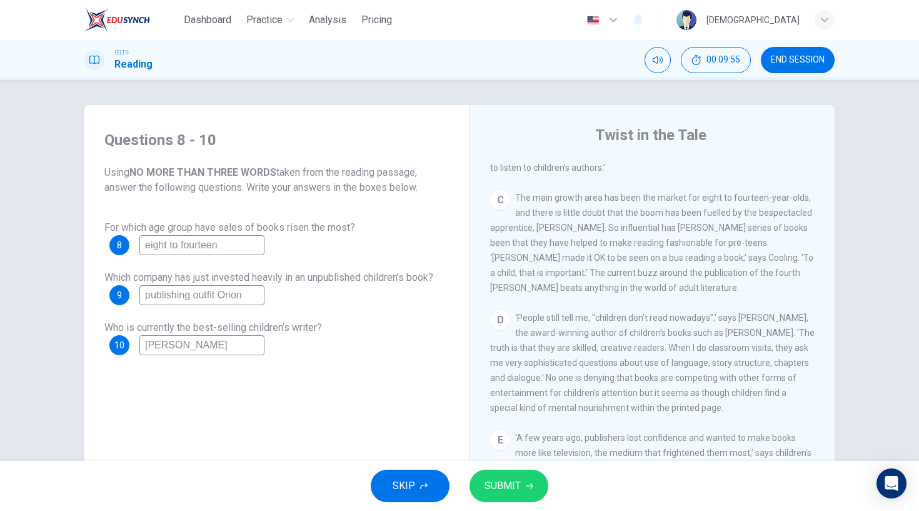
click at [144, 345] on input "Jk Rowling" at bounding box center [201, 345] width 125 height 20
type input "Jk Rowling"
click at [404, 390] on div "Questions 8 - 10 Using NO MORE THAN THREE WORDS taken from the reading passage,…" at bounding box center [276, 329] width 365 height 422
click at [148, 346] on input "Jk Rowling" at bounding box center [201, 345] width 125 height 20
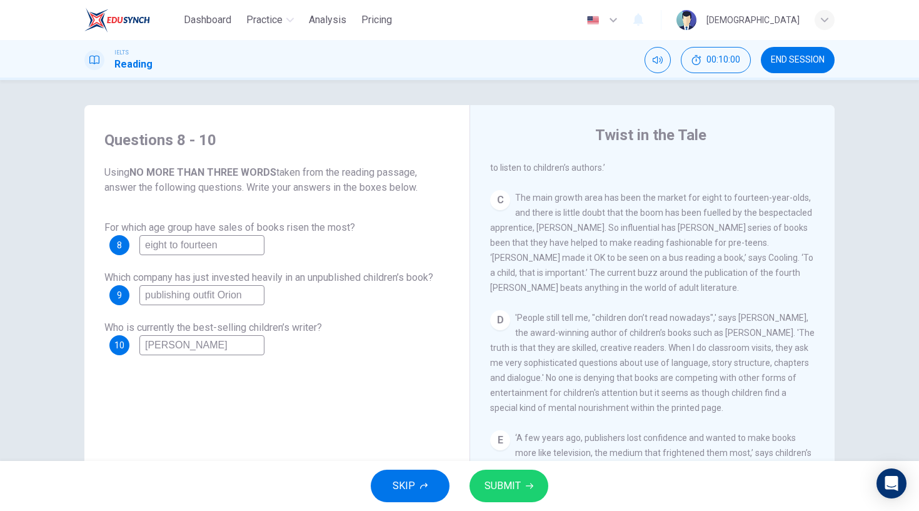
click at [148, 346] on input "Jk Rowling" at bounding box center [201, 345] width 125 height 20
click at [292, 356] on div "Questions 8 - 10 Using NO MORE THAN THREE WORDS taken from the reading passage,…" at bounding box center [276, 243] width 365 height 250
click at [523, 489] on button "SUBMIT" at bounding box center [509, 486] width 79 height 33
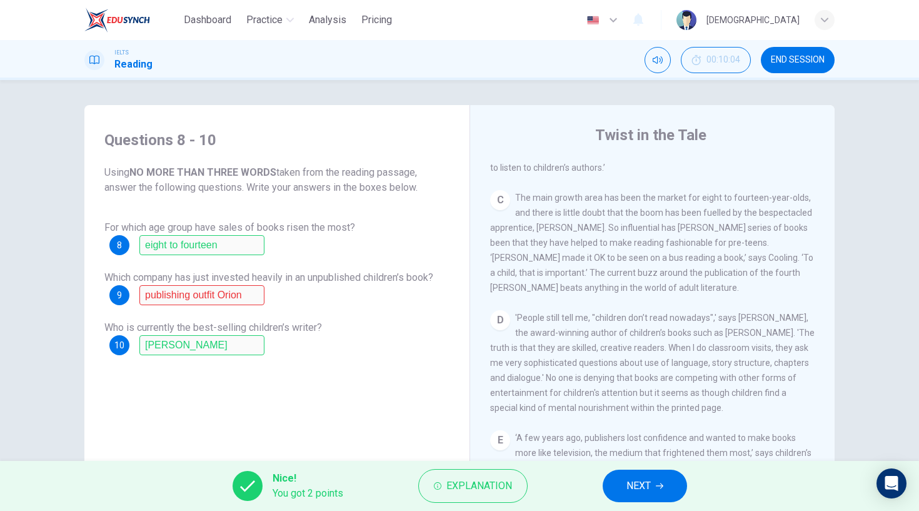
click at [636, 475] on button "NEXT" at bounding box center [645, 486] width 84 height 33
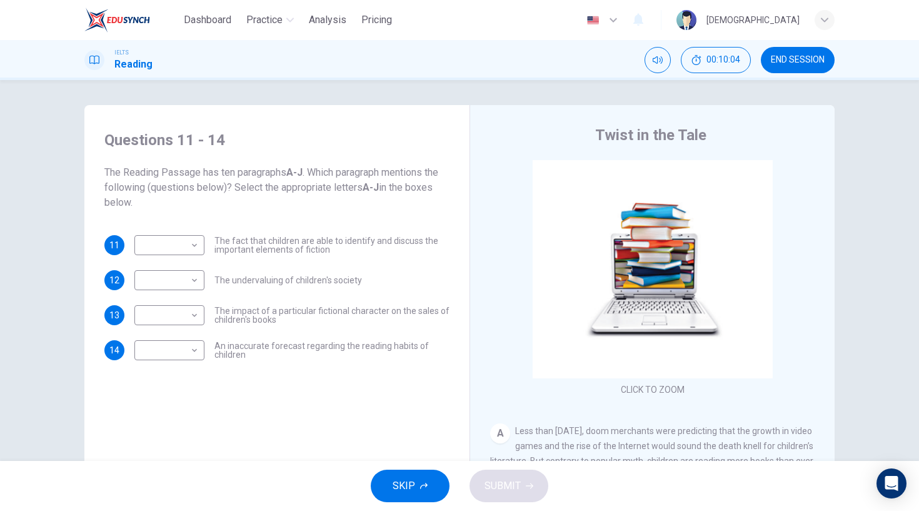
scroll to position [19, 0]
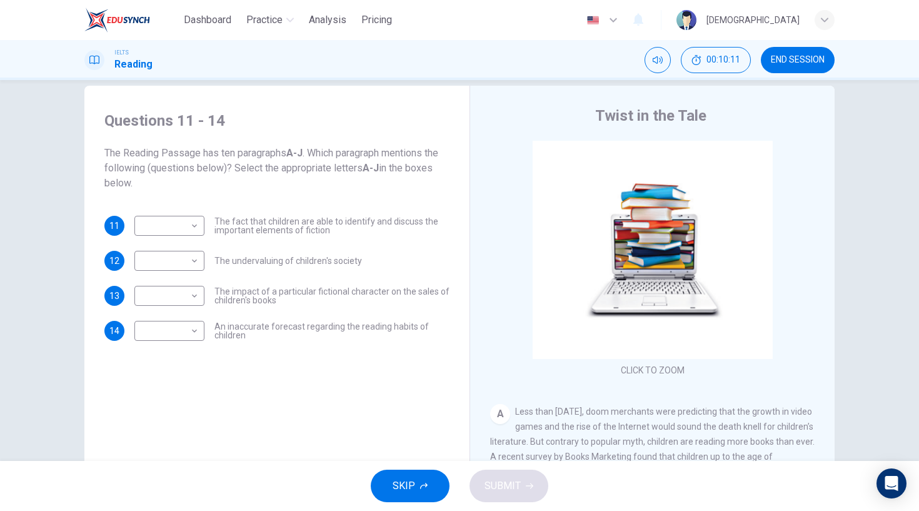
drag, startPoint x: 216, startPoint y: 219, endPoint x: 400, endPoint y: 224, distance: 184.5
click at [400, 225] on span "The fact that children are able to identify and discuss the important elements …" at bounding box center [331, 226] width 235 height 18
drag, startPoint x: 400, startPoint y: 224, endPoint x: 393, endPoint y: 223, distance: 7.0
click at [399, 224] on span "The fact that children are able to identify and discuss the important elements …" at bounding box center [331, 226] width 235 height 18
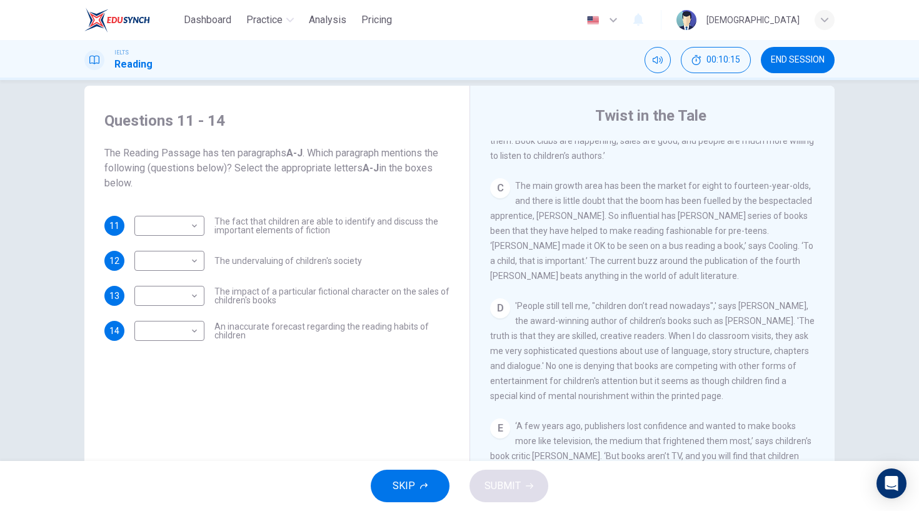
scroll to position [571, 0]
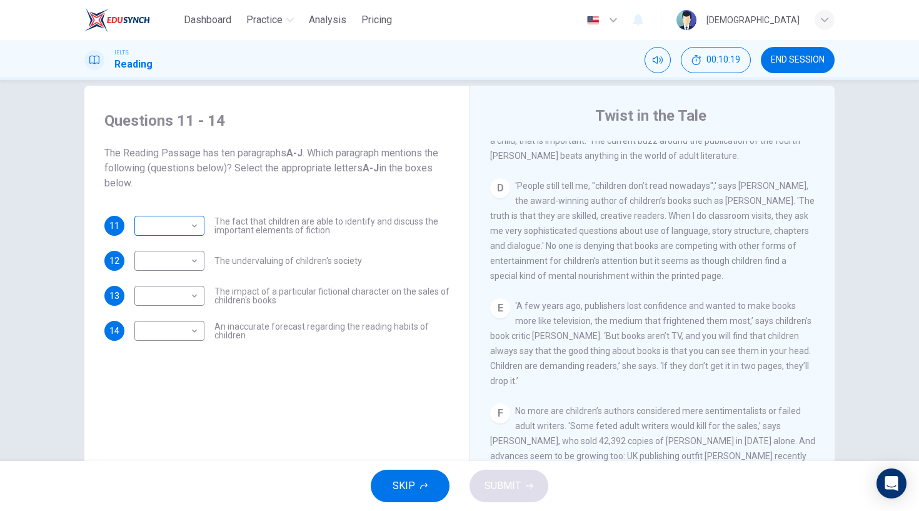
click at [178, 226] on body "Dashboard Practice Analysis Pricing English en ​ Musa IELTS Reading 00:10:19 EN…" at bounding box center [459, 255] width 919 height 511
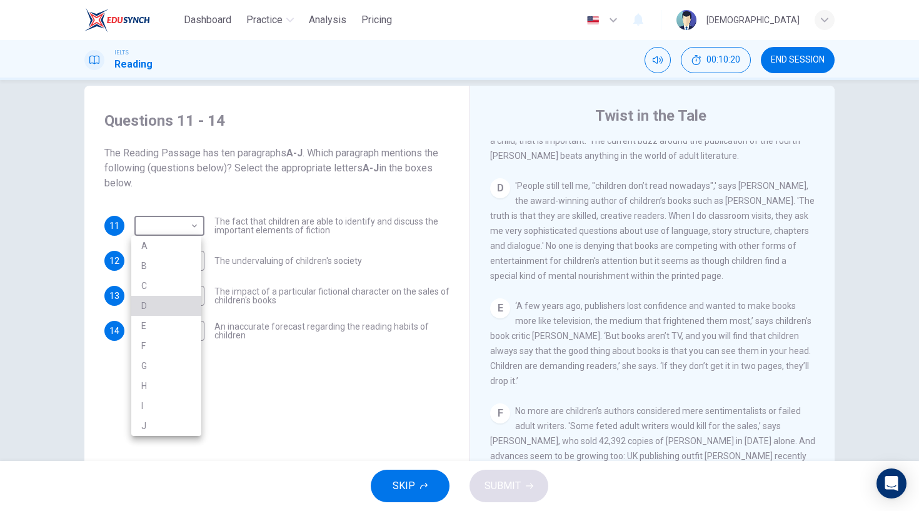
click at [182, 307] on li "D" at bounding box center [166, 306] width 70 height 20
type input "D"
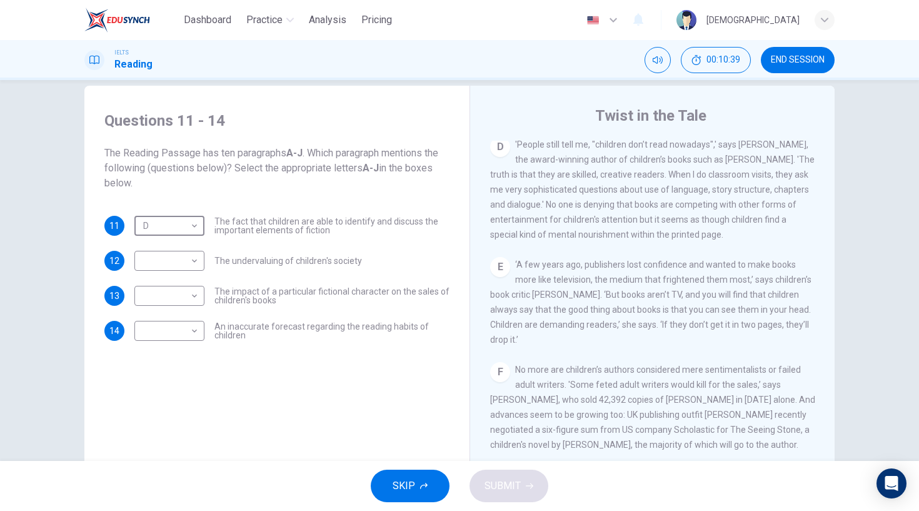
scroll to position [710, 0]
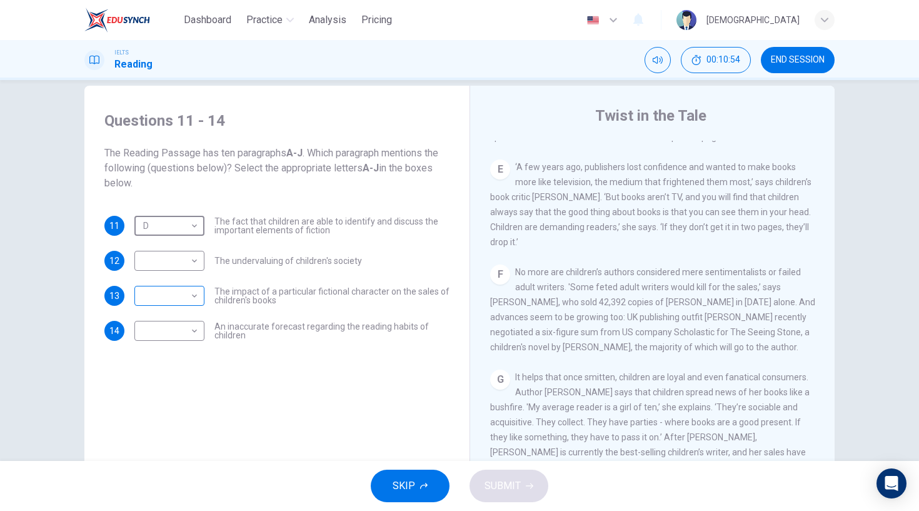
click at [196, 291] on body "Dashboard Practice Analysis Pricing English en ​ Musa IELTS Reading 00:10:54 EN…" at bounding box center [459, 255] width 919 height 511
click at [722, 283] on div at bounding box center [459, 255] width 919 height 511
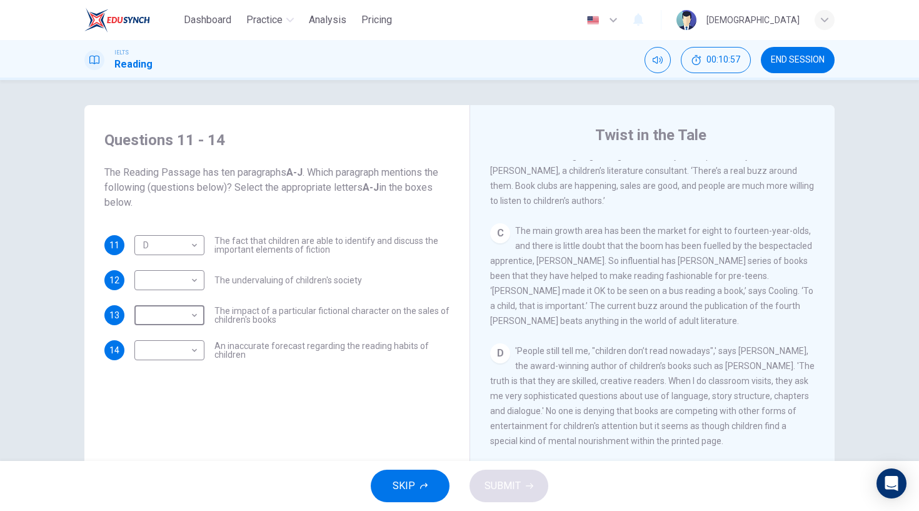
scroll to position [403, 0]
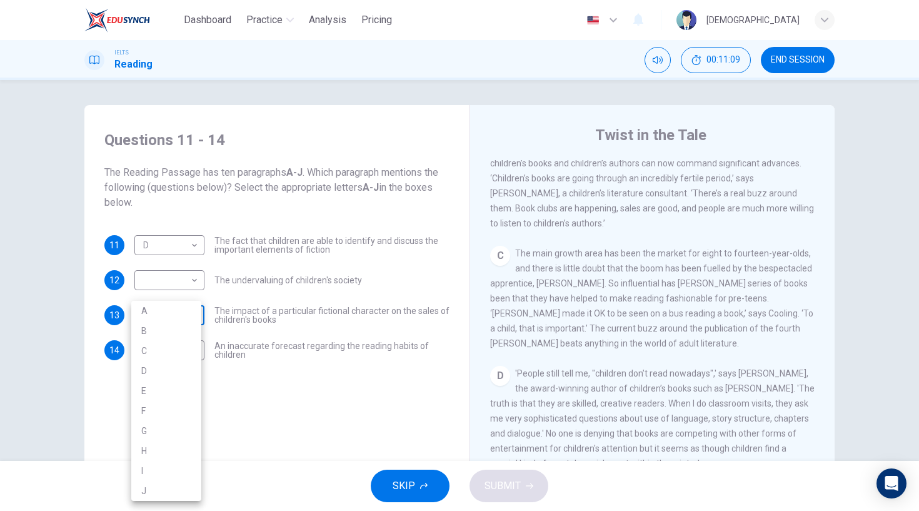
click at [191, 318] on body "Dashboard Practice Analysis Pricing English en ​ Musa IELTS Reading 00:11:09 EN…" at bounding box center [459, 255] width 919 height 511
click at [170, 350] on li "C" at bounding box center [166, 351] width 70 height 20
type input "C"
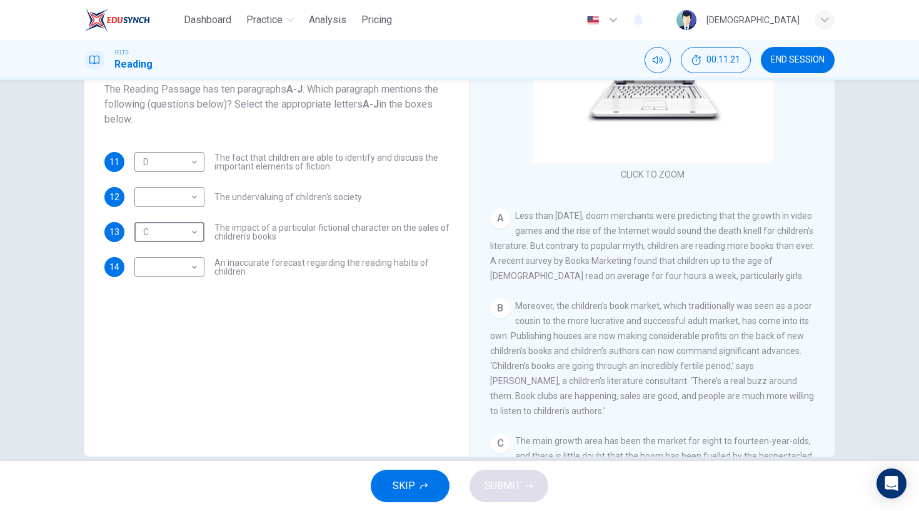
scroll to position [132, 0]
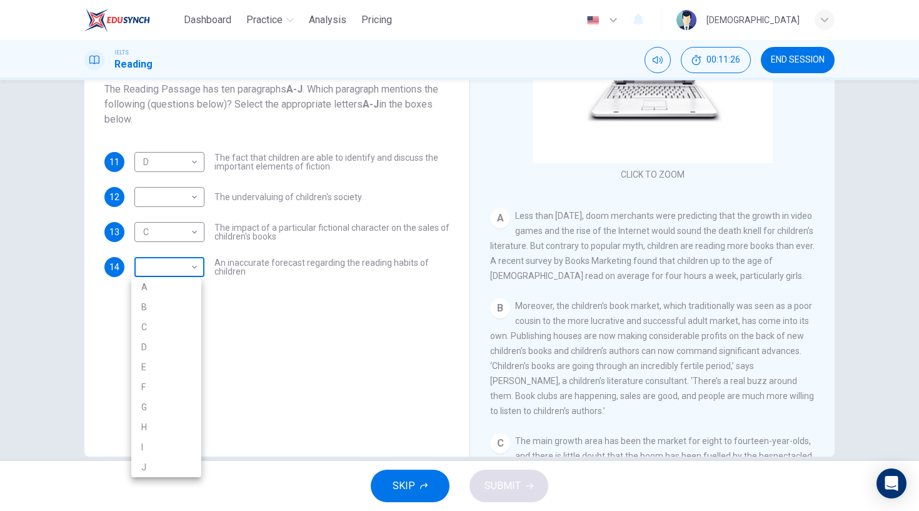
click at [168, 267] on body "Dashboard Practice Analysis Pricing English en ​ Musa IELTS Reading 00:11:26 EN…" at bounding box center [459, 255] width 919 height 511
click at [166, 285] on li "A" at bounding box center [166, 287] width 70 height 20
type input "A"
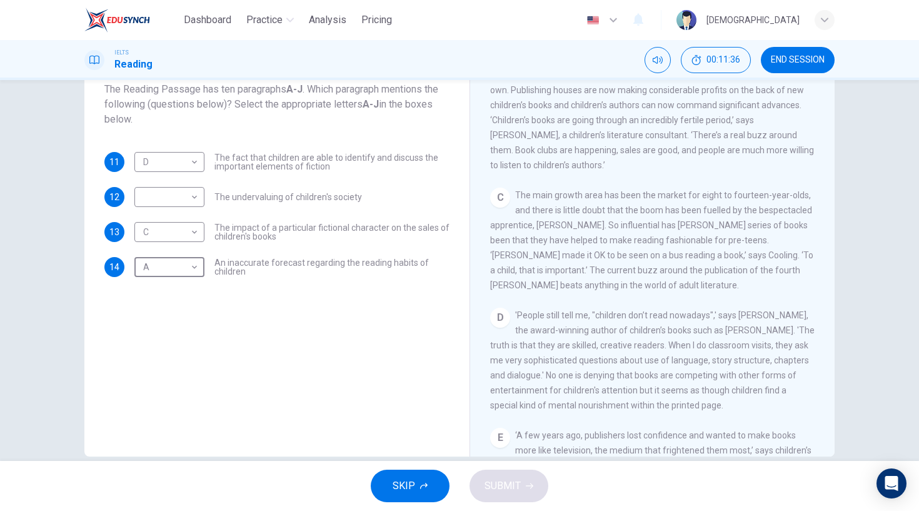
scroll to position [380, 0]
click at [200, 189] on div "​ ​" at bounding box center [169, 197] width 70 height 20
click at [199, 189] on div "​ ​" at bounding box center [169, 197] width 70 height 20
click at [189, 195] on body "Dashboard Practice Analysis Pricing English en ​ Musa IELTS Reading 00:11:46 EN…" at bounding box center [459, 255] width 919 height 511
click at [150, 270] on li "D" at bounding box center [166, 277] width 70 height 20
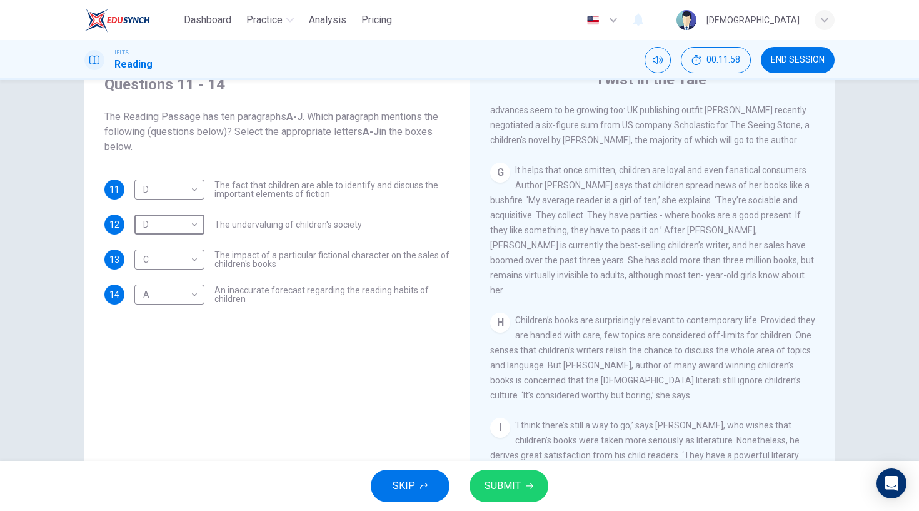
scroll to position [883, 0]
click at [189, 226] on body "Dashboard Practice Analysis Pricing English en ​ Musa IELTS Reading 00:12:09 EN…" at bounding box center [459, 255] width 919 height 511
click at [164, 386] on li "H" at bounding box center [166, 385] width 70 height 20
type input "H"
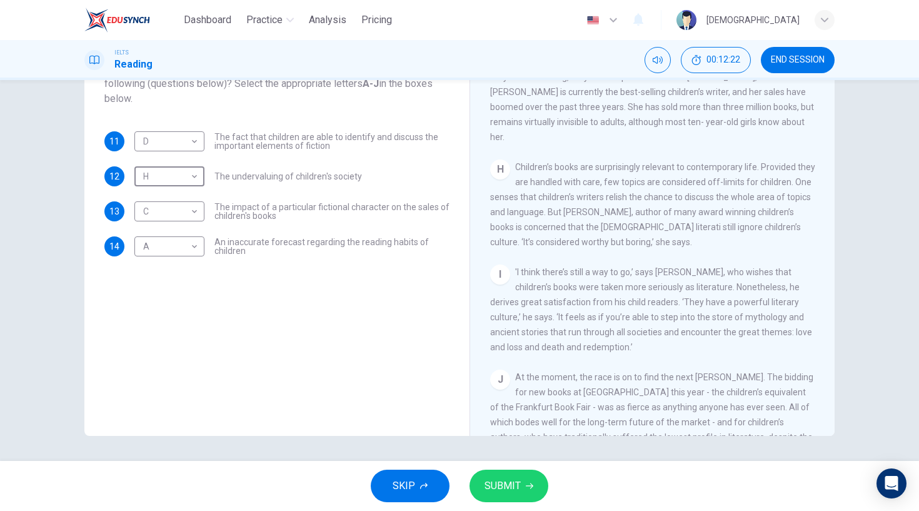
scroll to position [736, 0]
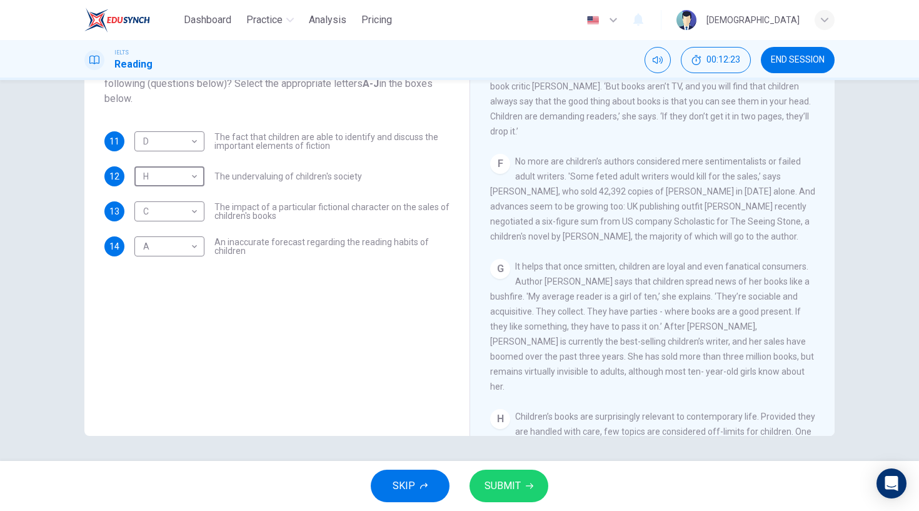
click at [520, 475] on button "SUBMIT" at bounding box center [509, 486] width 79 height 33
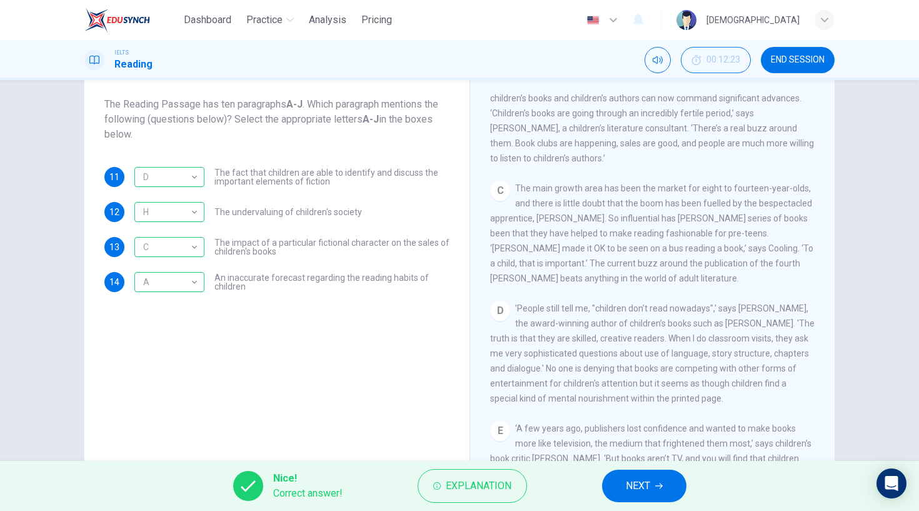
scroll to position [143, 0]
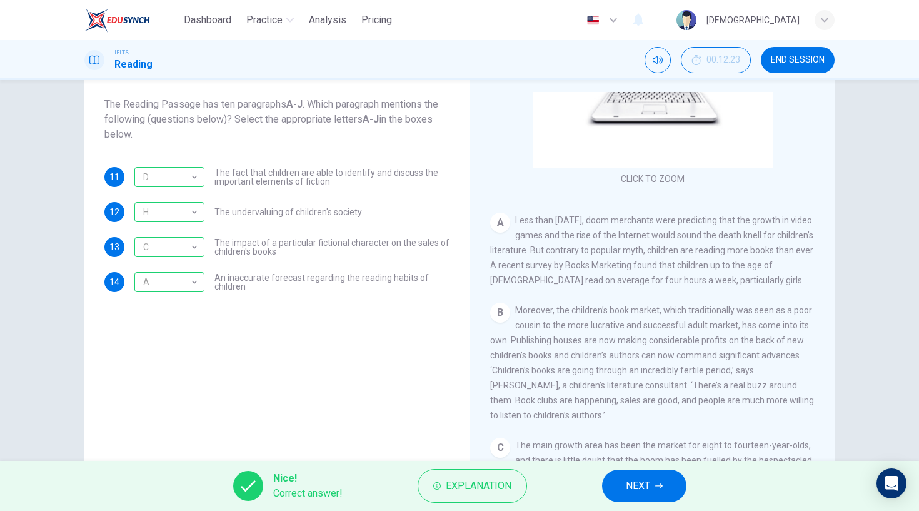
click at [641, 476] on button "NEXT" at bounding box center [644, 486] width 84 height 33
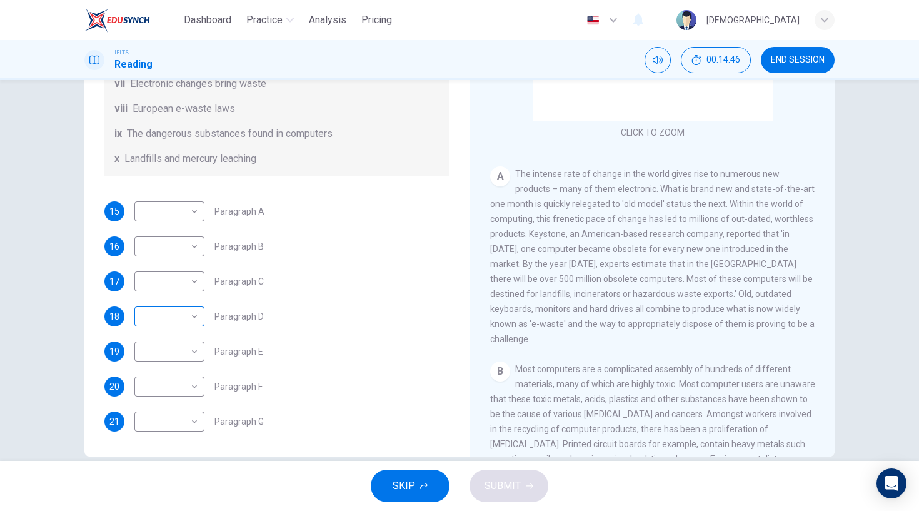
scroll to position [86, 0]
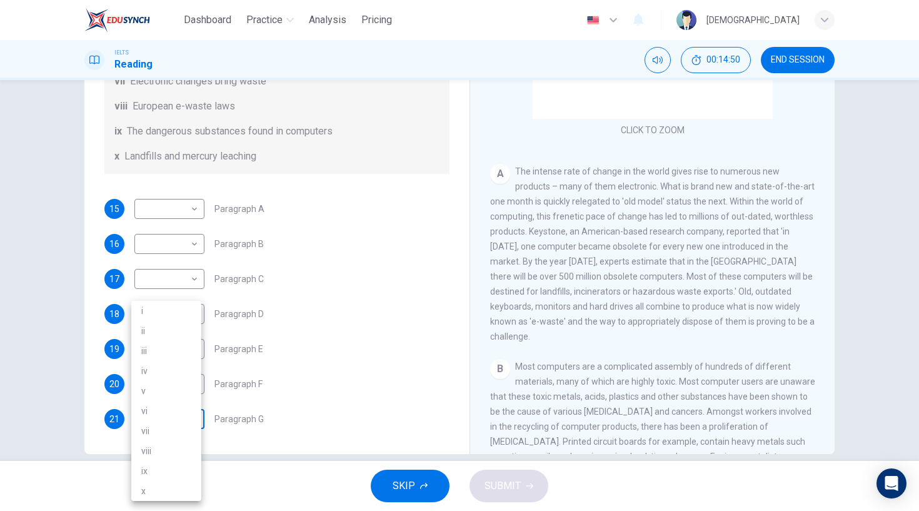
click at [190, 415] on body "Dashboard Practice Analysis Pricing English en ​ Musa IELTS Reading 00:14:50 EN…" at bounding box center [459, 255] width 919 height 511
click at [267, 270] on div at bounding box center [459, 255] width 919 height 511
click at [186, 214] on body "Dashboard Practice Analysis Pricing English en ​ Musa IELTS Reading 00:14:53 EN…" at bounding box center [459, 255] width 919 height 511
click at [183, 331] on li "vi" at bounding box center [166, 329] width 70 height 20
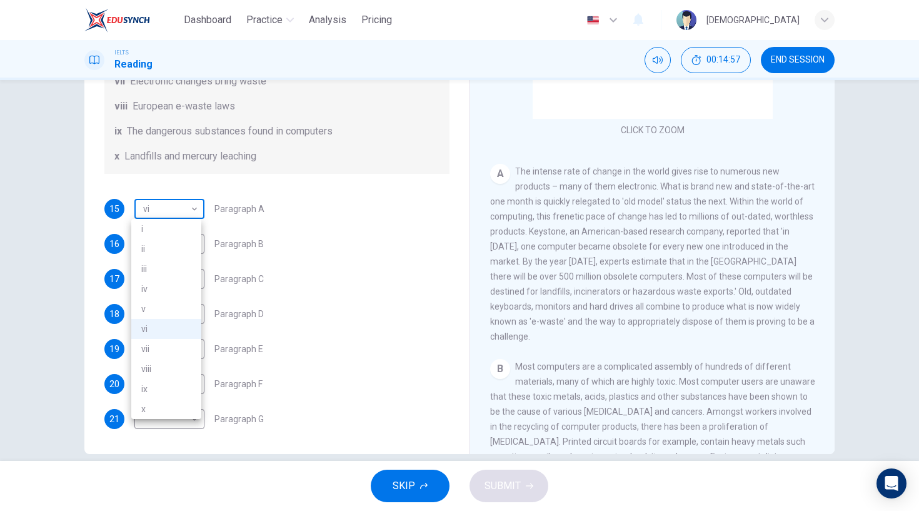
click at [188, 212] on body "Dashboard Practice Analysis Pricing English en ​ Musa IELTS Reading 00:14:57 EN…" at bounding box center [459, 255] width 919 height 511
click at [163, 361] on li "viii" at bounding box center [166, 369] width 70 height 20
click at [189, 199] on body "Dashboard Practice Analysis Pricing English en ​ Musa IELTS Reading 00:14:59 EN…" at bounding box center [459, 255] width 919 height 511
click at [173, 346] on li "vii" at bounding box center [166, 349] width 70 height 20
type input "vii"
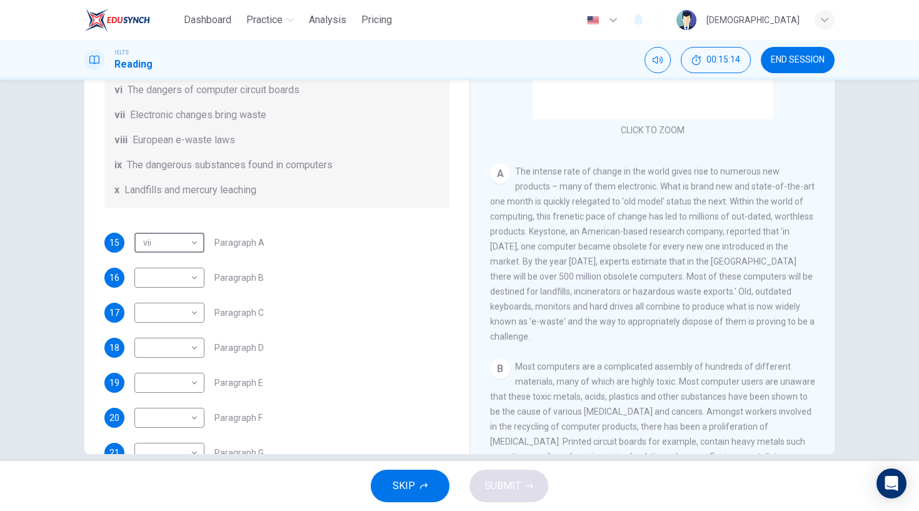
scroll to position [266, 0]
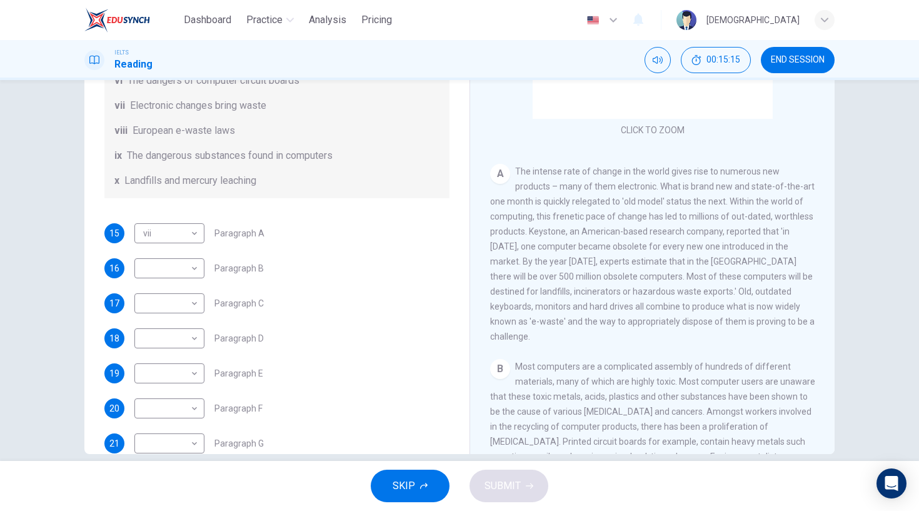
drag, startPoint x: 139, startPoint y: 113, endPoint x: 527, endPoint y: 154, distance: 389.3
click at [280, 128] on div "List of Headings i Exporting e-waste ii The hazards of burning computer junk ii…" at bounding box center [276, 55] width 345 height 285
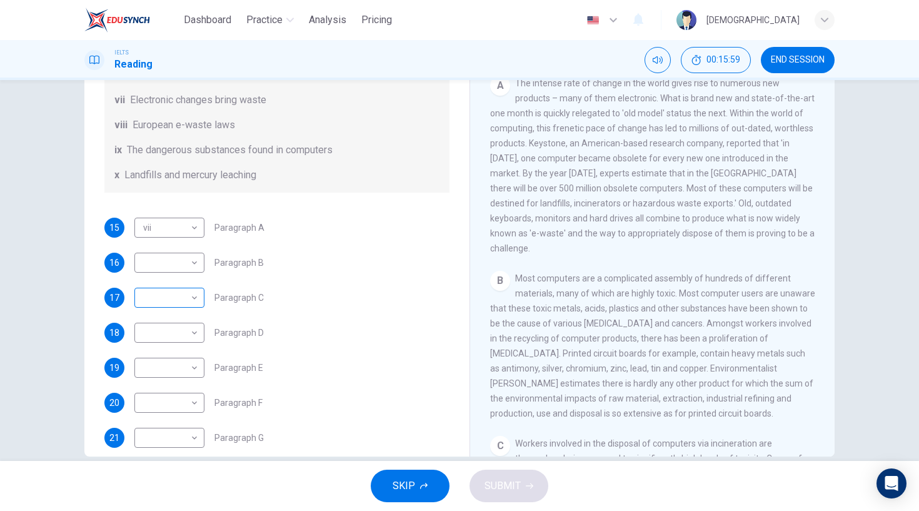
scroll to position [306, 0]
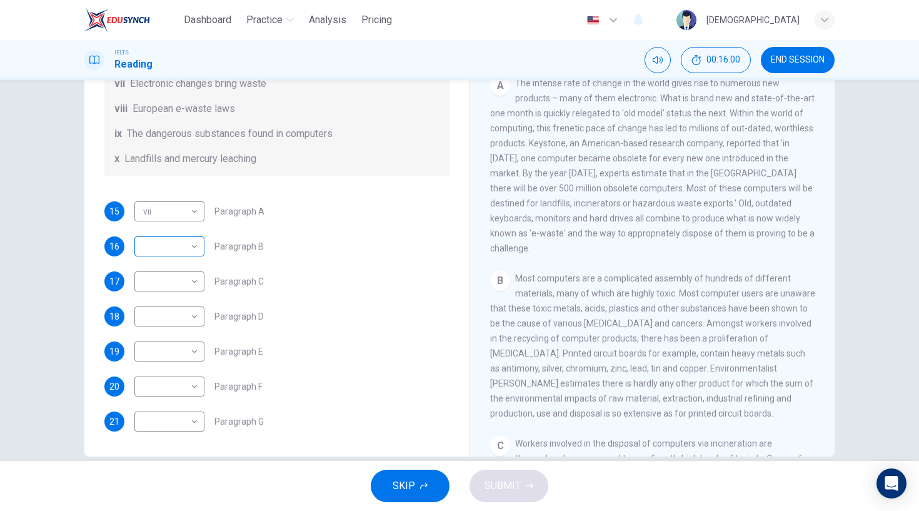
click at [183, 257] on body "Dashboard Practice Analysis Pricing English en ​ Musa IELTS Reading 00:16:00 EN…" at bounding box center [459, 255] width 919 height 511
click at [186, 367] on li "vi" at bounding box center [166, 366] width 70 height 20
type input "vi"
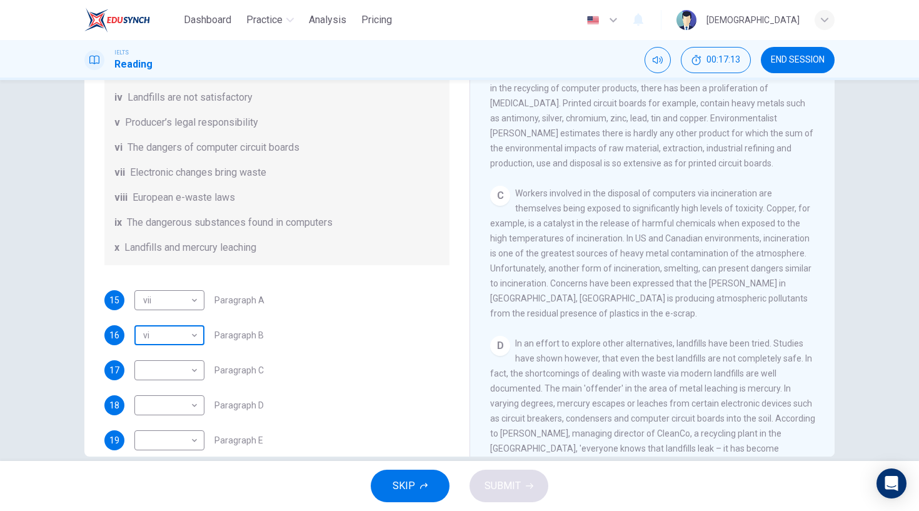
scroll to position [214, 0]
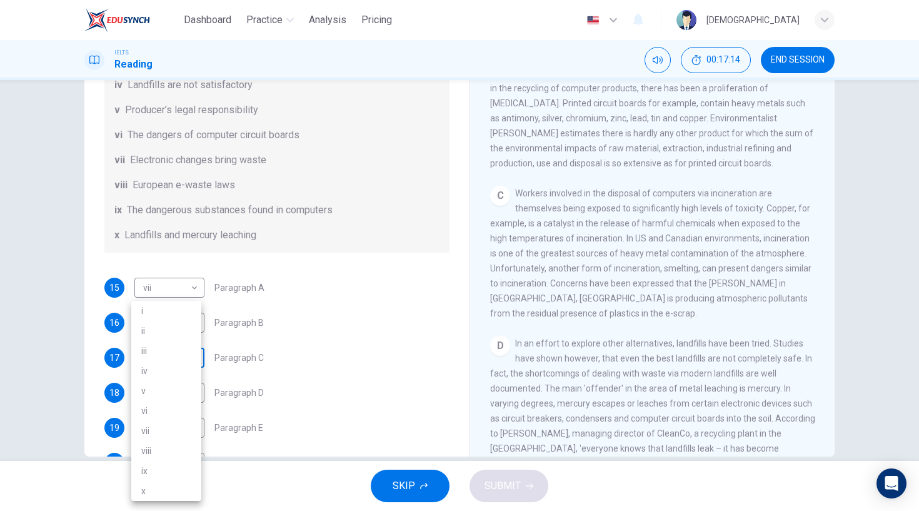
click at [169, 359] on body "Dashboard Practice Analysis Pricing English en ​ Musa IELTS Reading 00:17:14 EN…" at bounding box center [459, 255] width 919 height 511
click at [162, 353] on li "iii" at bounding box center [166, 351] width 70 height 20
type input "iii"
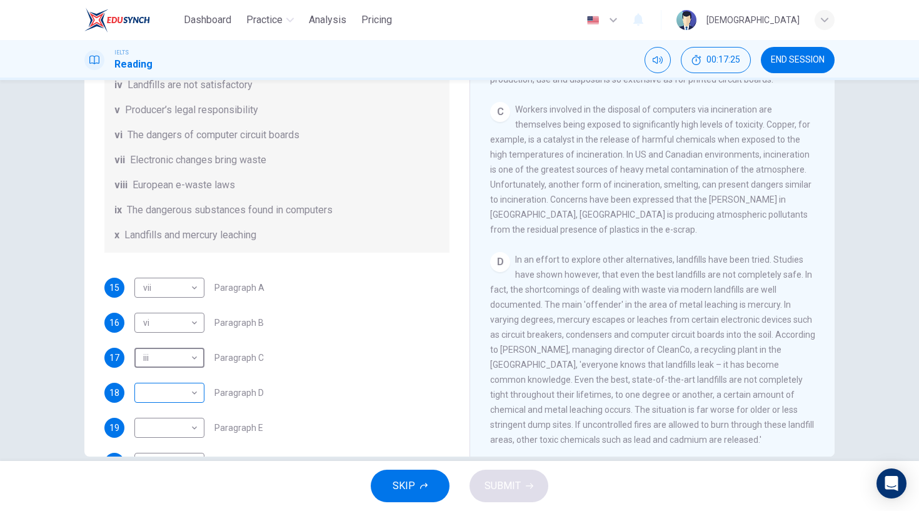
click at [177, 411] on body "Dashboard Practice Analysis Pricing English en ​ Musa IELTS Reading 00:17:25 EN…" at bounding box center [459, 255] width 919 height 511
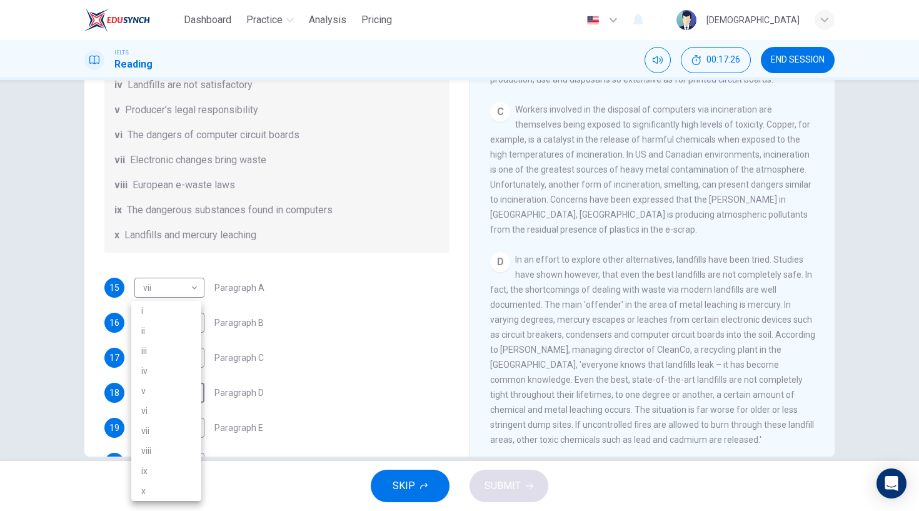
click at [166, 487] on li "x" at bounding box center [166, 491] width 70 height 20
type input "x"
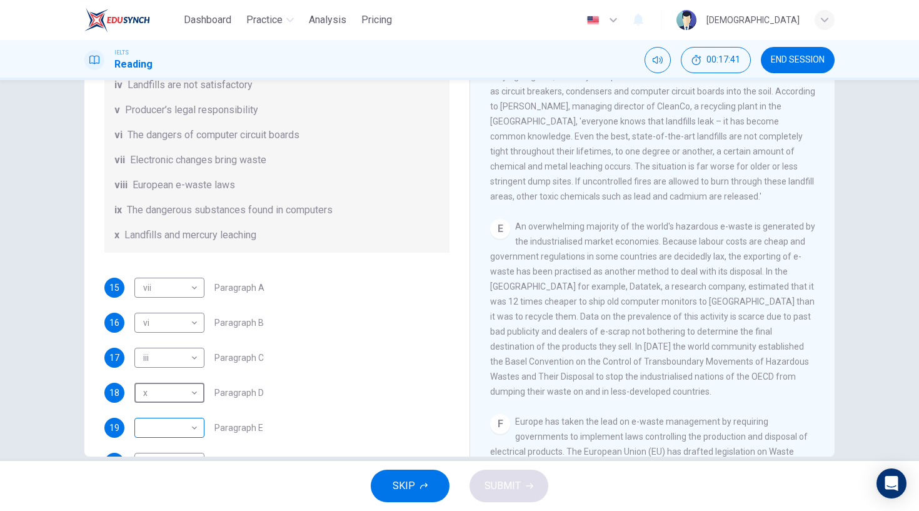
scroll to position [217, 0]
click at [186, 430] on body "Dashboard Practice Analysis Pricing English en ​ Musa IELTS Reading 00:17:42 EN…" at bounding box center [459, 255] width 919 height 511
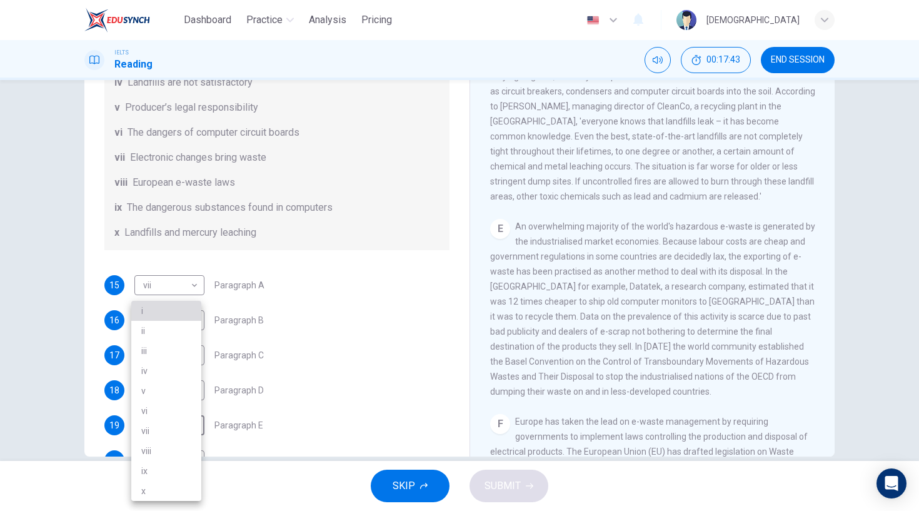
click at [173, 310] on li "i" at bounding box center [166, 311] width 70 height 20
type input "i"
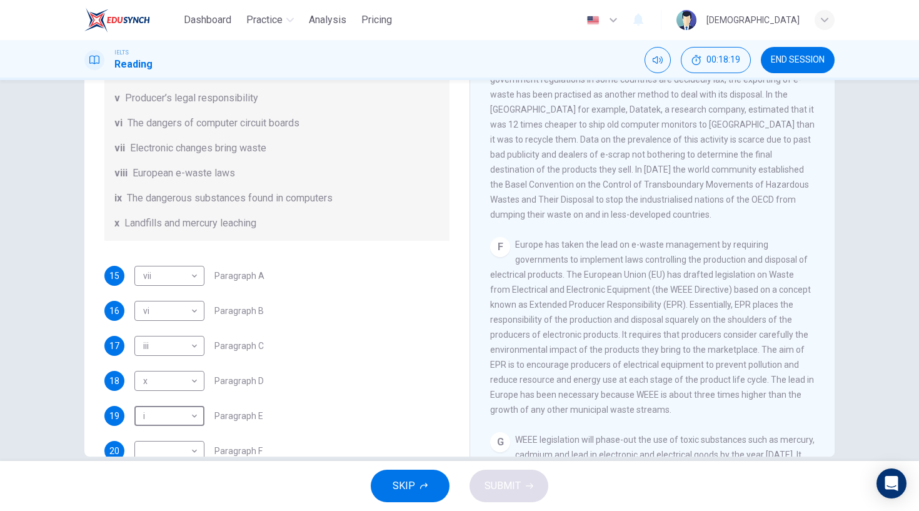
scroll to position [104, 0]
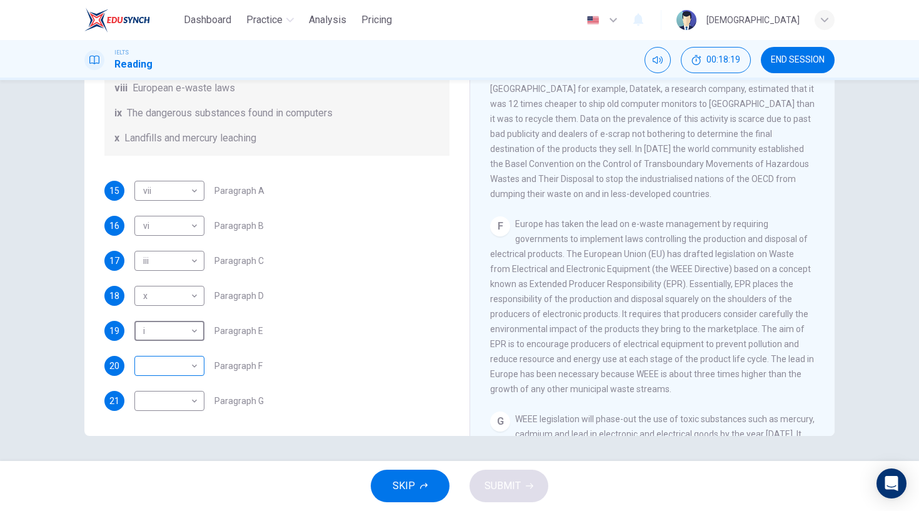
click at [184, 361] on body "Dashboard Practice Analysis Pricing English en ​ Musa IELTS Reading 00:18:19 EN…" at bounding box center [459, 255] width 919 height 511
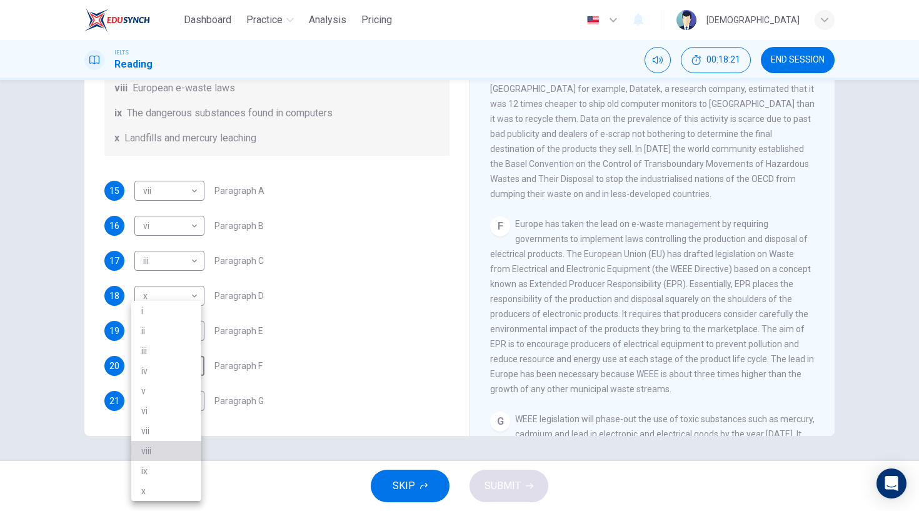
click at [162, 446] on li "viii" at bounding box center [166, 451] width 70 height 20
type input "viii"
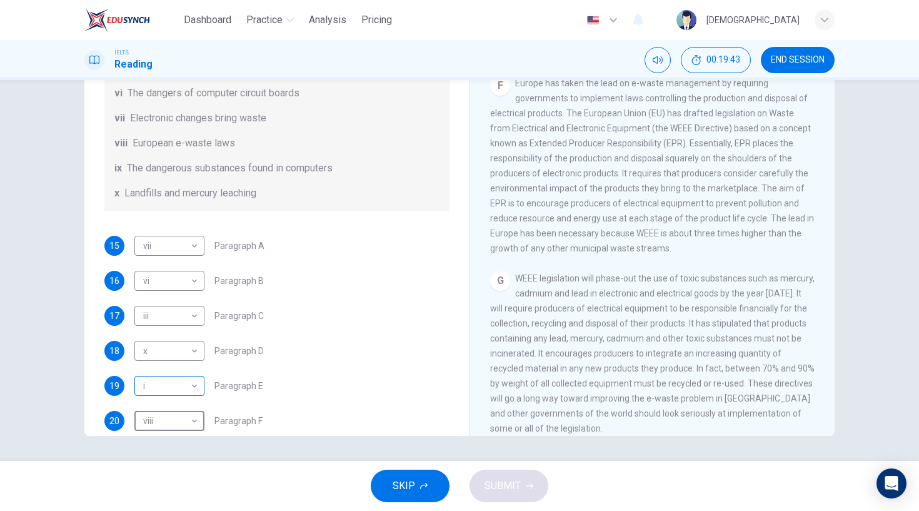
scroll to position [306, 0]
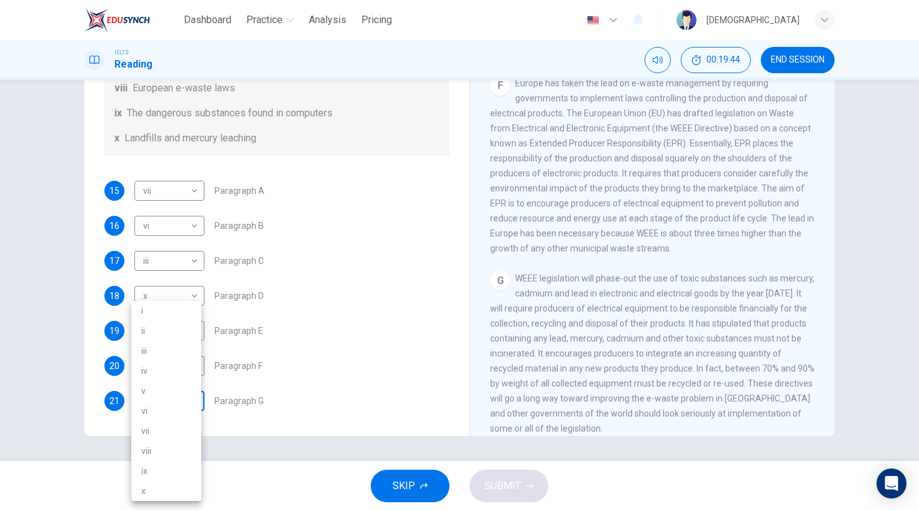
click at [188, 398] on body "Dashboard Practice Analysis Pricing English en ​ Musa IELTS Reading 00:19:44 EN…" at bounding box center [459, 255] width 919 height 511
click at [149, 394] on li "v" at bounding box center [166, 391] width 70 height 20
type input "v"
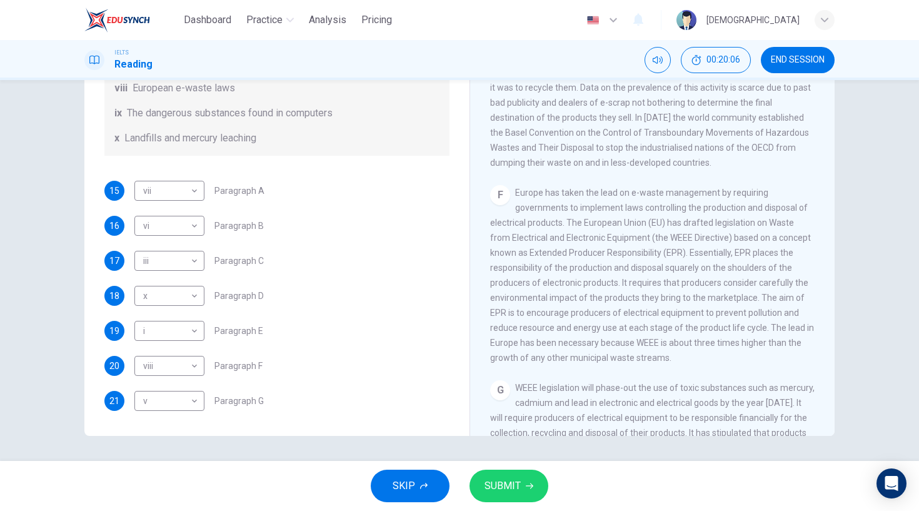
click at [529, 505] on div "SKIP SUBMIT" at bounding box center [459, 486] width 919 height 50
click at [523, 477] on button "SUBMIT" at bounding box center [509, 486] width 79 height 33
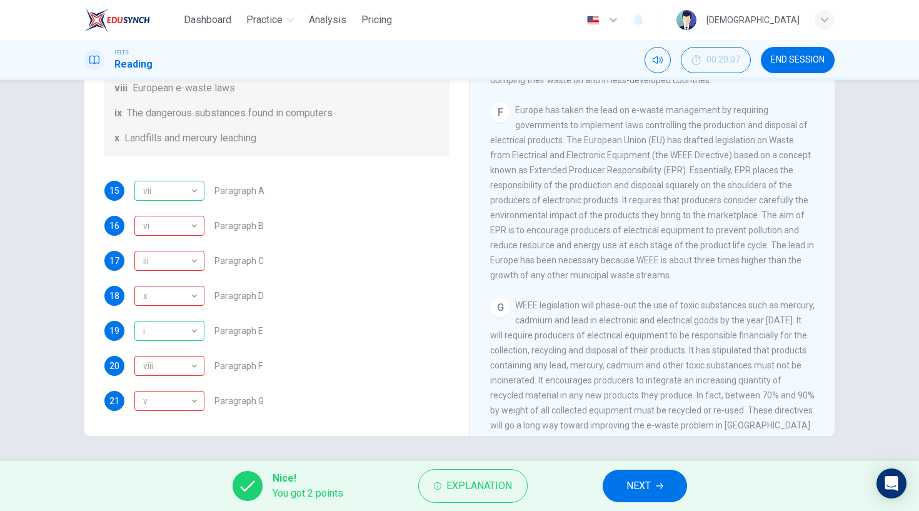
scroll to position [1159, 0]
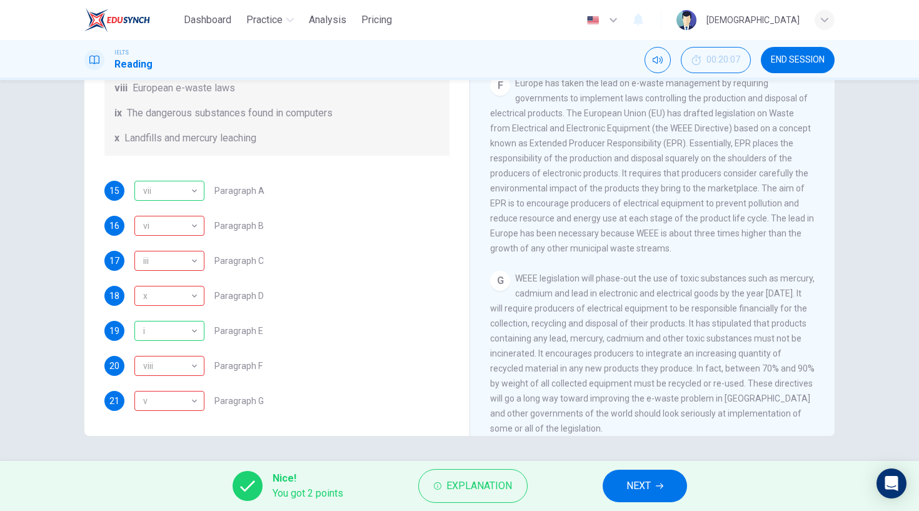
click at [644, 466] on div "Nice! You got 2 points Explanation NEXT" at bounding box center [459, 486] width 919 height 50
click at [650, 474] on button "NEXT" at bounding box center [645, 486] width 84 height 33
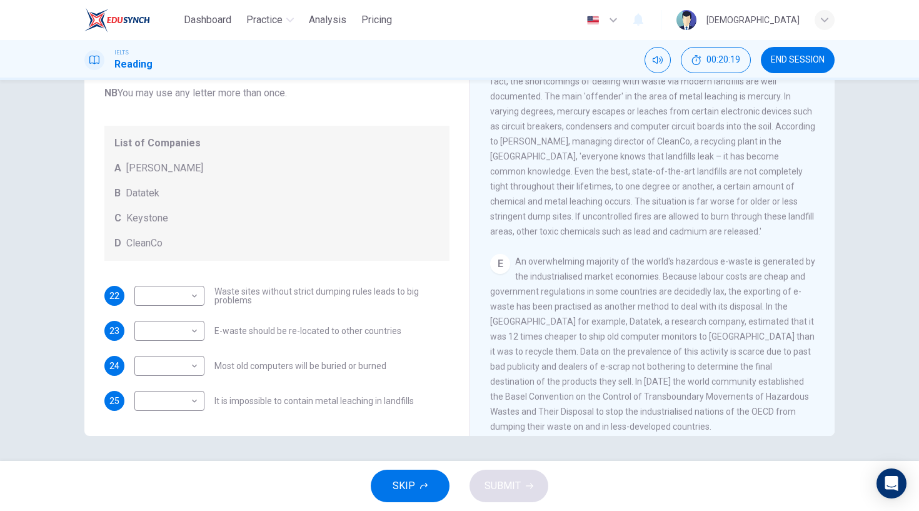
scroll to position [784, 0]
click at [176, 327] on body "Dashboard Practice Analysis Pricing English en ​ Musa IELTS Reading 00:20:30 EN…" at bounding box center [459, 255] width 919 height 511
click at [173, 373] on li "B" at bounding box center [166, 371] width 70 height 20
type input "B"
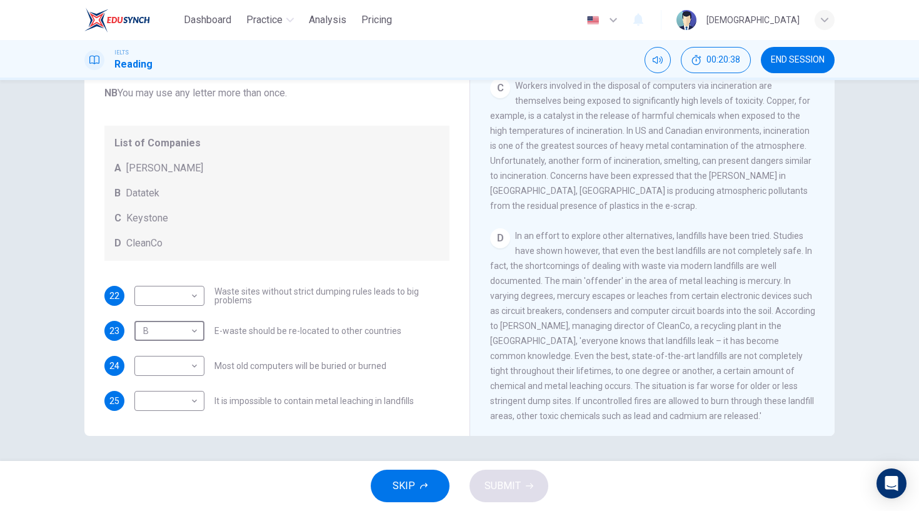
scroll to position [614, 0]
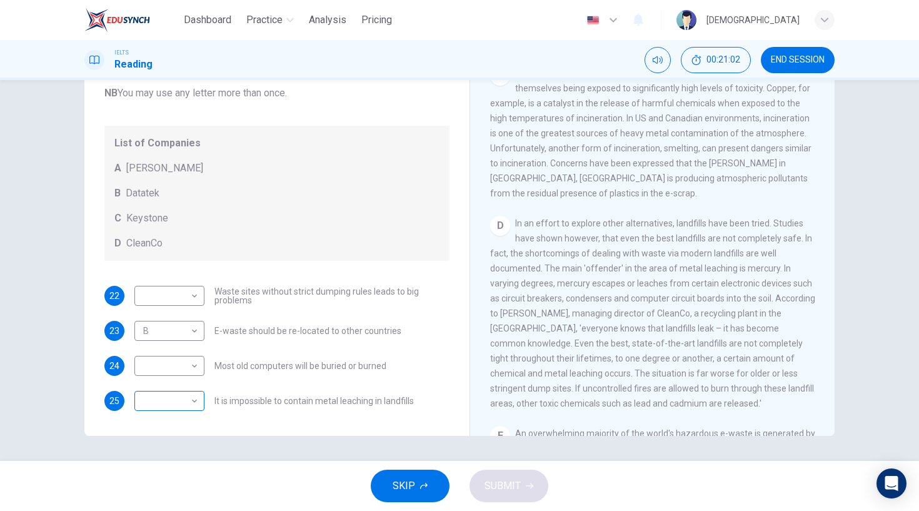
click at [199, 396] on div "​ ​" at bounding box center [169, 401] width 70 height 20
click at [189, 395] on body "Dashboard Practice Analysis Pricing English en ​ Musa IELTS Reading 00:21:03 EN…" at bounding box center [459, 255] width 919 height 511
click at [173, 479] on li "D" at bounding box center [166, 481] width 70 height 20
type input "D"
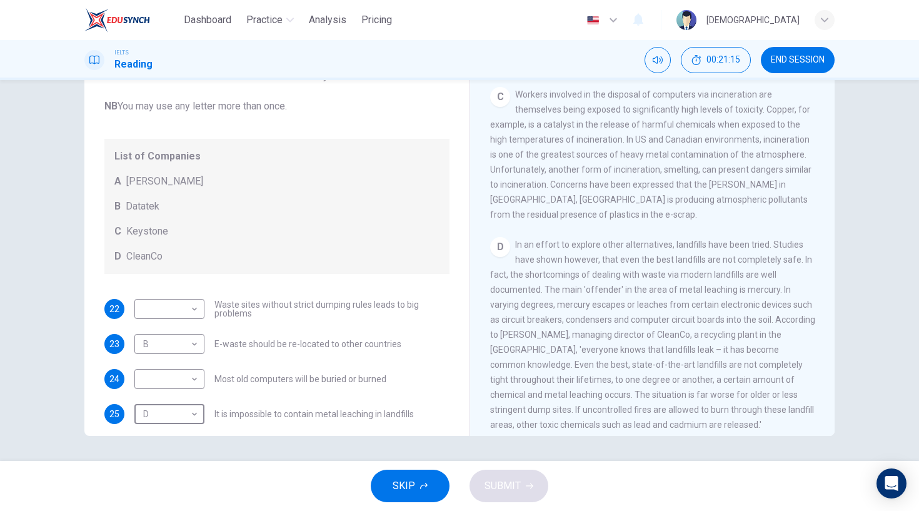
scroll to position [542, 0]
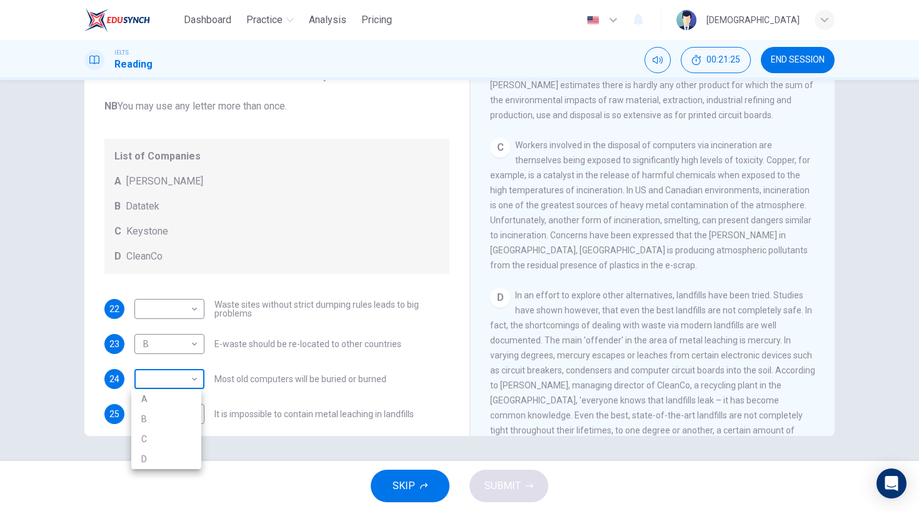
click at [185, 377] on body "Dashboard Practice Analysis Pricing English en ​ Musa IELTS Reading 00:21:25 EN…" at bounding box center [459, 255] width 919 height 511
click at [172, 395] on li "A" at bounding box center [166, 399] width 70 height 20
type input "A"
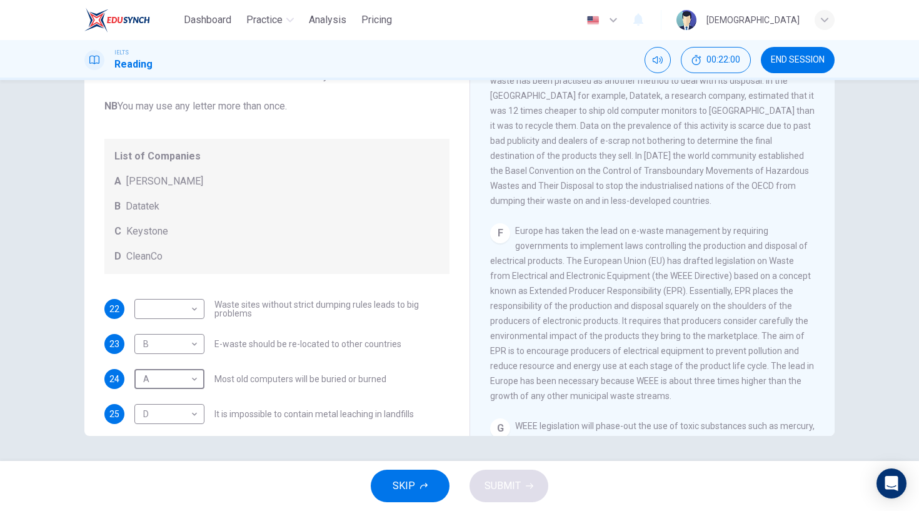
scroll to position [1159, 0]
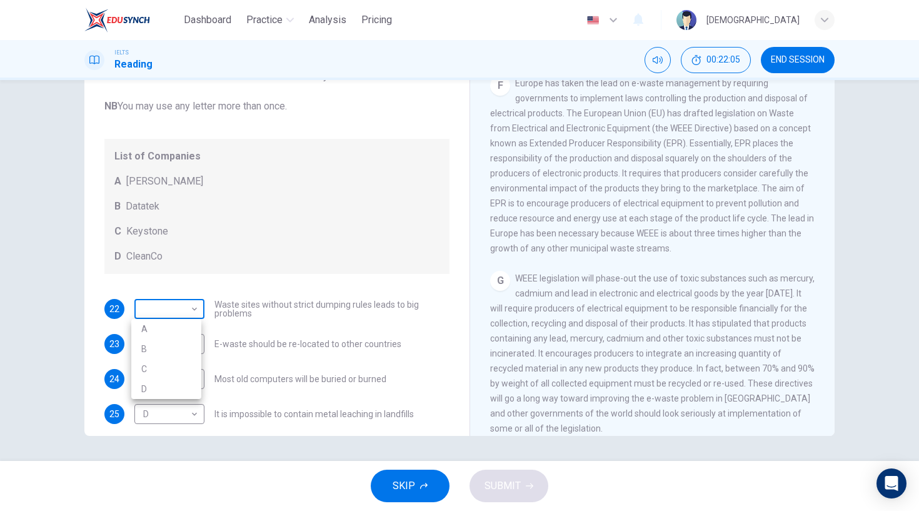
click at [194, 314] on body "Dashboard Practice Analysis Pricing English en ​ Musa IELTS Reading 00:22:05 EN…" at bounding box center [459, 255] width 919 height 511
drag, startPoint x: 170, startPoint y: 358, endPoint x: 169, endPoint y: 364, distance: 6.4
click at [169, 361] on ul "A B C D" at bounding box center [166, 359] width 70 height 80
click at [168, 367] on li "C" at bounding box center [166, 369] width 70 height 20
type input "C"
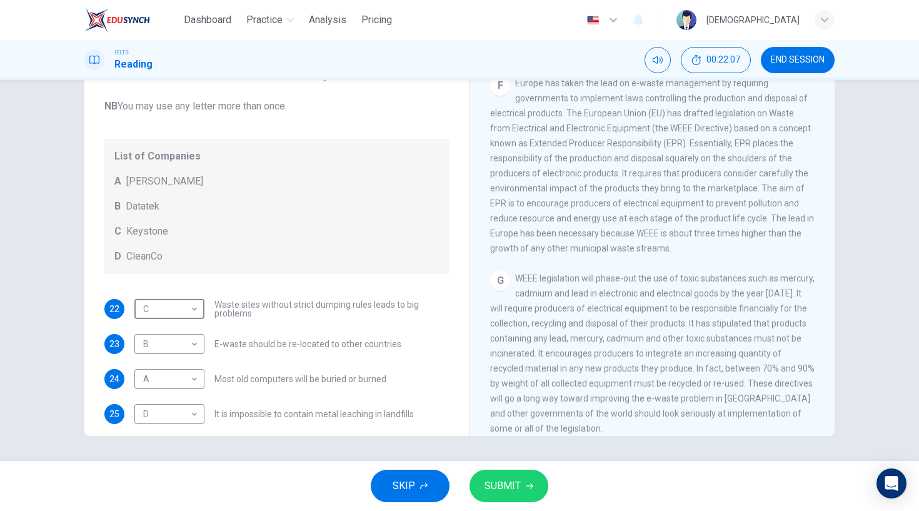
click at [516, 495] on button "SUBMIT" at bounding box center [509, 486] width 79 height 33
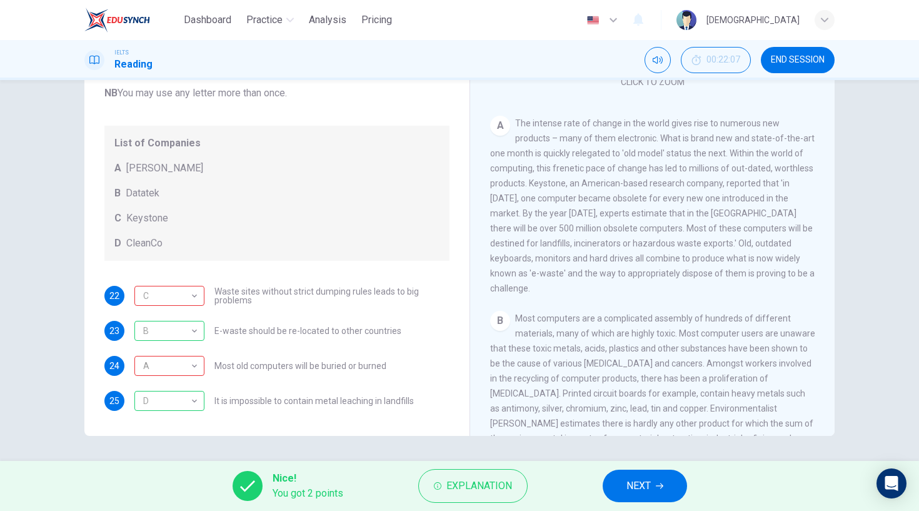
scroll to position [217, 0]
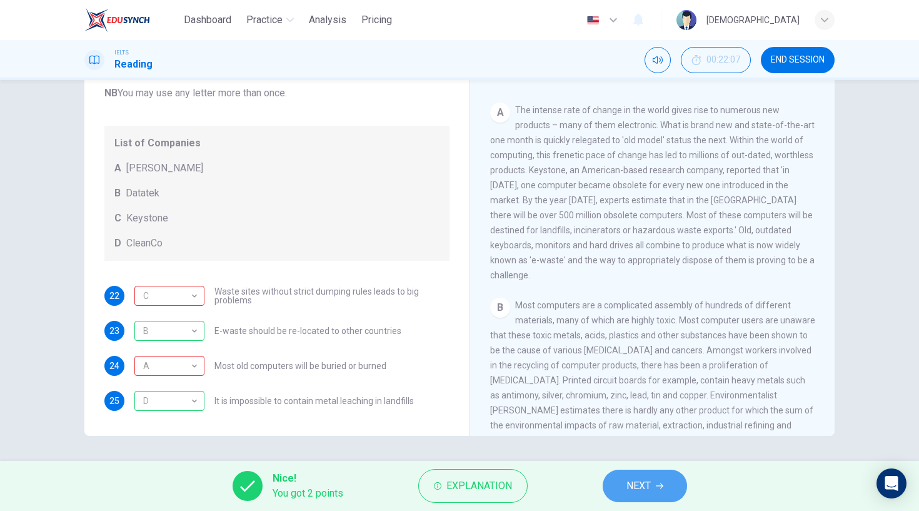
click at [633, 481] on span "NEXT" at bounding box center [639, 486] width 24 height 18
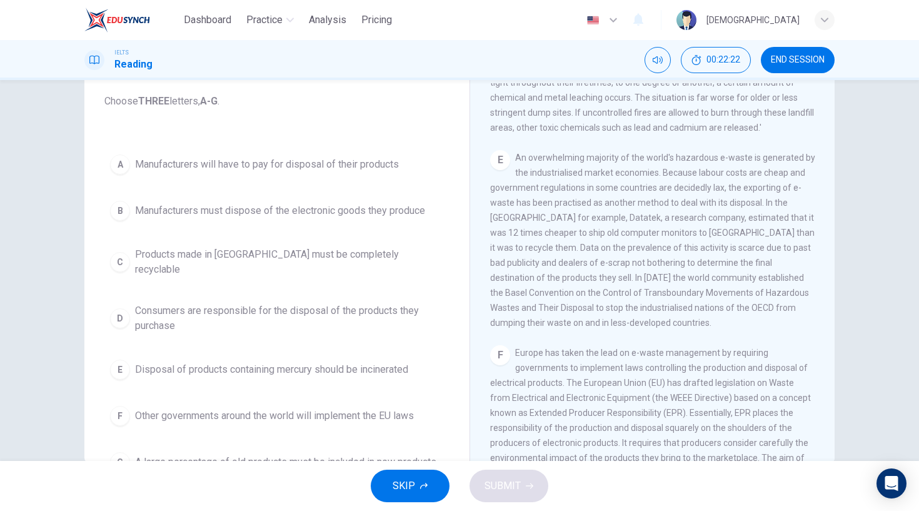
scroll to position [1159, 0]
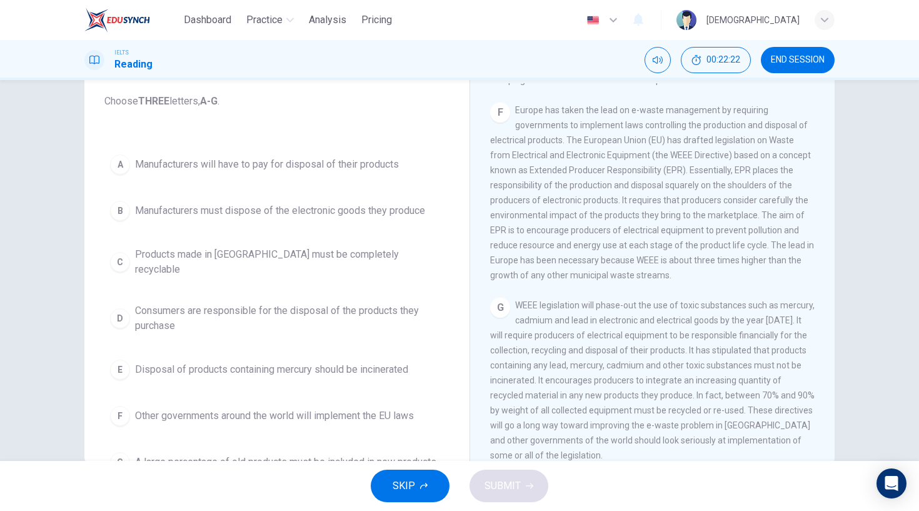
click at [372, 264] on span "Products made in Europe must be completely recyclable" at bounding box center [289, 262] width 309 height 30
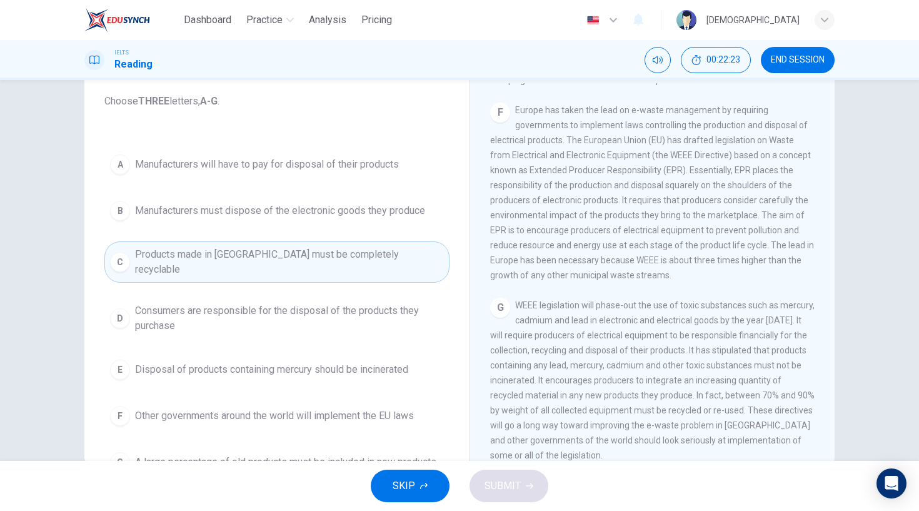
scroll to position [86, 0]
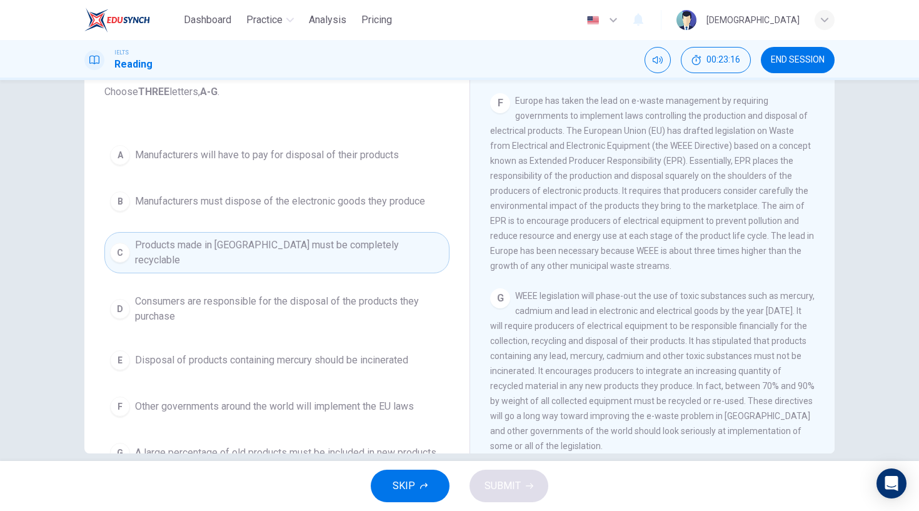
click at [261, 399] on span "Other governments around the world will implement the EU laws" at bounding box center [274, 406] width 279 height 15
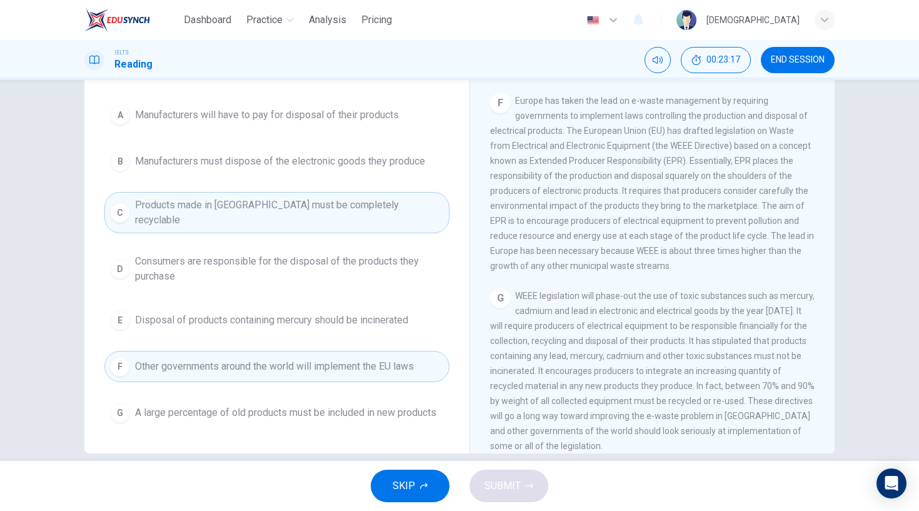
scroll to position [104, 0]
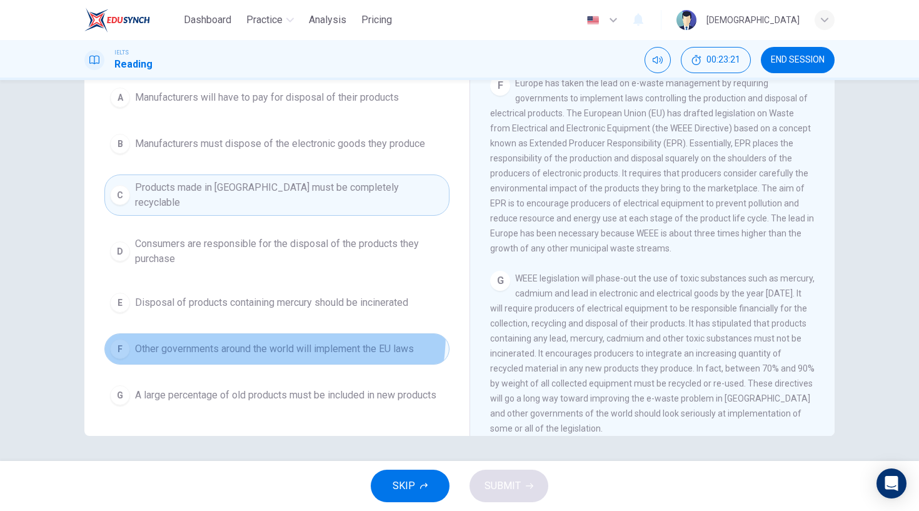
click at [249, 333] on button "F Other governments around the world will implement the EU laws" at bounding box center [276, 348] width 345 height 31
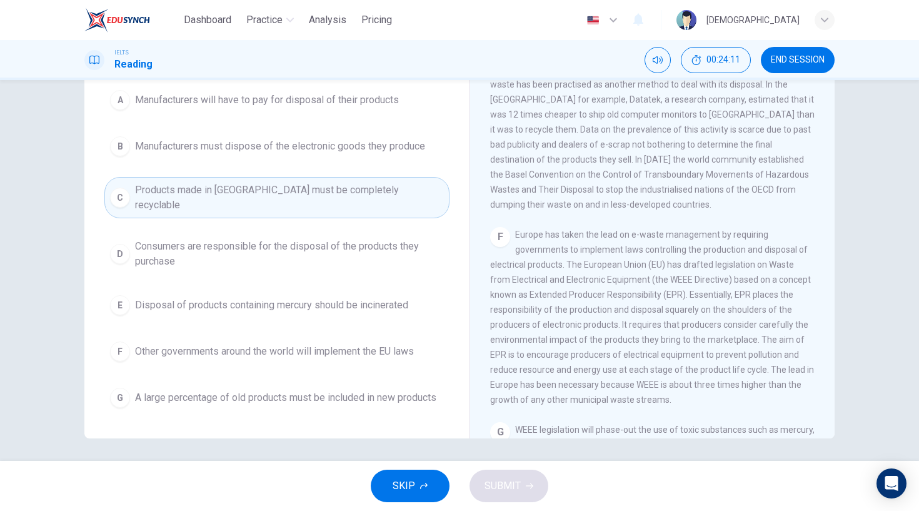
scroll to position [1159, 0]
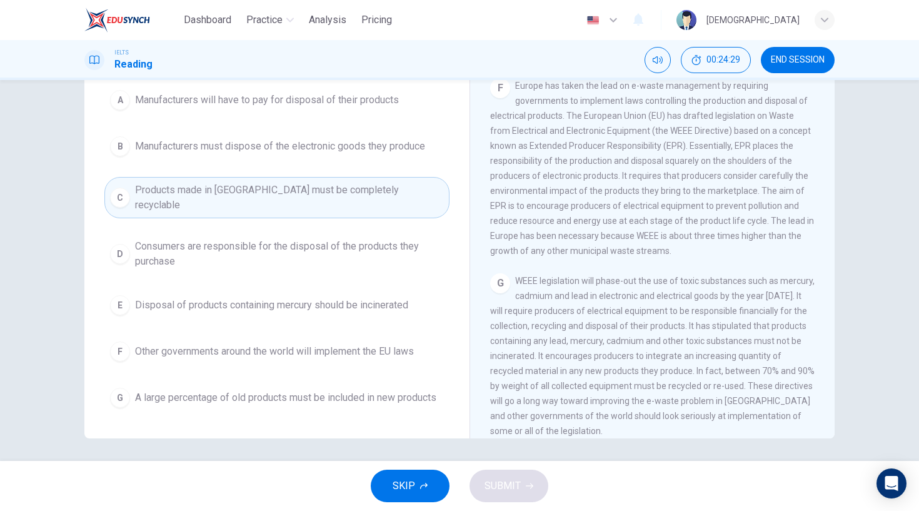
click at [293, 323] on div "A Manufacturers will have to pay for disposal of their products B Manufacturers…" at bounding box center [276, 248] width 345 height 329
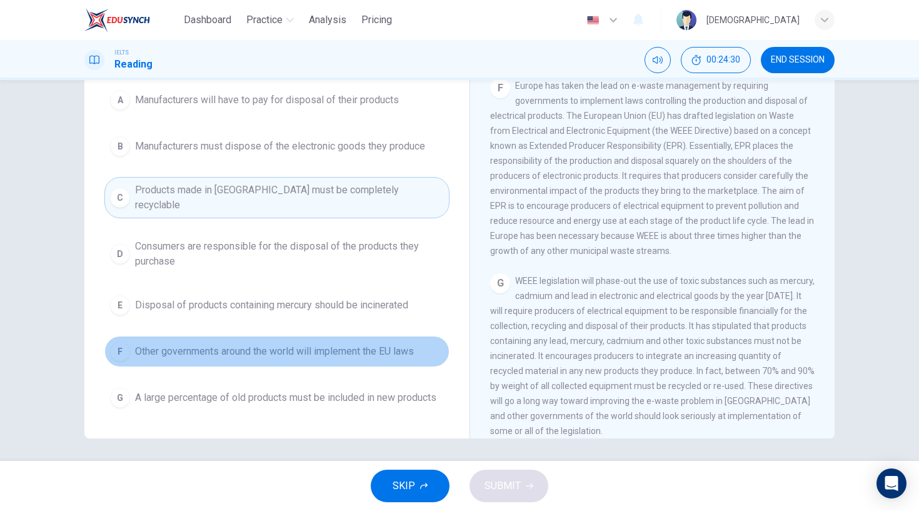
click at [316, 344] on span "Other governments around the world will implement the EU laws" at bounding box center [274, 351] width 279 height 15
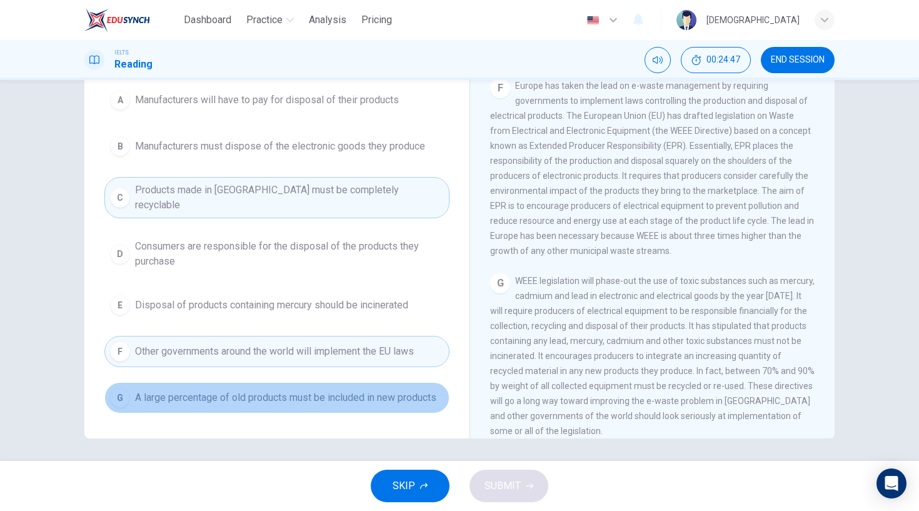
click at [334, 390] on span "A large percentage of old products must be included in new products" at bounding box center [285, 397] width 301 height 15
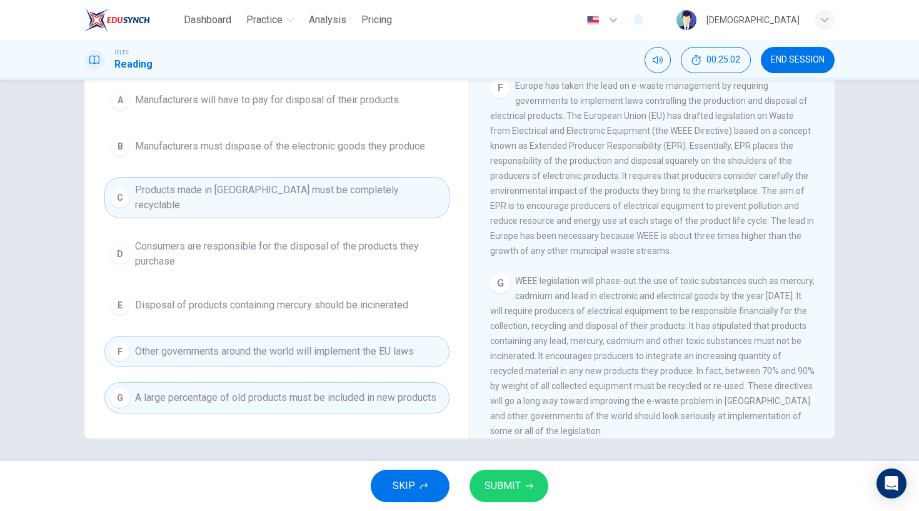
click at [519, 498] on button "SUBMIT" at bounding box center [509, 486] width 79 height 33
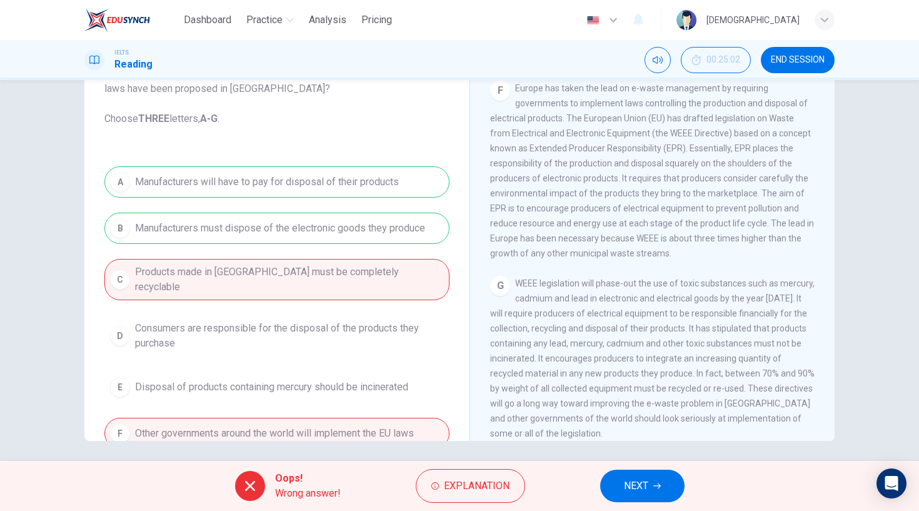
scroll to position [84, 0]
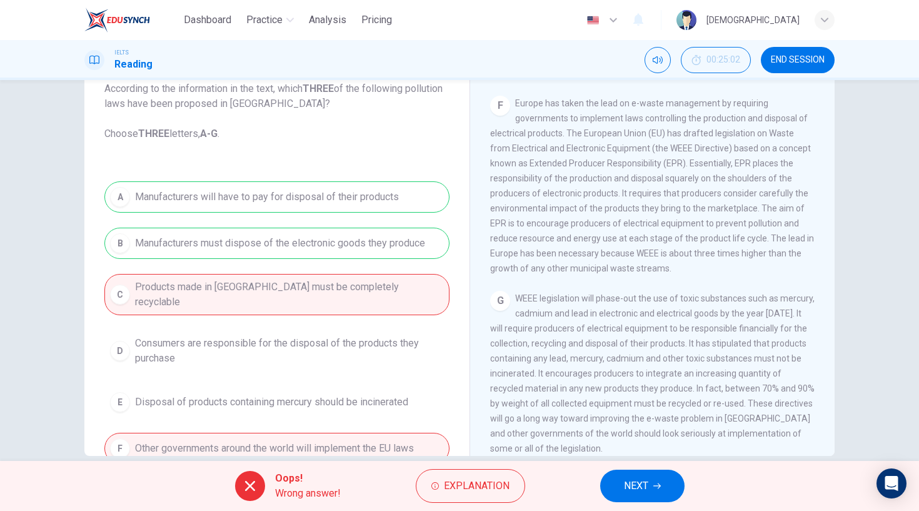
drag, startPoint x: 224, startPoint y: 183, endPoint x: 314, endPoint y: 186, distance: 90.1
click at [297, 179] on div "Question 26 According to the information in the text, which THREE of the follow…" at bounding box center [276, 278] width 365 height 489
drag, startPoint x: 314, startPoint y: 186, endPoint x: 314, endPoint y: 193, distance: 6.9
click at [314, 187] on div "A Manufacturers will have to pay for disposal of their products B Manufacturers…" at bounding box center [276, 345] width 345 height 329
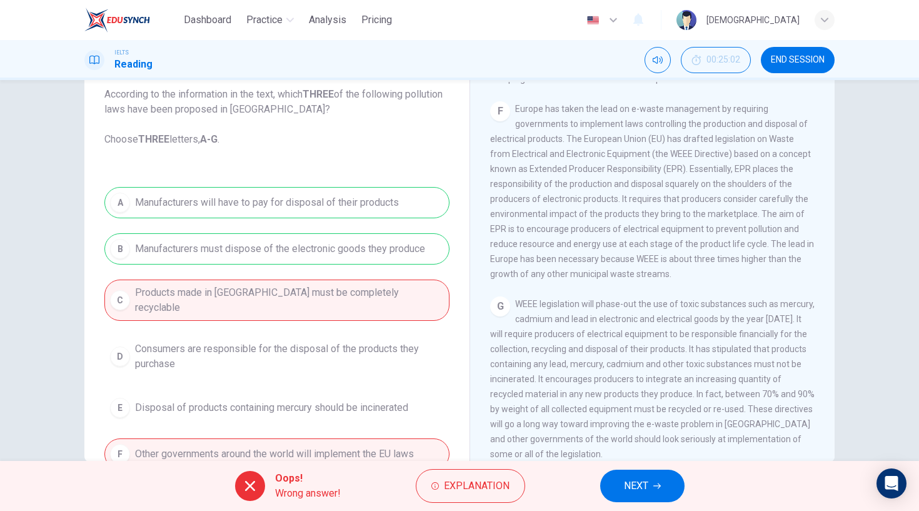
click at [623, 485] on button "NEXT" at bounding box center [642, 486] width 84 height 33
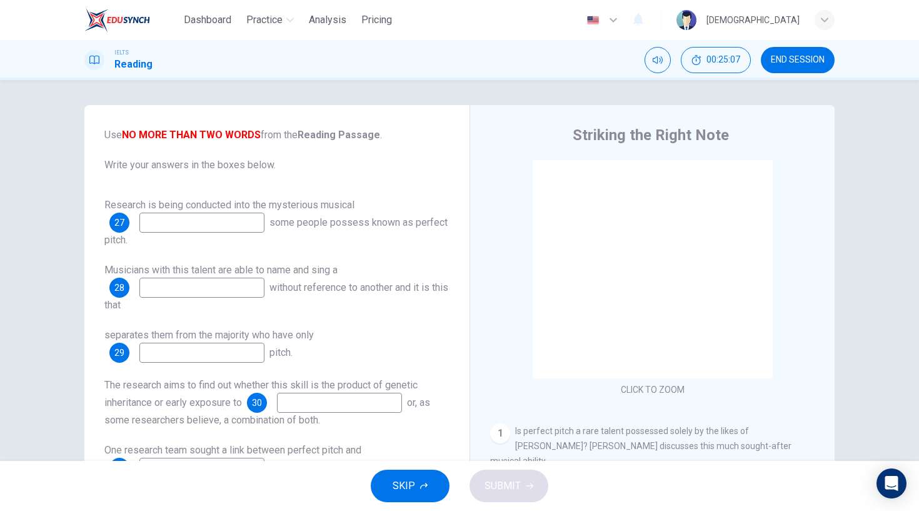
scroll to position [70, 0]
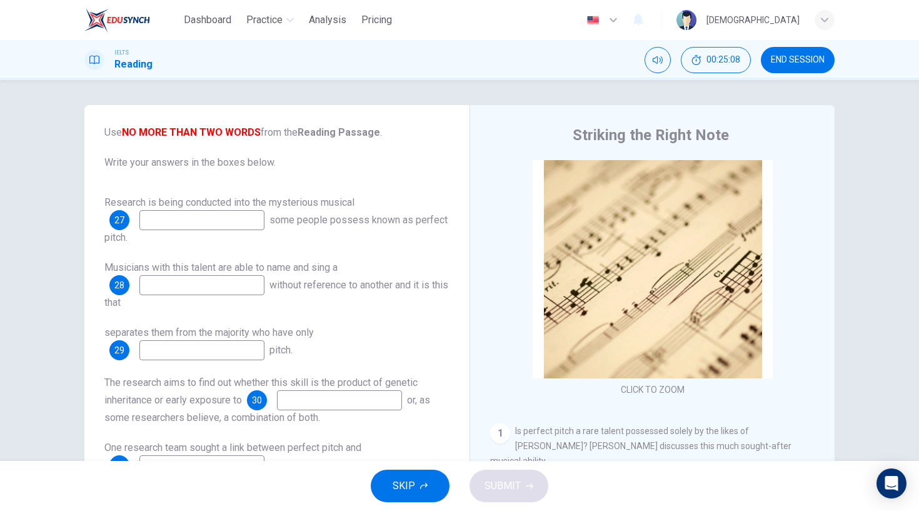
click at [809, 83] on div "Questions 27 - 34 Complete the notes below. Use NO MORE THAN TWO WORDS from the…" at bounding box center [459, 270] width 919 height 381
click at [799, 74] on div "IELTS Reading 00:25:09 END SESSION" at bounding box center [459, 60] width 919 height 40
click at [799, 66] on button "END SESSION" at bounding box center [798, 60] width 74 height 26
